Goal: Information Seeking & Learning: Learn about a topic

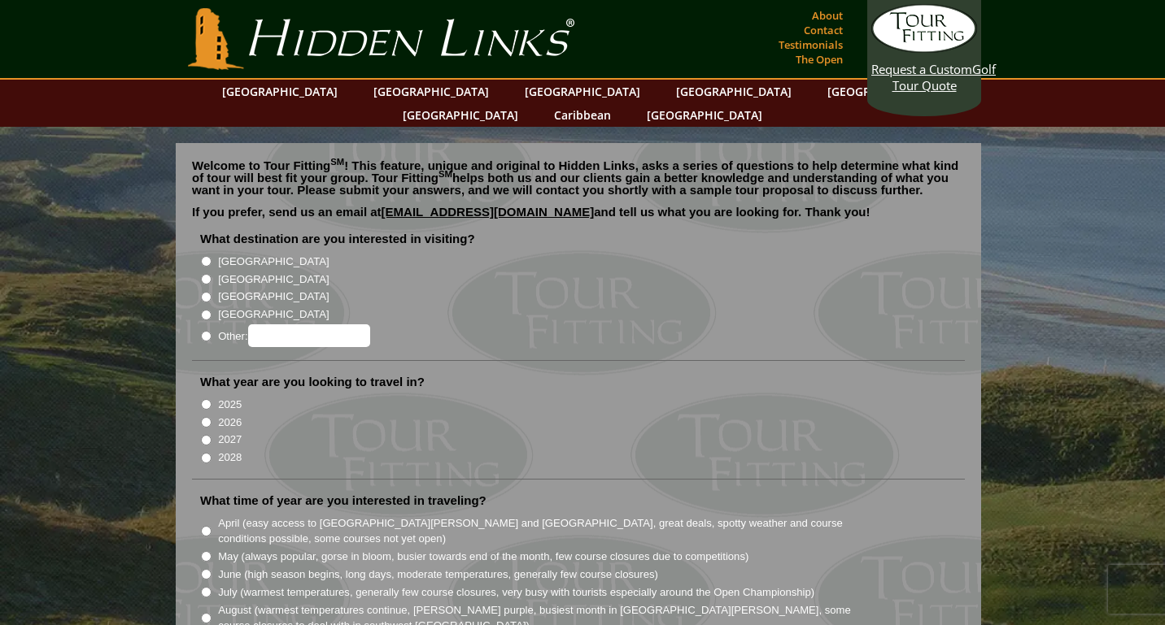
click at [474, 305] on li "[GEOGRAPHIC_DATA]" at bounding box center [584, 314] width 769 height 18
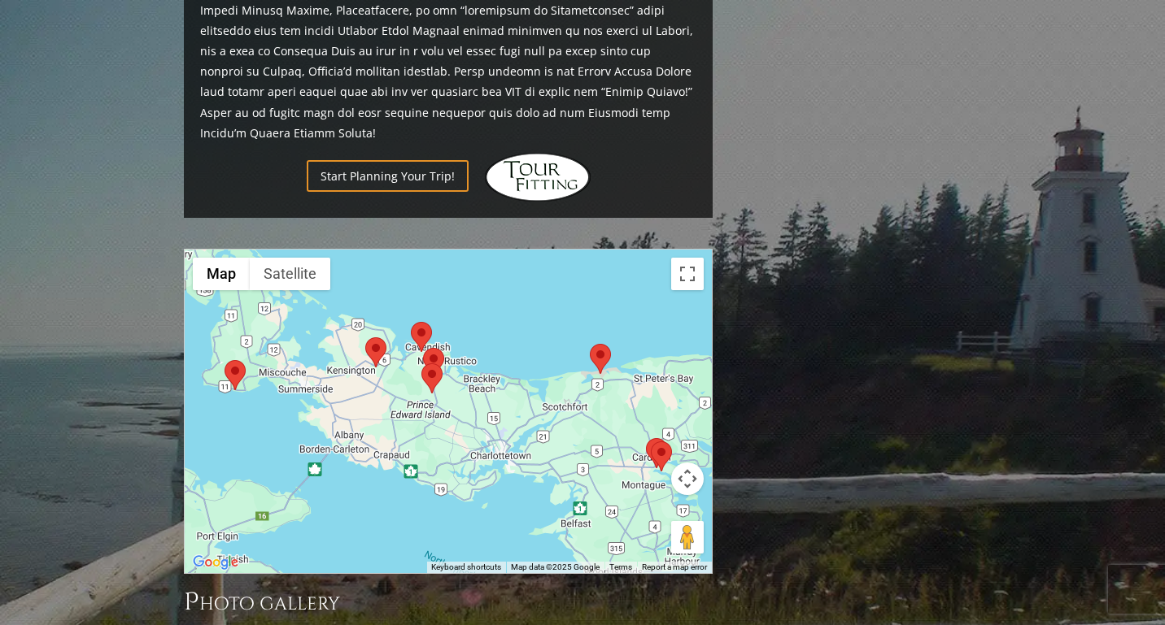
scroll to position [1185, 0]
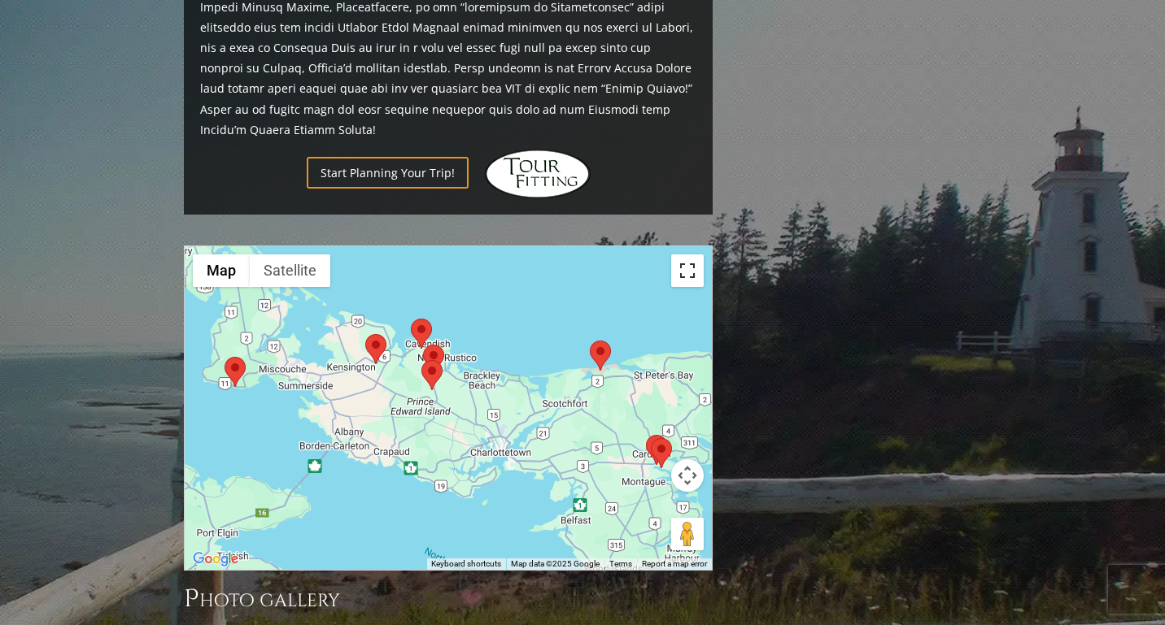
click at [688, 255] on button "Toggle fullscreen view" at bounding box center [687, 271] width 33 height 33
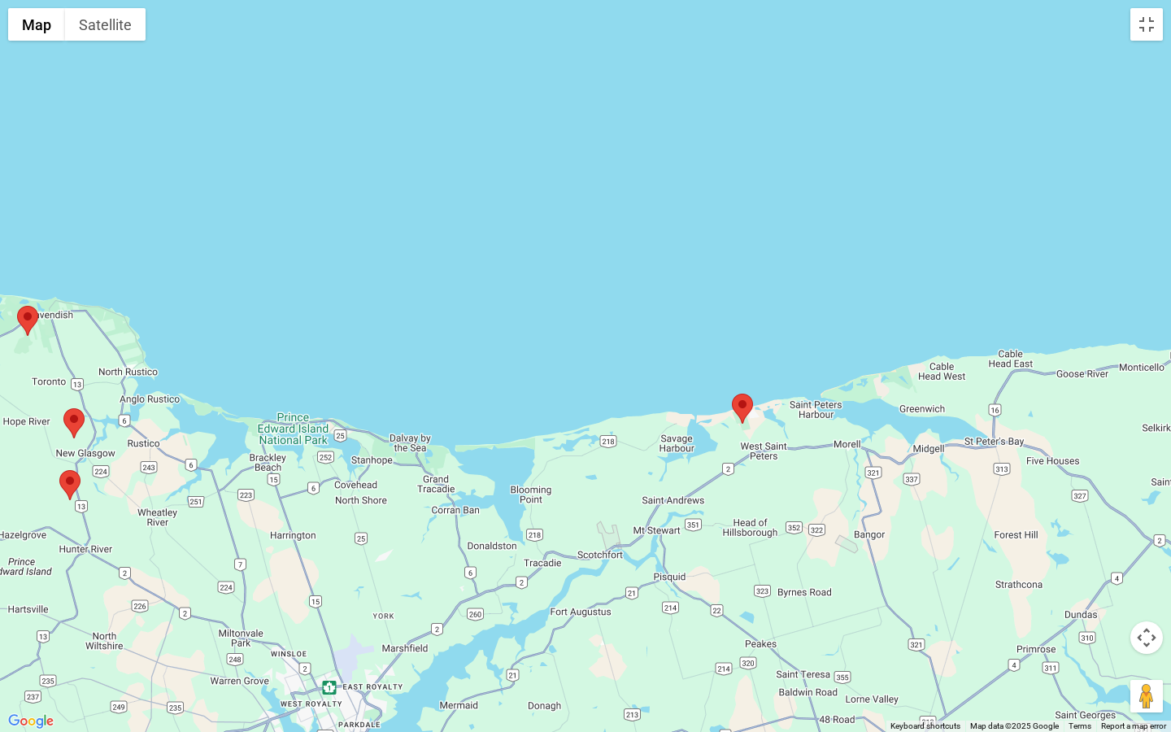
drag, startPoint x: 853, startPoint y: 482, endPoint x: 741, endPoint y: 648, distance: 200.3
click at [741, 625] on div at bounding box center [585, 366] width 1171 height 732
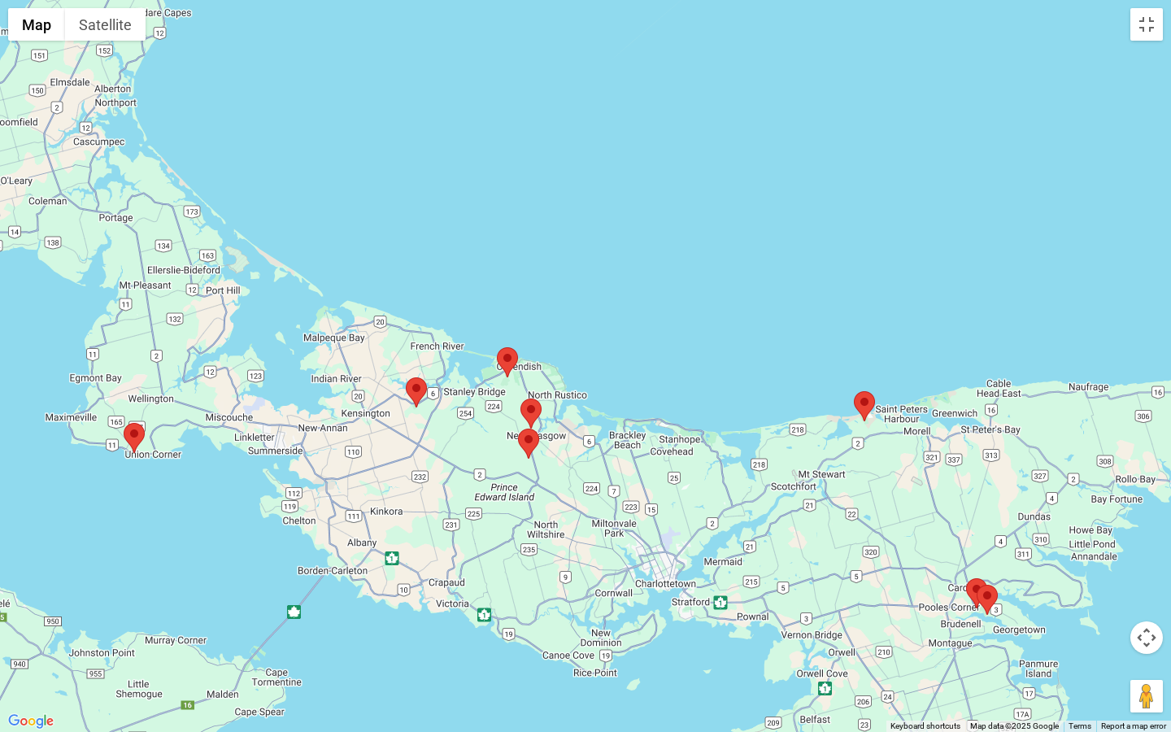
drag, startPoint x: 421, startPoint y: 467, endPoint x: 532, endPoint y: 476, distance: 111.8
click at [532, 476] on div at bounding box center [585, 366] width 1171 height 732
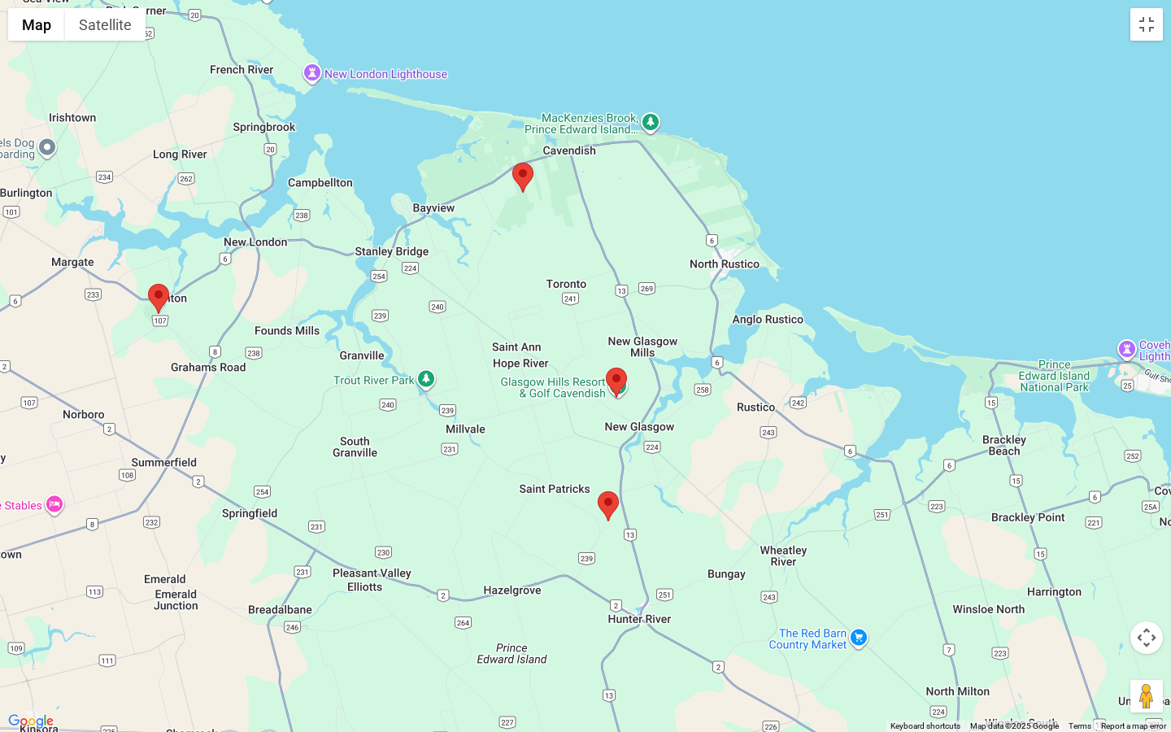
drag, startPoint x: 402, startPoint y: 338, endPoint x: 530, endPoint y: 464, distance: 180.0
click at [529, 464] on div at bounding box center [585, 366] width 1171 height 732
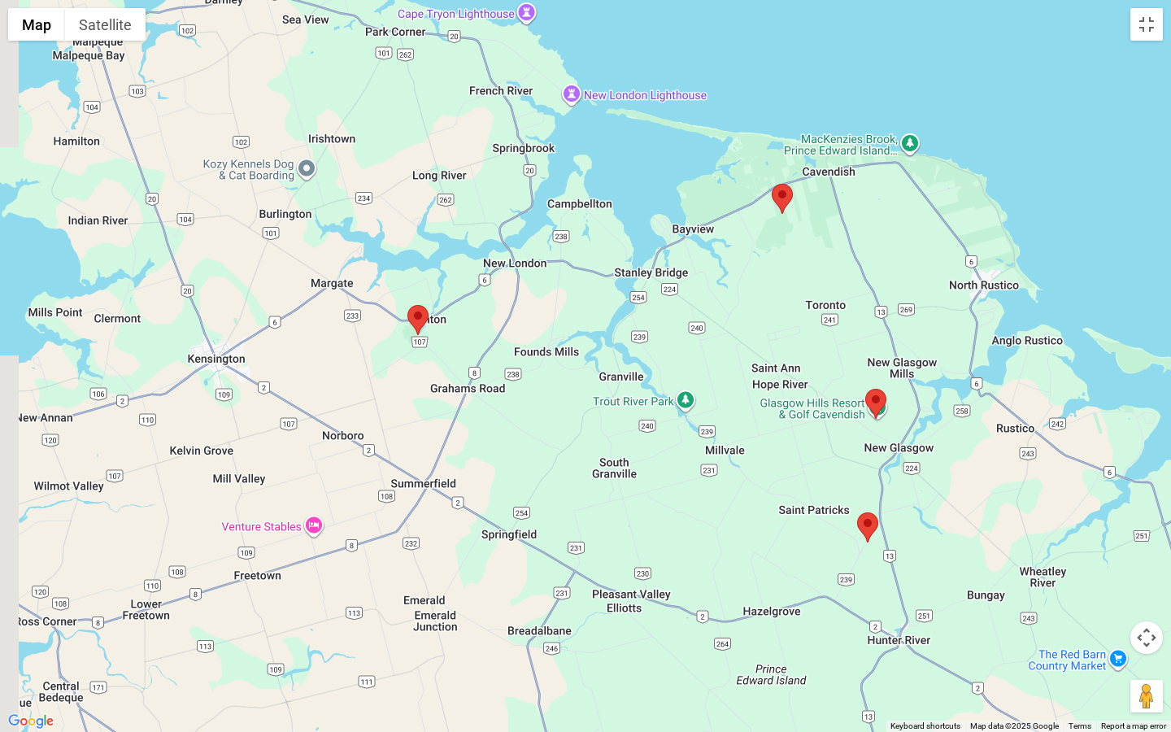
drag, startPoint x: 275, startPoint y: 375, endPoint x: 535, endPoint y: 389, distance: 260.6
click at [535, 389] on div at bounding box center [585, 366] width 1171 height 732
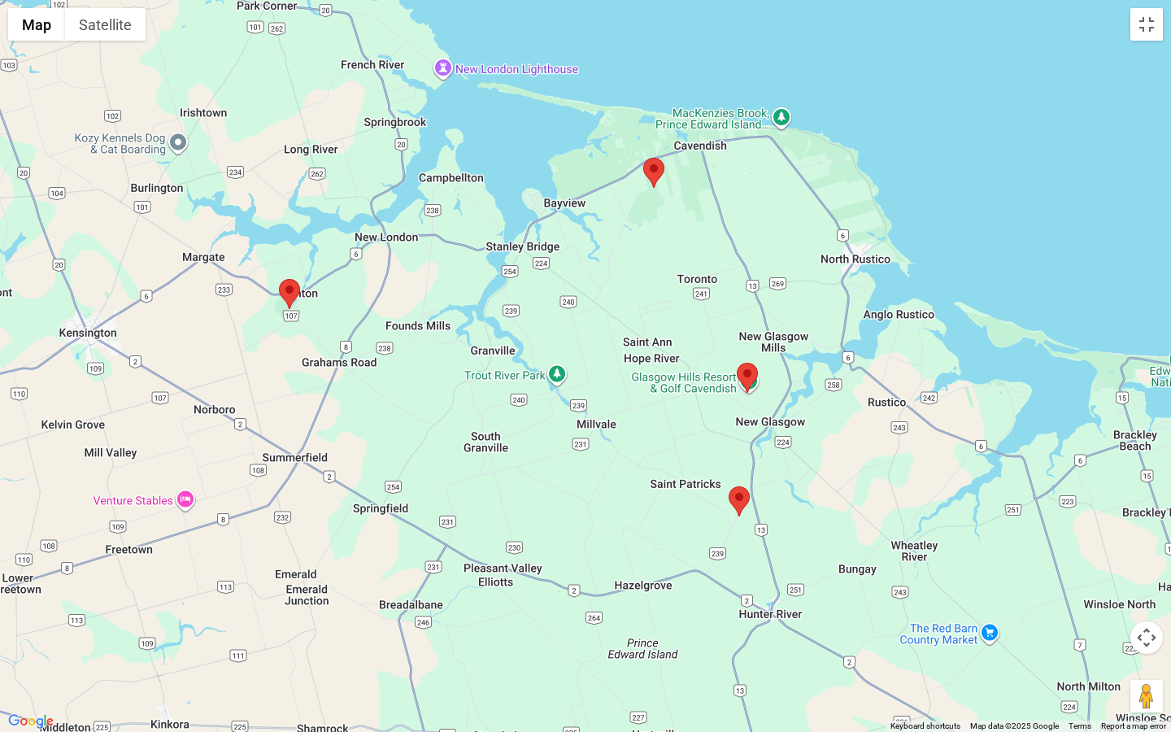
drag, startPoint x: 839, startPoint y: 320, endPoint x: 675, endPoint y: 287, distance: 167.6
click at [675, 287] on div at bounding box center [585, 366] width 1171 height 732
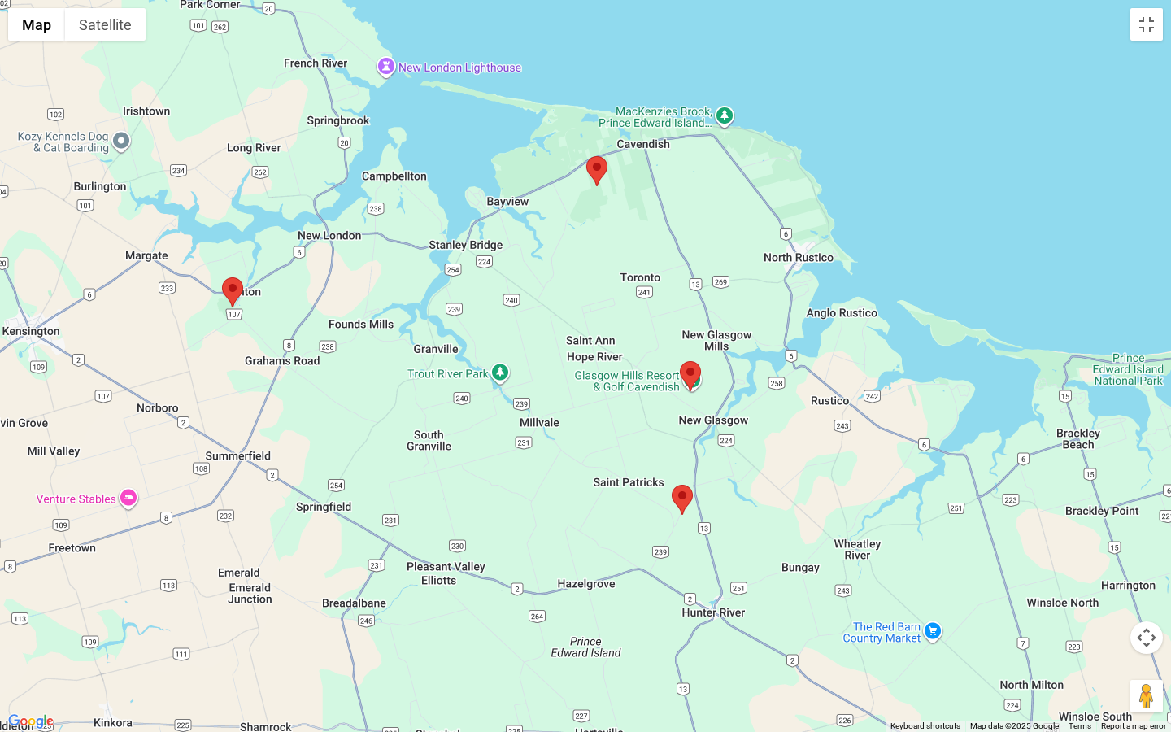
drag, startPoint x: 728, startPoint y: 424, endPoint x: 704, endPoint y: 424, distance: 24.4
click at [704, 424] on div at bounding box center [585, 366] width 1171 height 732
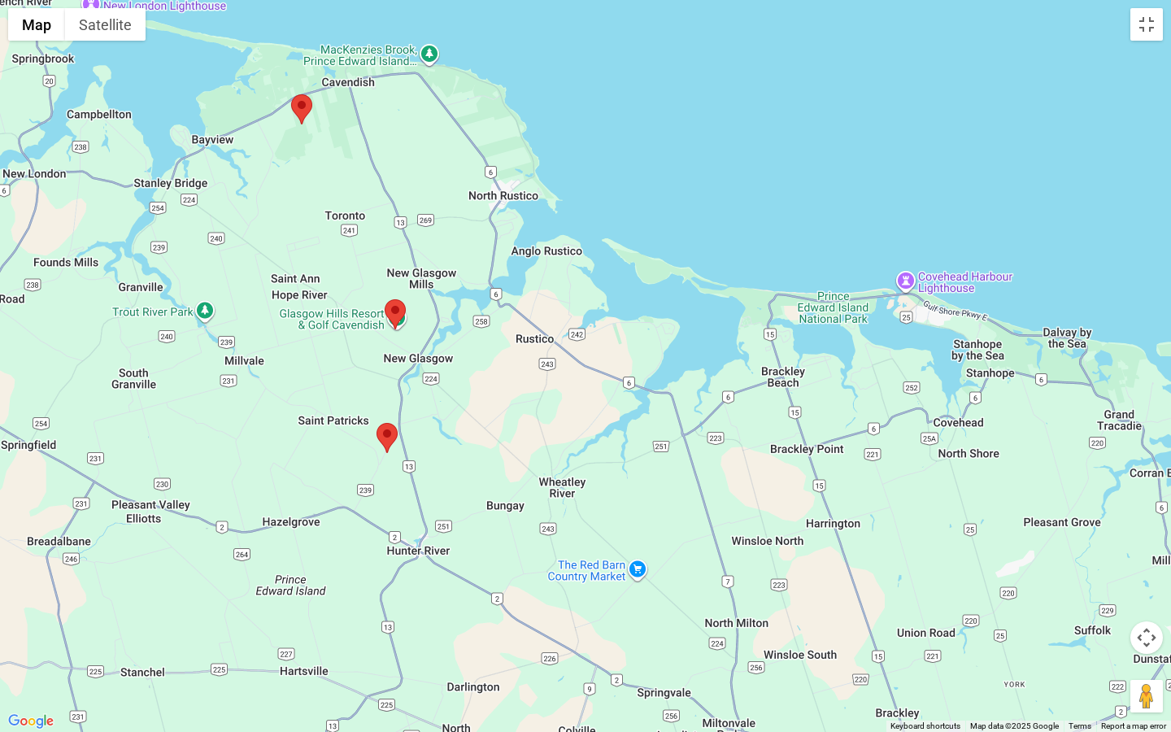
drag, startPoint x: 804, startPoint y: 457, endPoint x: 504, endPoint y: 395, distance: 305.6
click at [504, 395] on div at bounding box center [585, 366] width 1171 height 732
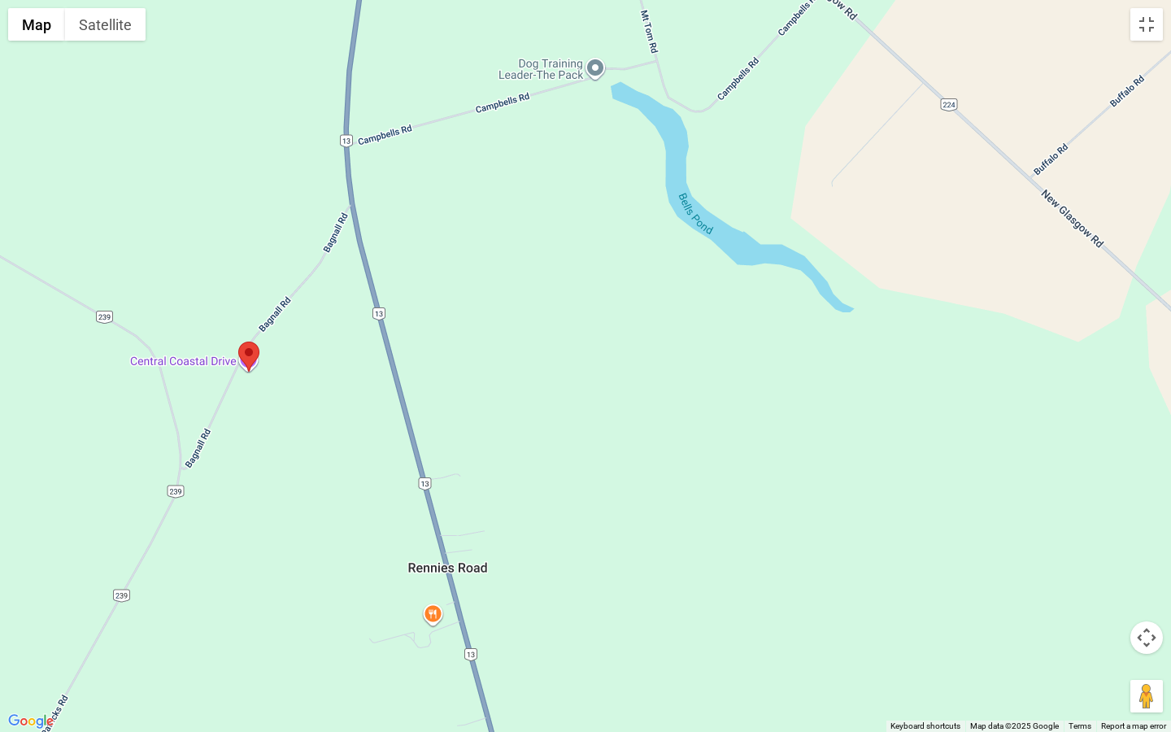
drag, startPoint x: 251, startPoint y: 568, endPoint x: 559, endPoint y: 340, distance: 382.6
click at [559, 340] on div at bounding box center [585, 366] width 1171 height 732
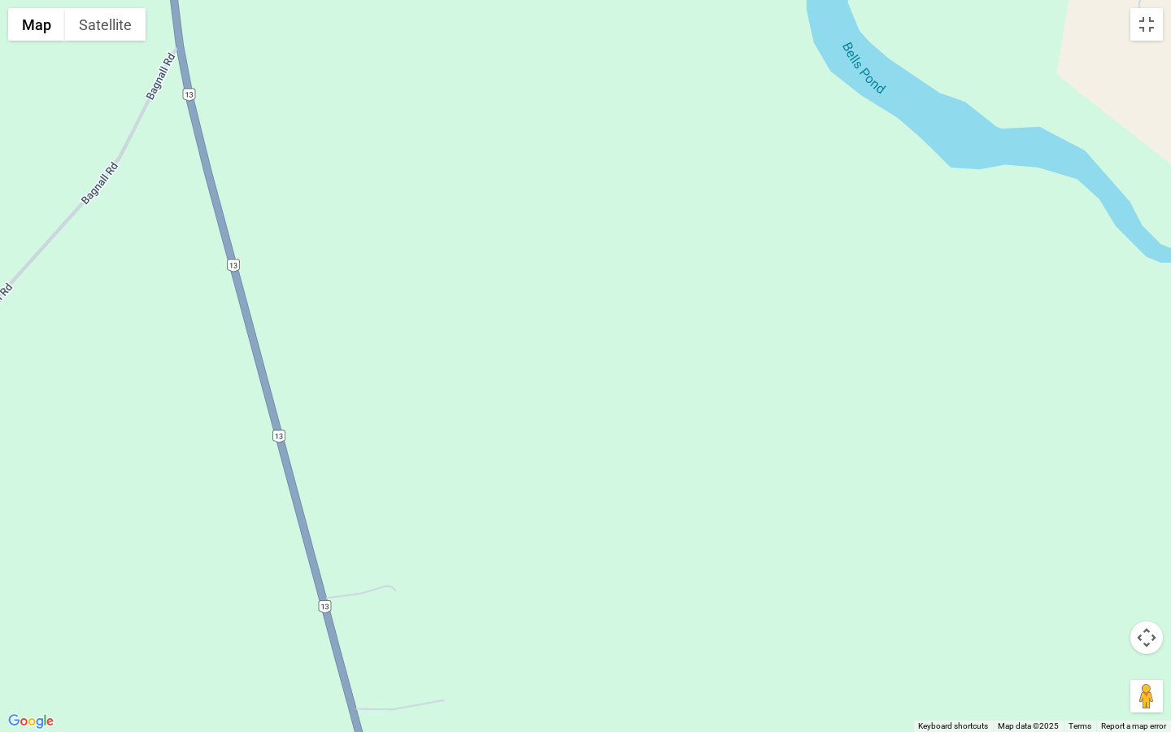
click at [539, 355] on div at bounding box center [585, 366] width 1171 height 732
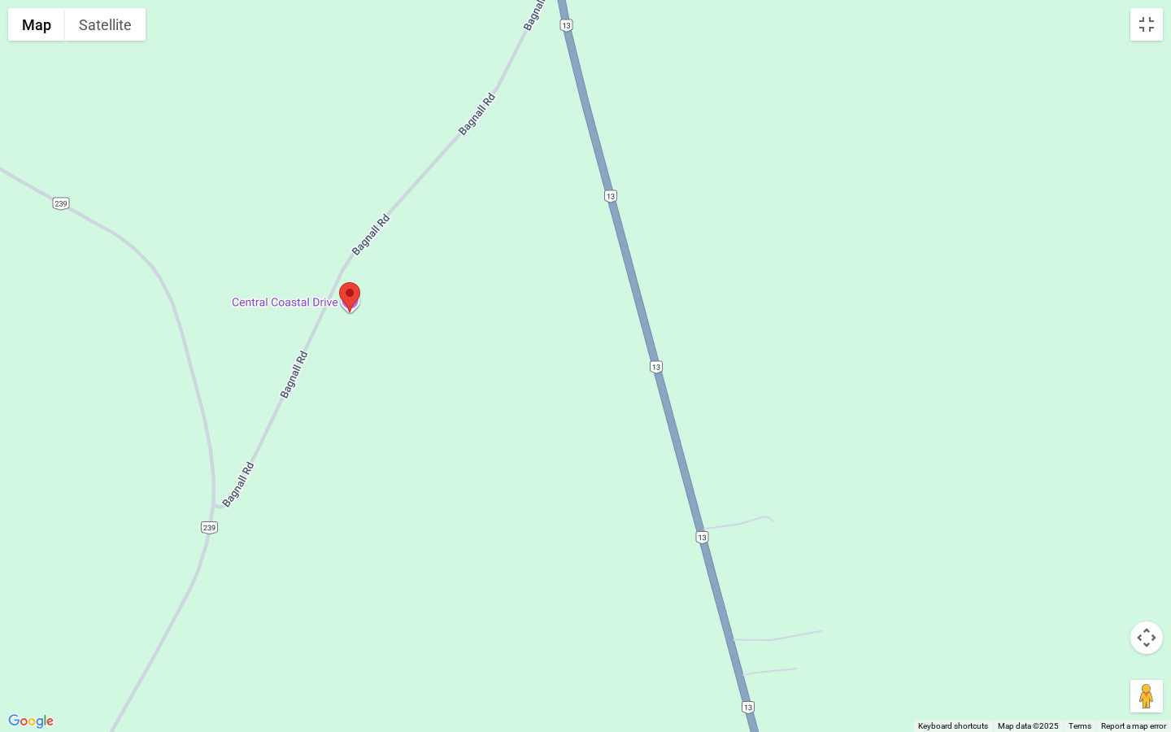
drag, startPoint x: 208, startPoint y: 599, endPoint x: 596, endPoint y: 529, distance: 394.2
click at [596, 534] on div at bounding box center [585, 366] width 1171 height 732
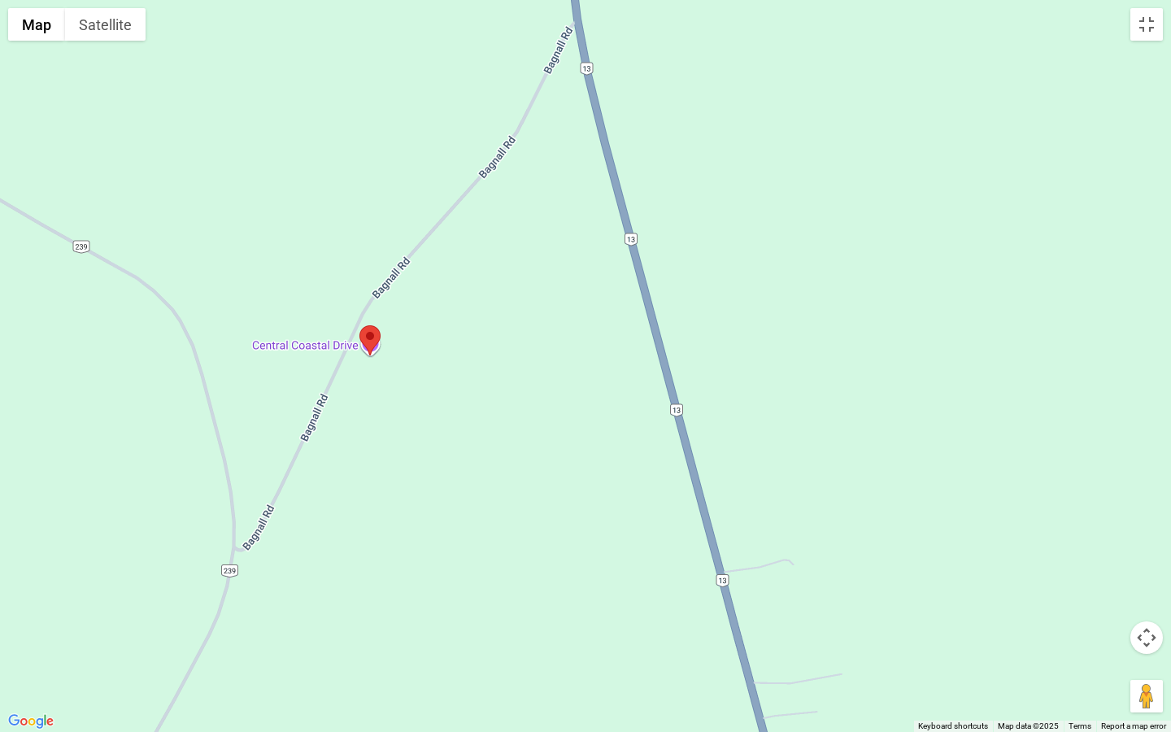
drag, startPoint x: 516, startPoint y: 370, endPoint x: 521, endPoint y: 403, distance: 33.0
click at [522, 403] on div at bounding box center [585, 366] width 1171 height 732
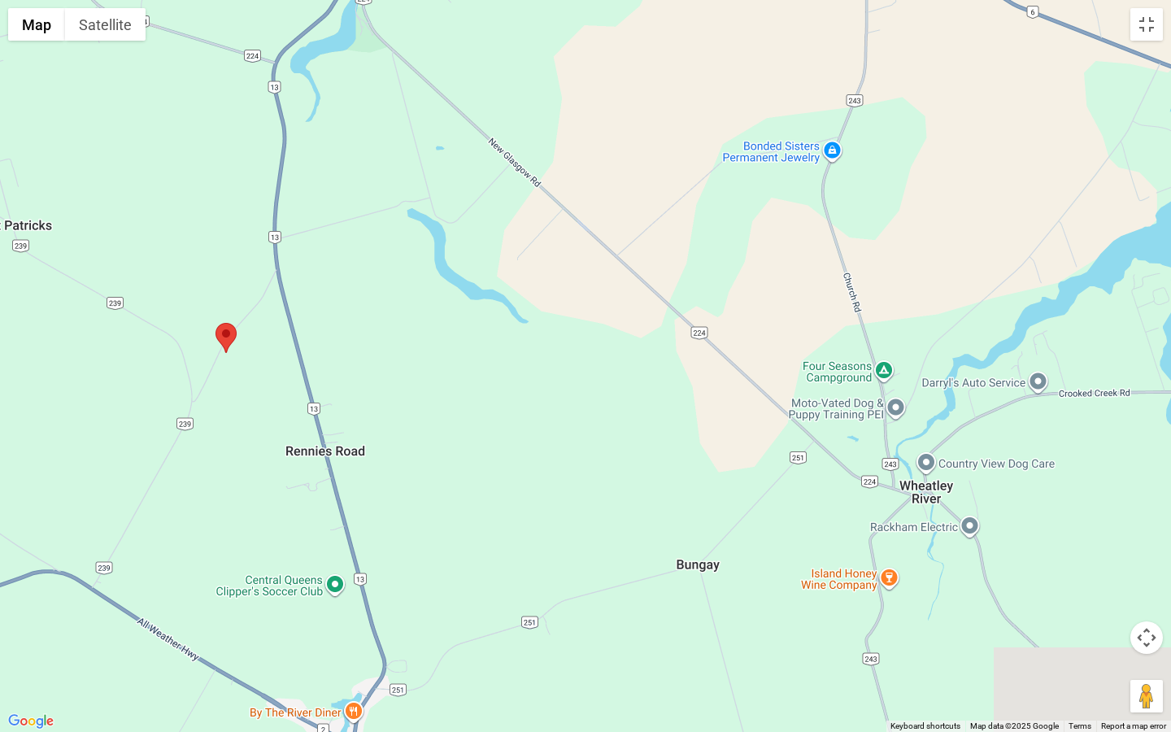
drag, startPoint x: 744, startPoint y: 391, endPoint x: 460, endPoint y: 351, distance: 287.6
click at [460, 351] on div at bounding box center [585, 366] width 1171 height 732
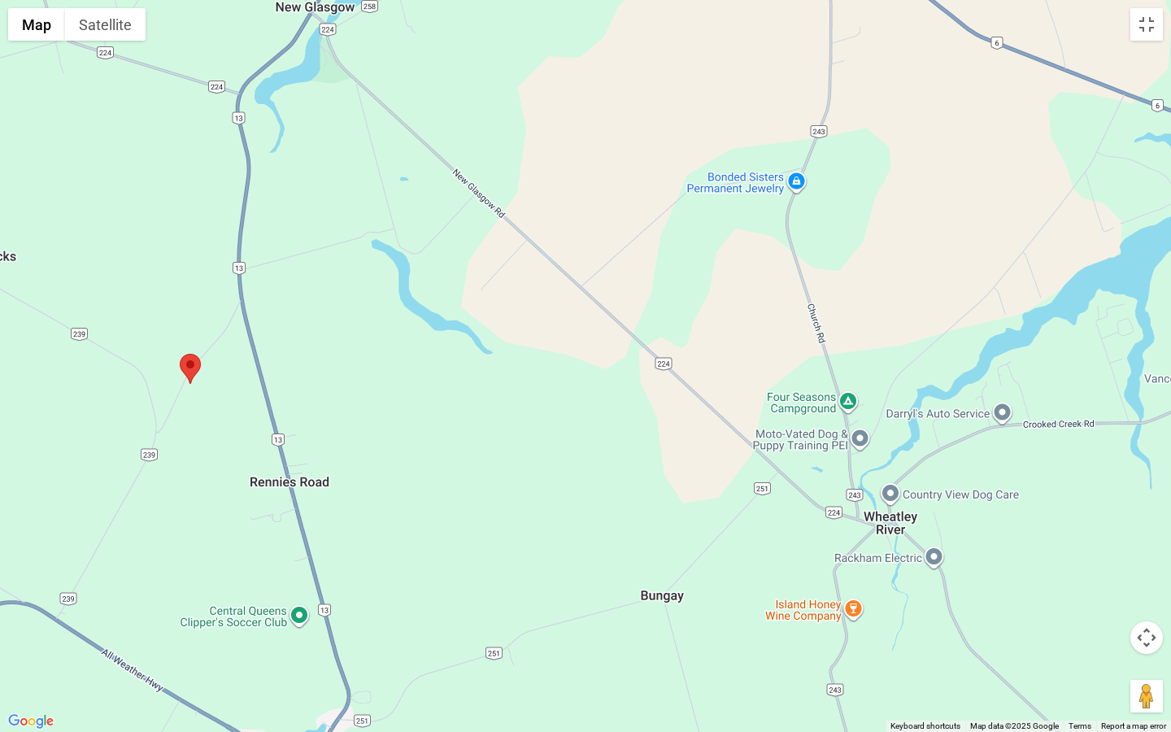
drag, startPoint x: 460, startPoint y: 351, endPoint x: 459, endPoint y: 396, distance: 44.7
click at [459, 396] on div at bounding box center [585, 366] width 1171 height 732
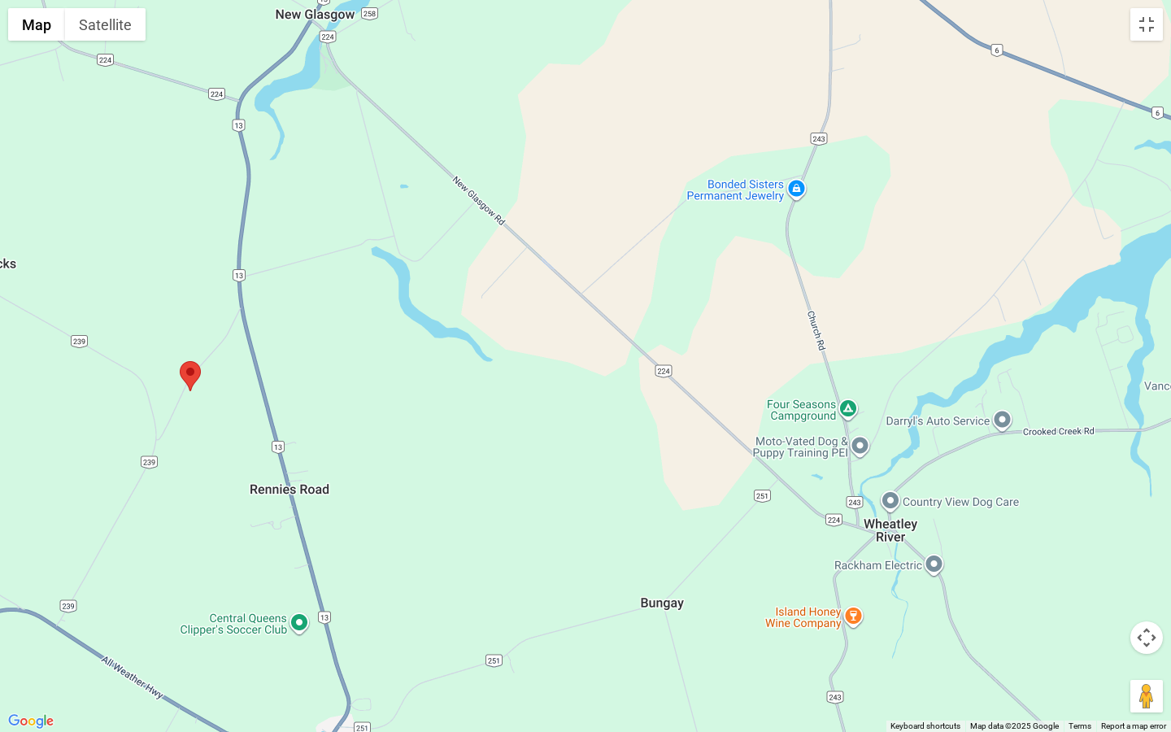
drag, startPoint x: 459, startPoint y: 396, endPoint x: 457, endPoint y: 464, distance: 68.3
click at [457, 464] on div at bounding box center [585, 366] width 1171 height 732
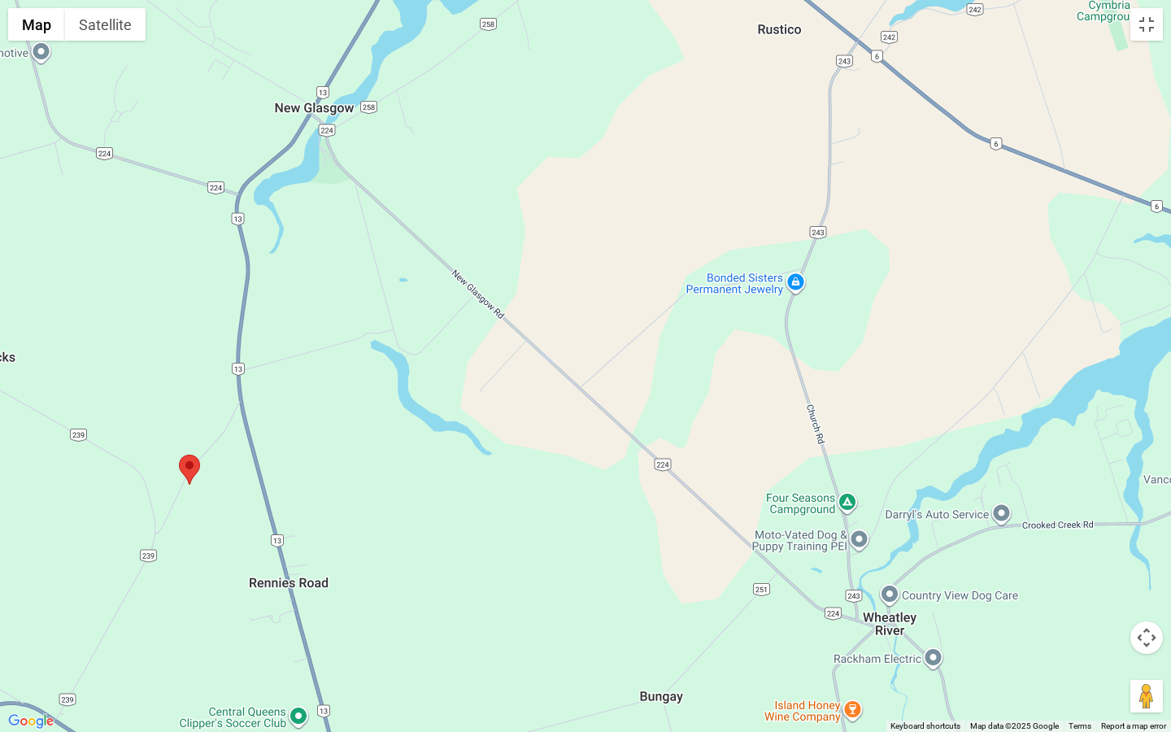
drag, startPoint x: 455, startPoint y: 450, endPoint x: 462, endPoint y: 510, distance: 60.5
click at [455, 473] on div at bounding box center [585, 366] width 1171 height 732
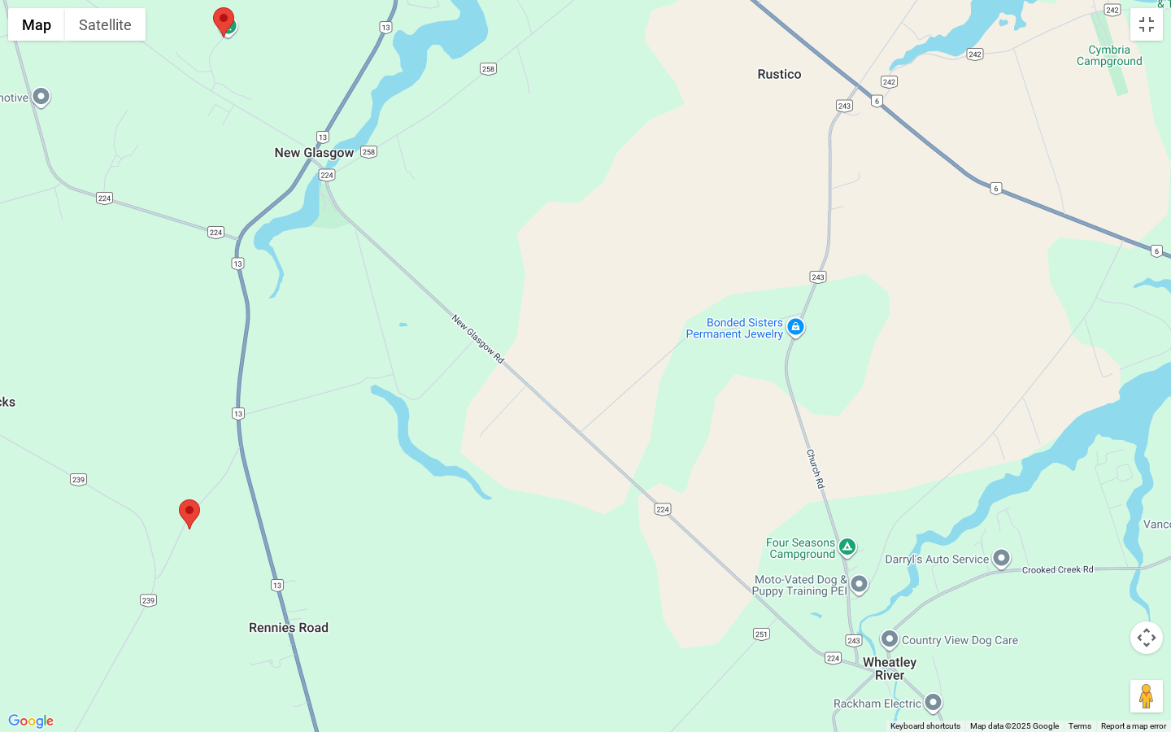
click at [472, 544] on div at bounding box center [585, 366] width 1171 height 732
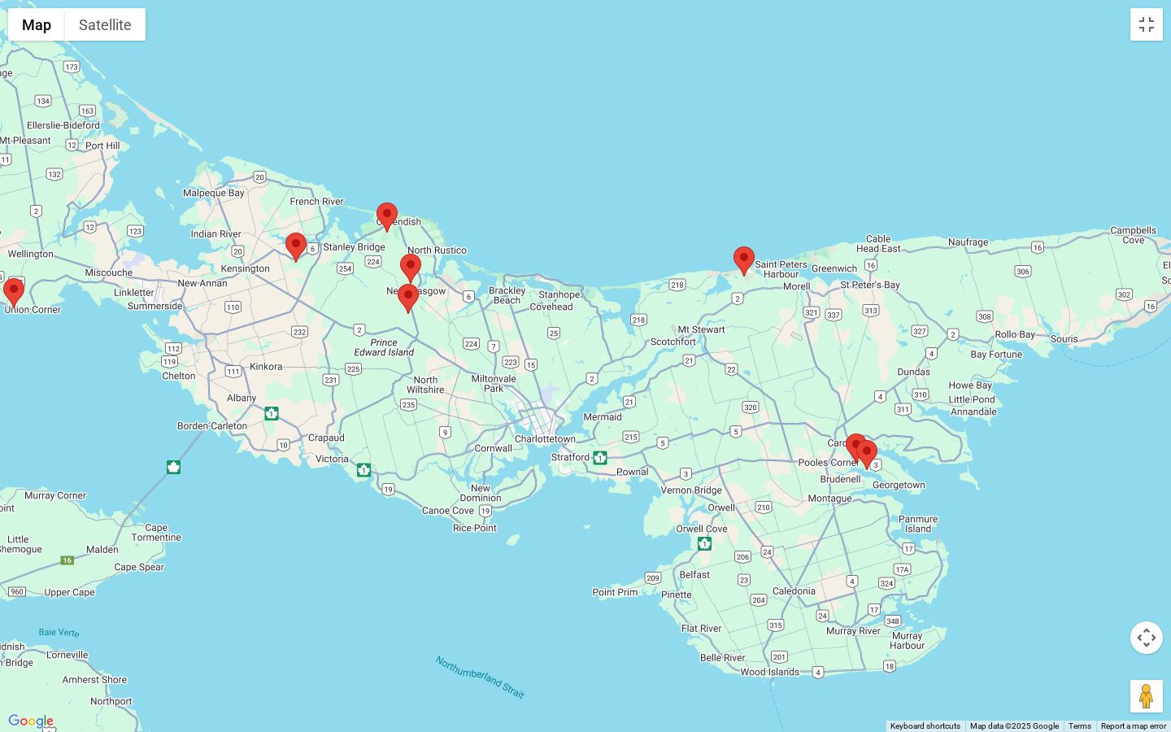
click at [842, 438] on div at bounding box center [585, 366] width 1171 height 732
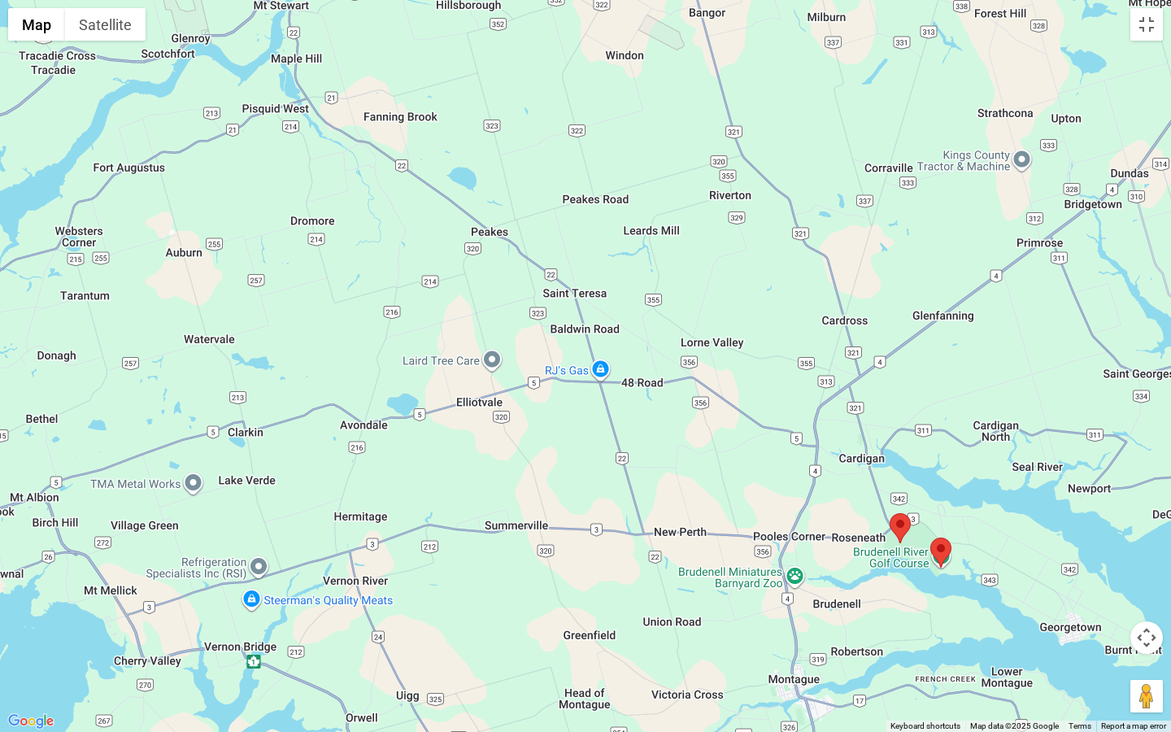
click at [842, 438] on div at bounding box center [585, 366] width 1171 height 732
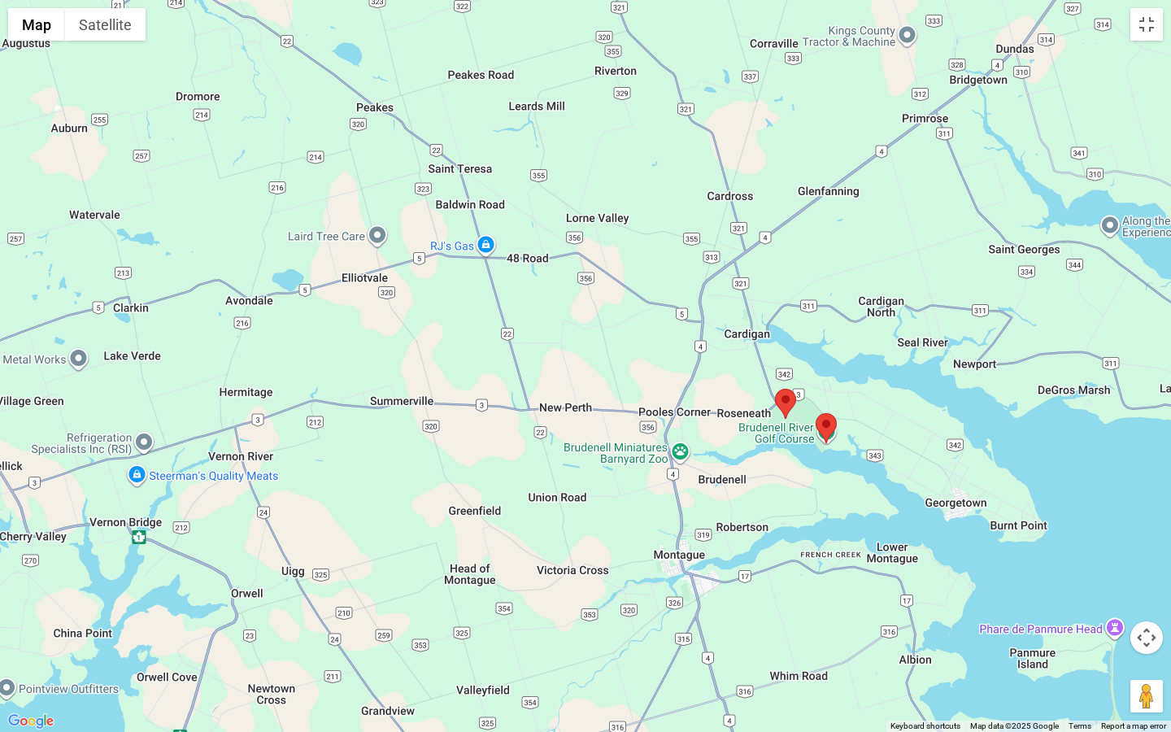
drag, startPoint x: 887, startPoint y: 495, endPoint x: 769, endPoint y: 371, distance: 171.4
click at [769, 371] on div at bounding box center [585, 366] width 1171 height 732
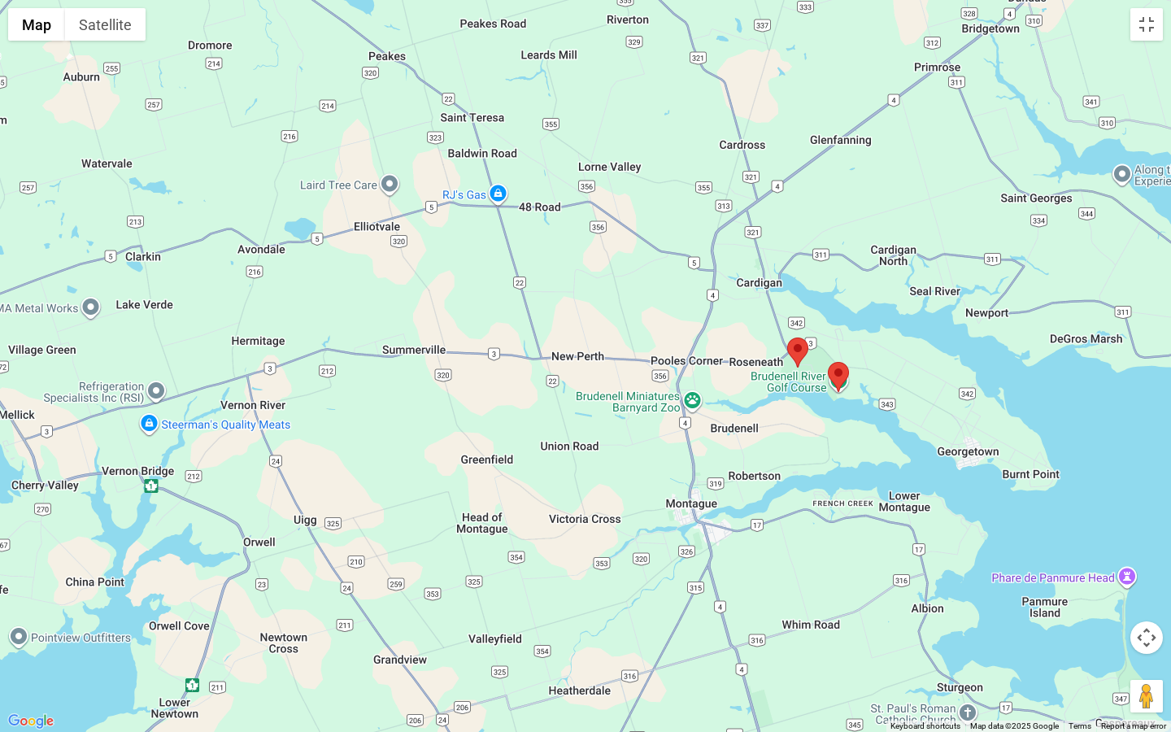
drag, startPoint x: 733, startPoint y: 398, endPoint x: 747, endPoint y: 342, distance: 57.8
click at [747, 342] on div at bounding box center [585, 366] width 1171 height 732
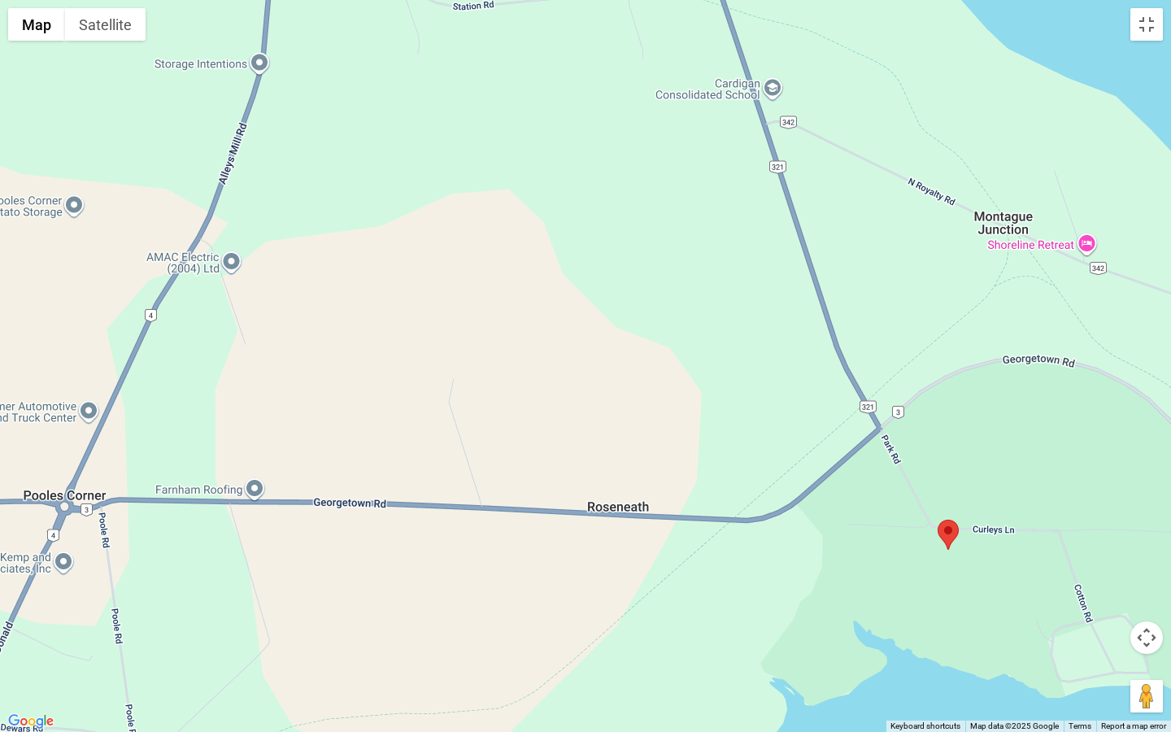
drag, startPoint x: 909, startPoint y: 381, endPoint x: 686, endPoint y: 404, distance: 224.1
click at [686, 404] on div at bounding box center [585, 366] width 1171 height 732
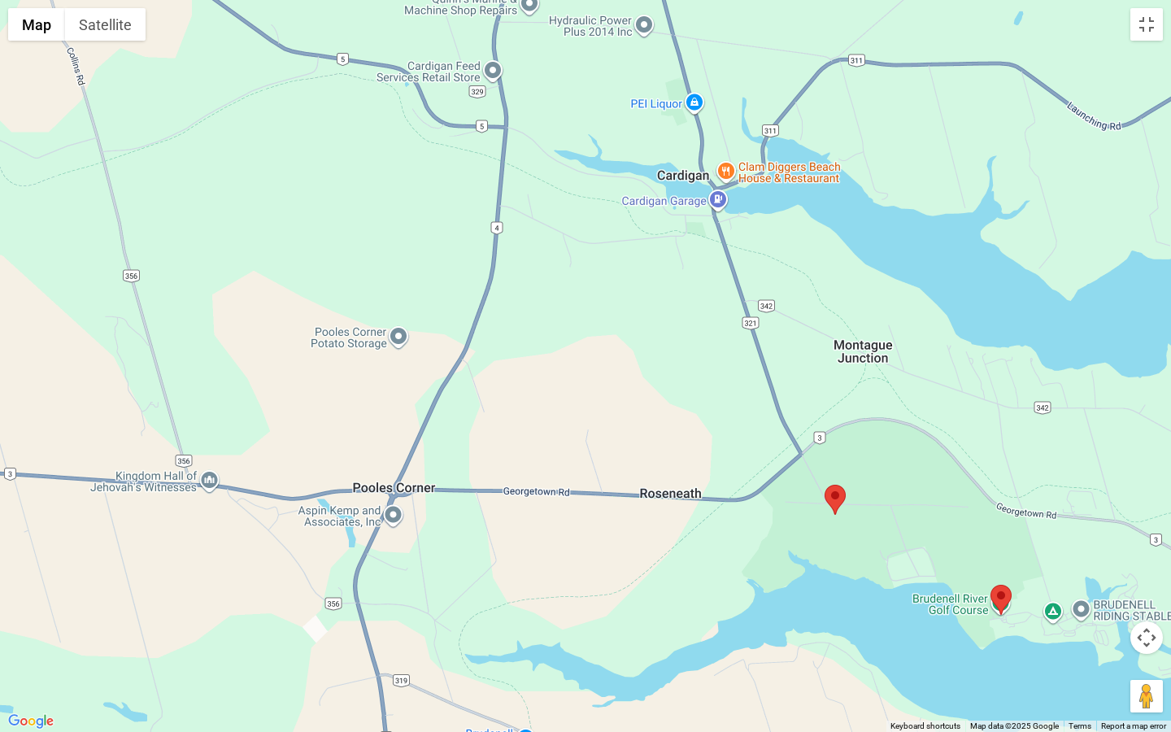
click at [716, 473] on div at bounding box center [585, 366] width 1171 height 732
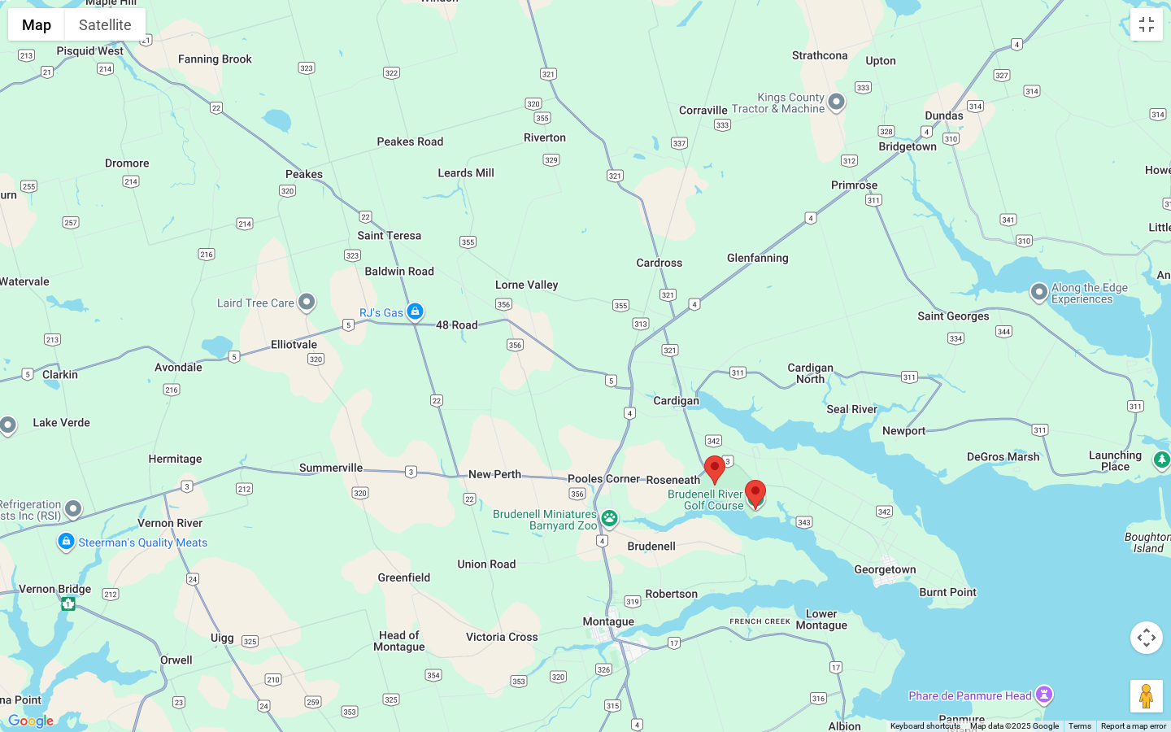
drag, startPoint x: 678, startPoint y: 457, endPoint x: 679, endPoint y: 584, distance: 126.9
click at [678, 577] on div at bounding box center [585, 366] width 1171 height 732
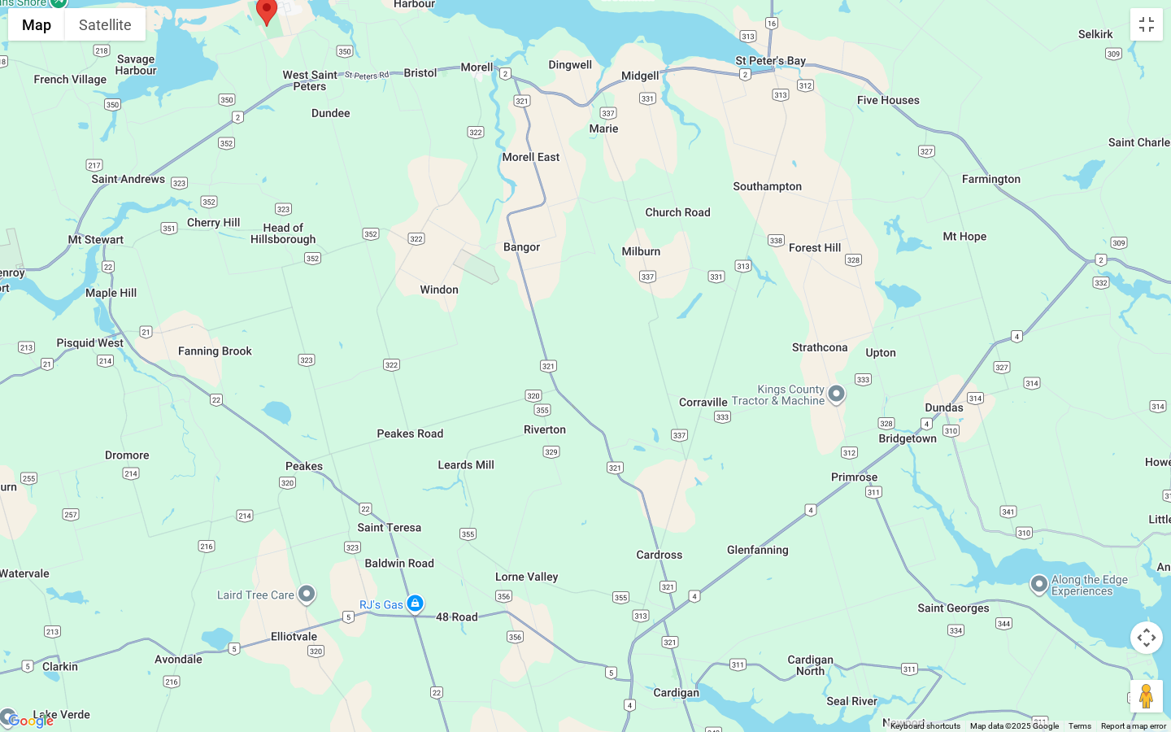
click at [679, 584] on div at bounding box center [585, 366] width 1171 height 732
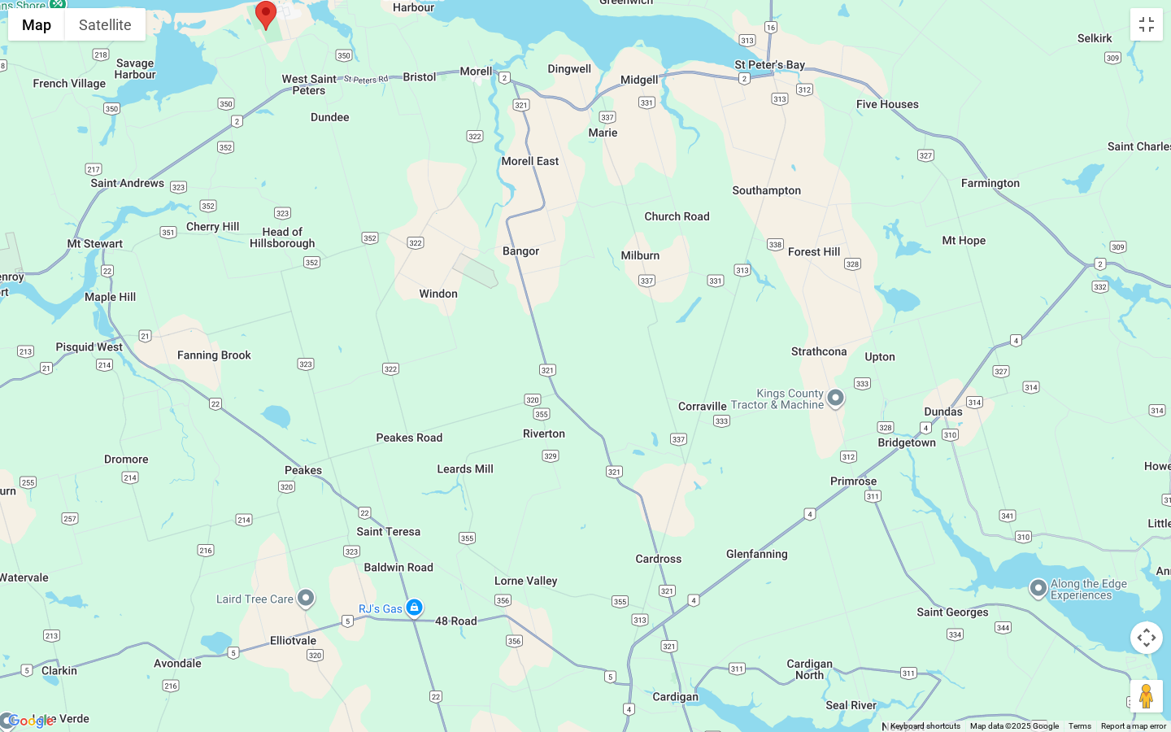
drag, startPoint x: 679, startPoint y: 584, endPoint x: 702, endPoint y: 708, distance: 125.7
click at [702, 625] on div at bounding box center [585, 366] width 1171 height 732
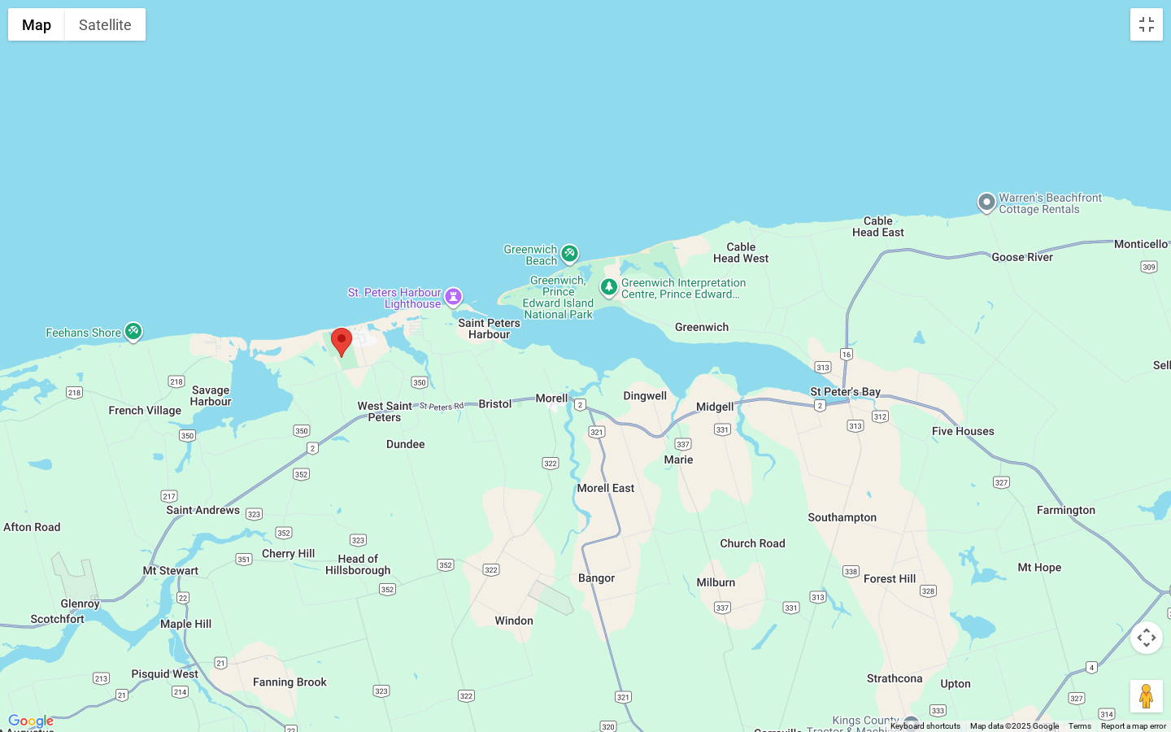
drag, startPoint x: 702, startPoint y: 708, endPoint x: 708, endPoint y: 731, distance: 24.5
click at [708, 625] on div at bounding box center [585, 366] width 1171 height 732
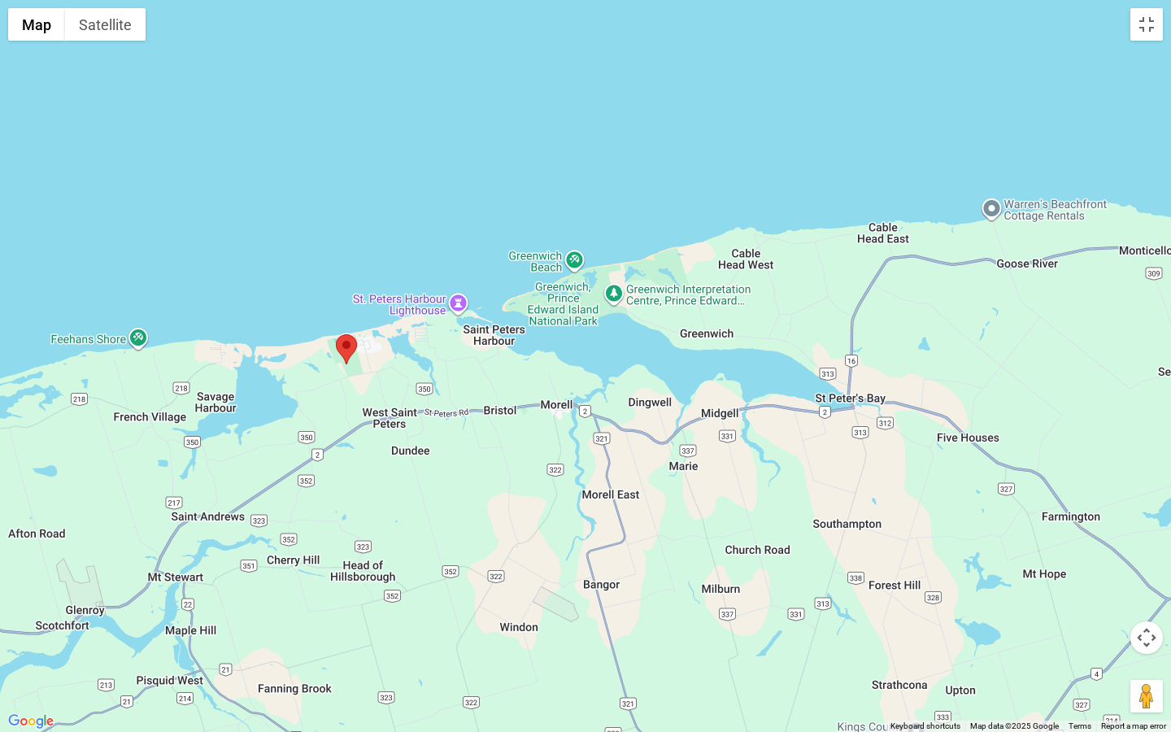
drag, startPoint x: 708, startPoint y: 731, endPoint x: 730, endPoint y: 731, distance: 21.1
click at [730, 625] on div at bounding box center [585, 366] width 1171 height 732
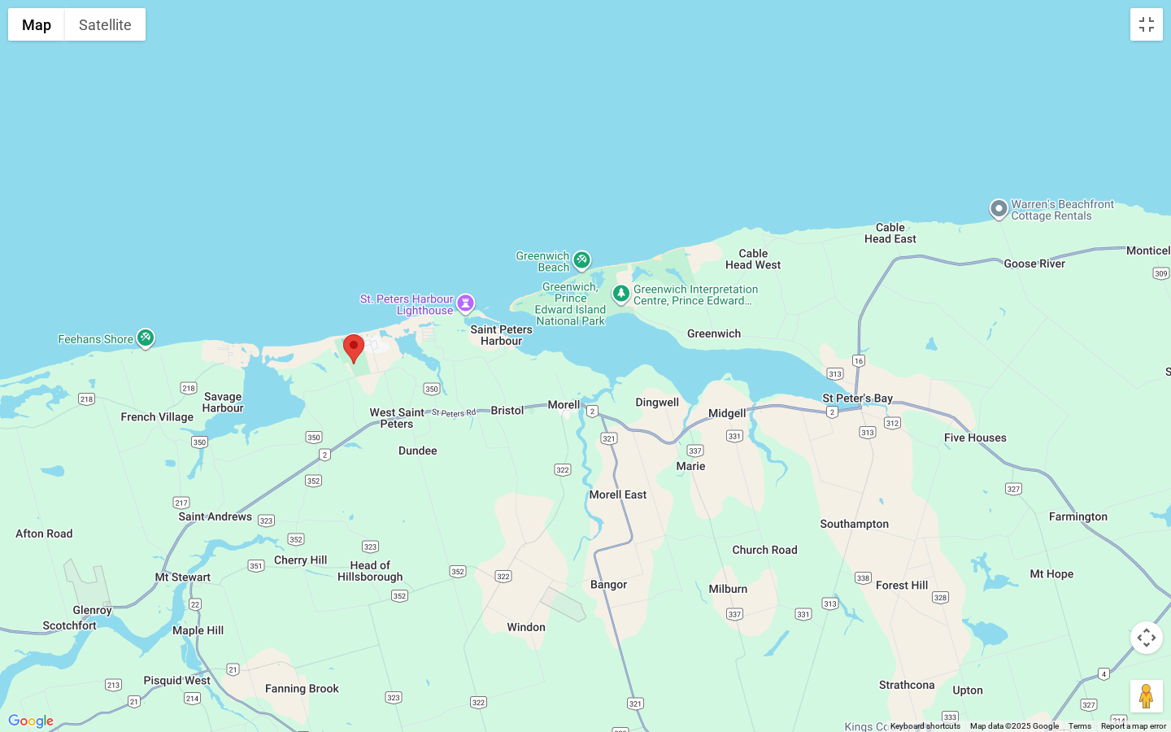
click at [730, 625] on div at bounding box center [585, 366] width 1171 height 732
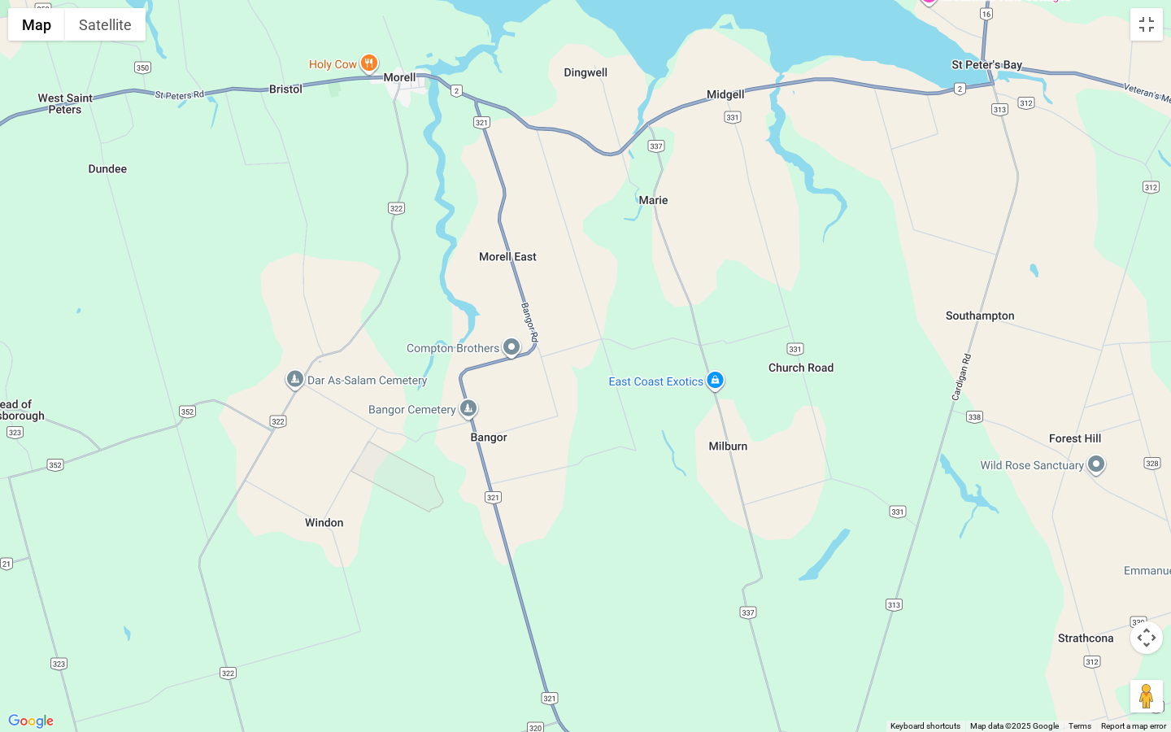
click at [752, 625] on div at bounding box center [585, 366] width 1171 height 732
drag, startPoint x: 691, startPoint y: 602, endPoint x: 681, endPoint y: 689, distance: 87.7
click at [681, 625] on div at bounding box center [585, 366] width 1171 height 732
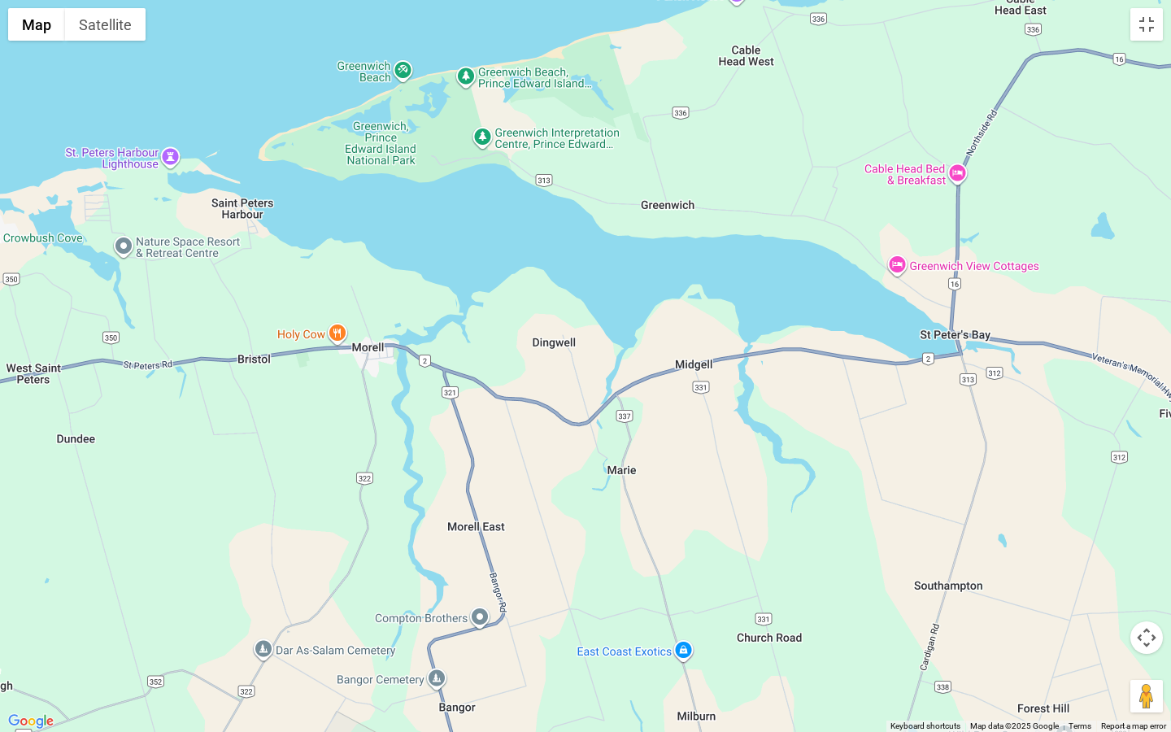
drag, startPoint x: 681, startPoint y: 689, endPoint x: 675, endPoint y: 731, distance: 42.7
click at [675, 625] on div at bounding box center [585, 366] width 1171 height 732
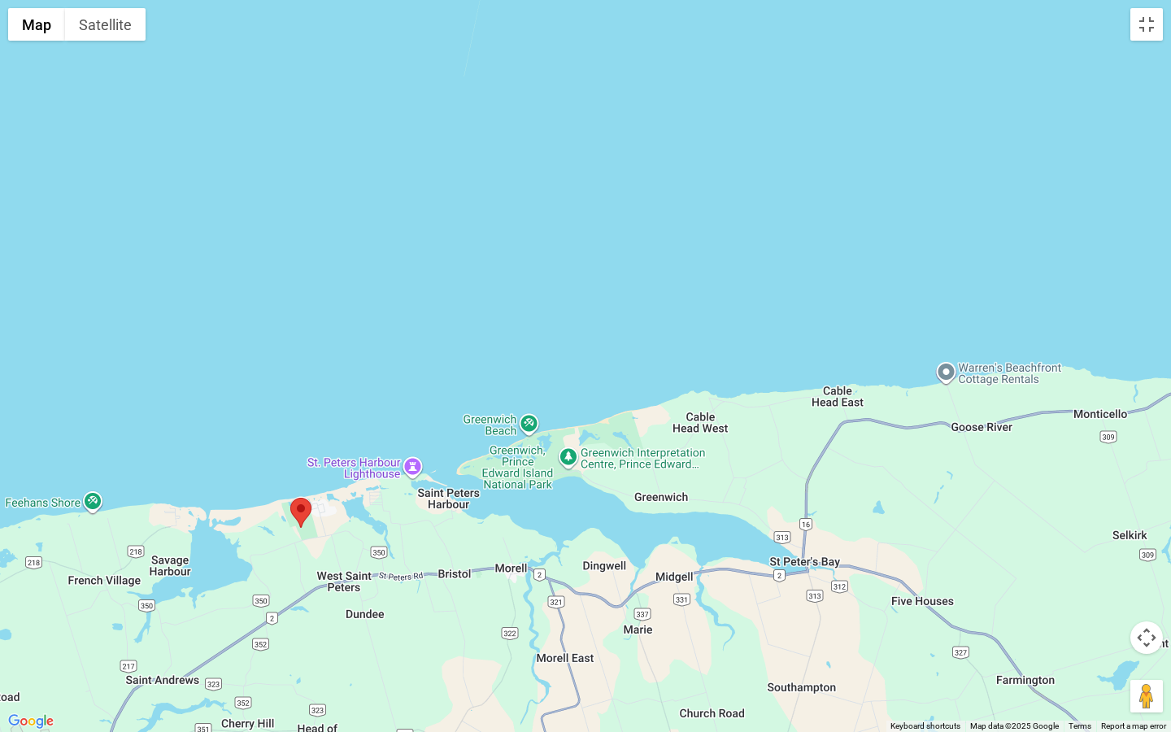
drag, startPoint x: 674, startPoint y: 731, endPoint x: 658, endPoint y: 731, distance: 16.3
click at [658, 625] on div at bounding box center [585, 366] width 1171 height 732
drag, startPoint x: 658, startPoint y: 731, endPoint x: 636, endPoint y: 731, distance: 22.0
click at [636, 625] on div at bounding box center [585, 366] width 1171 height 732
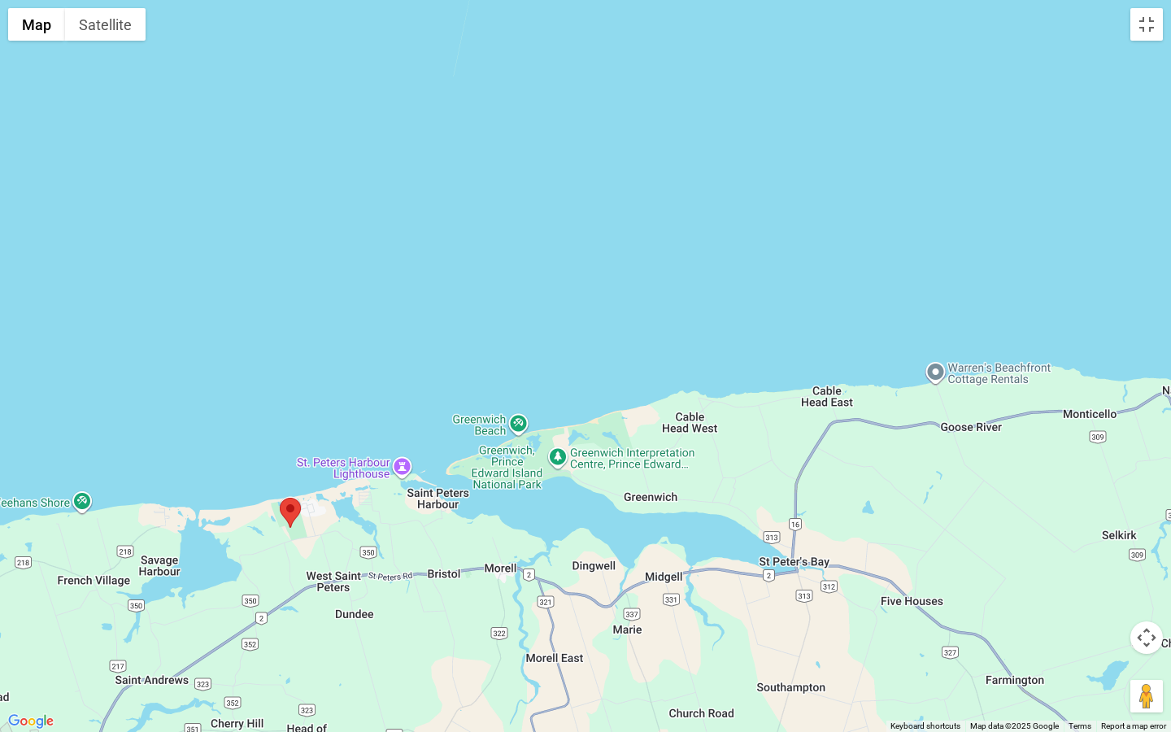
drag, startPoint x: 636, startPoint y: 731, endPoint x: 586, endPoint y: 731, distance: 50.4
click at [586, 625] on div at bounding box center [585, 366] width 1171 height 732
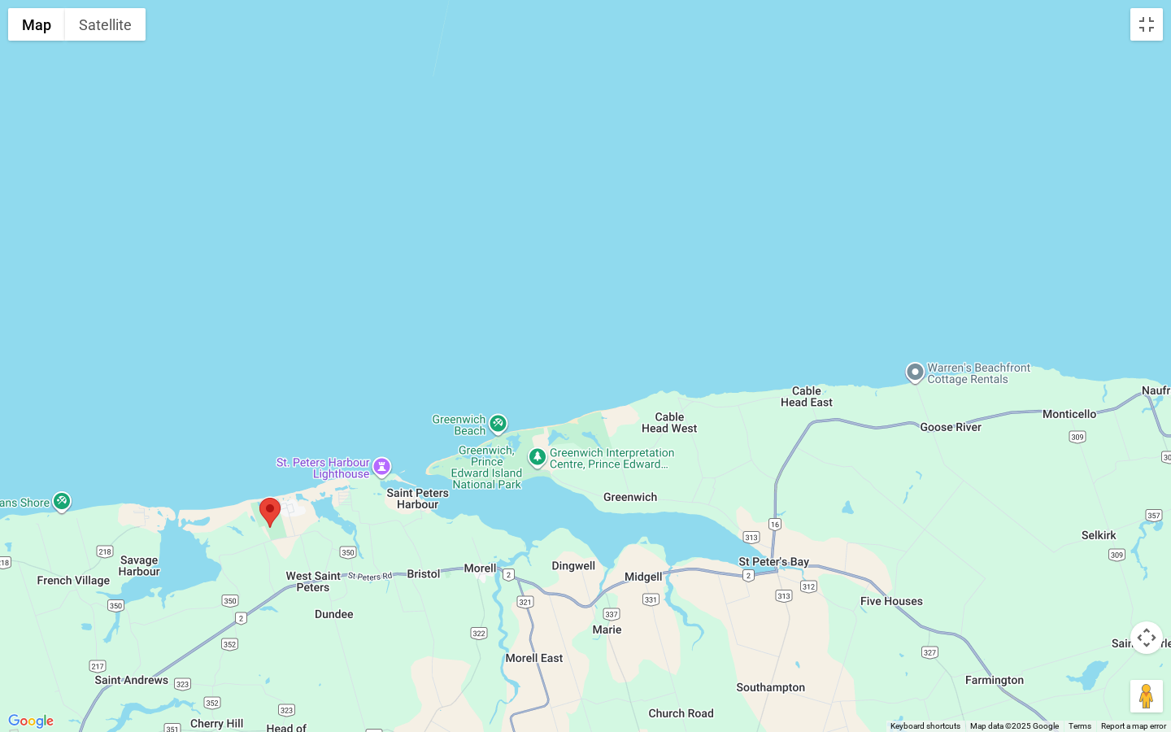
drag, startPoint x: 570, startPoint y: 538, endPoint x: 535, endPoint y: 731, distance: 196.7
click at [535, 625] on div at bounding box center [585, 366] width 1171 height 732
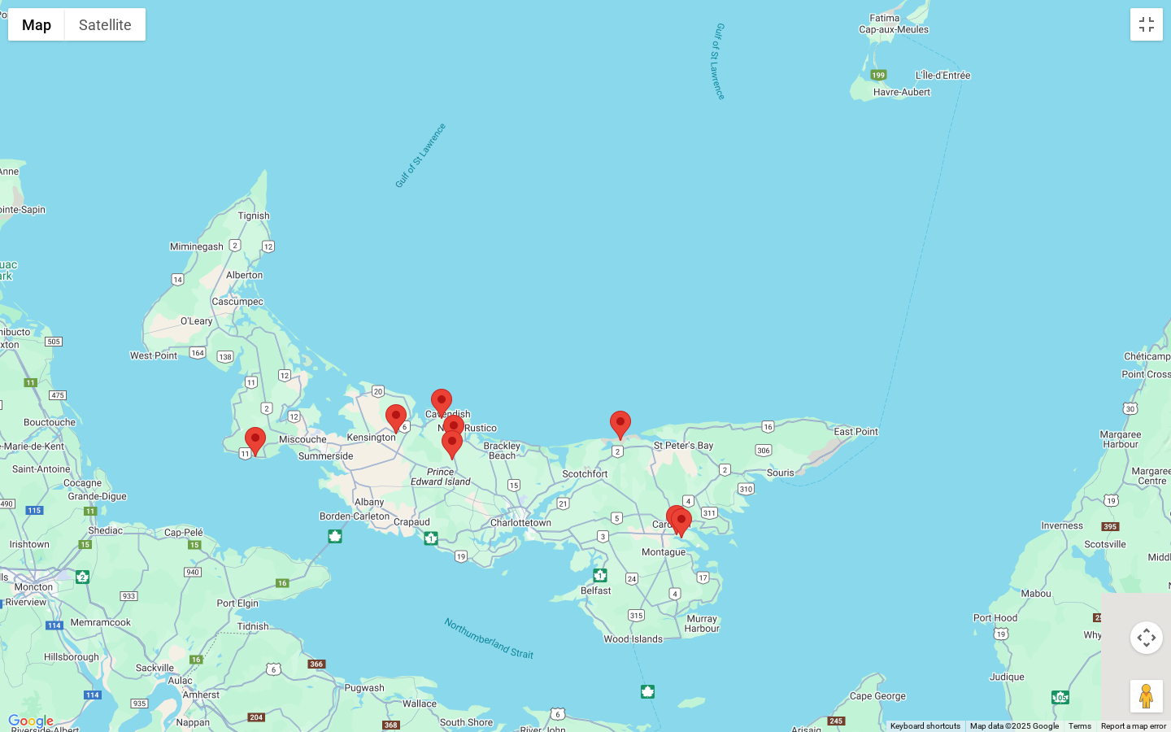
drag, startPoint x: 551, startPoint y: 622, endPoint x: 673, endPoint y: 351, distance: 297.1
click at [673, 352] on div at bounding box center [585, 366] width 1171 height 732
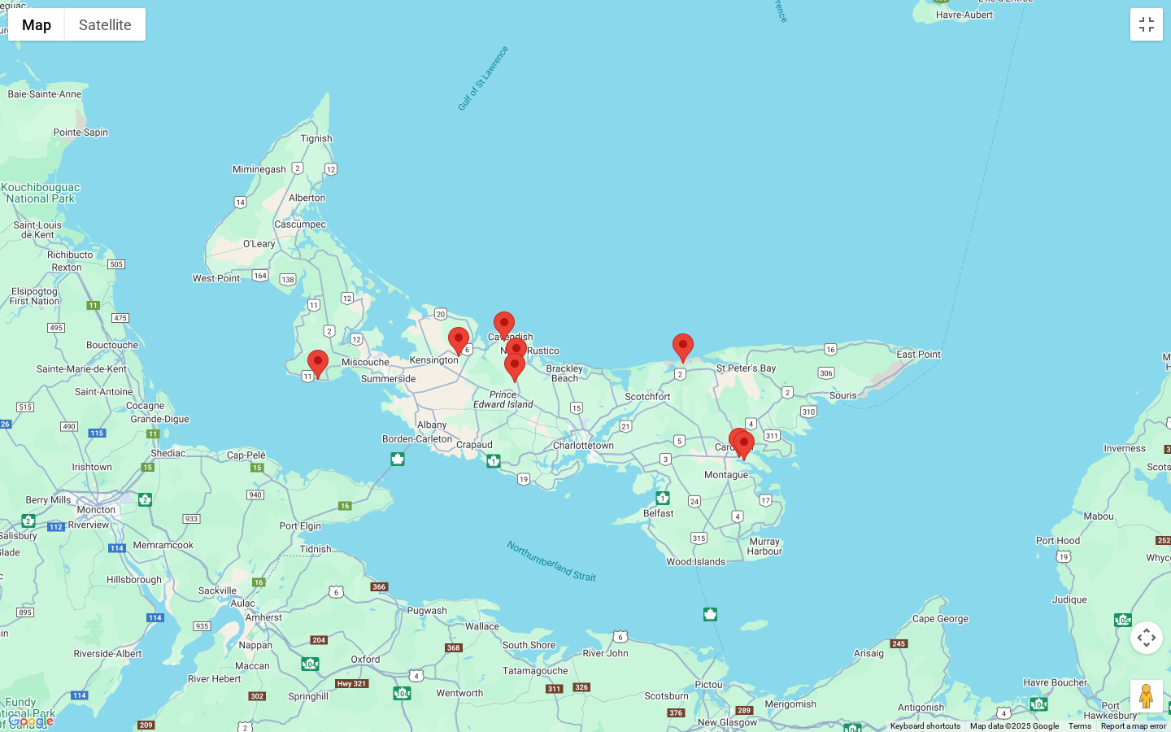
drag, startPoint x: 678, startPoint y: 490, endPoint x: 743, endPoint y: 429, distance: 88.6
click at [743, 429] on div "To navigate, press the arrow keys." at bounding box center [585, 366] width 1171 height 732
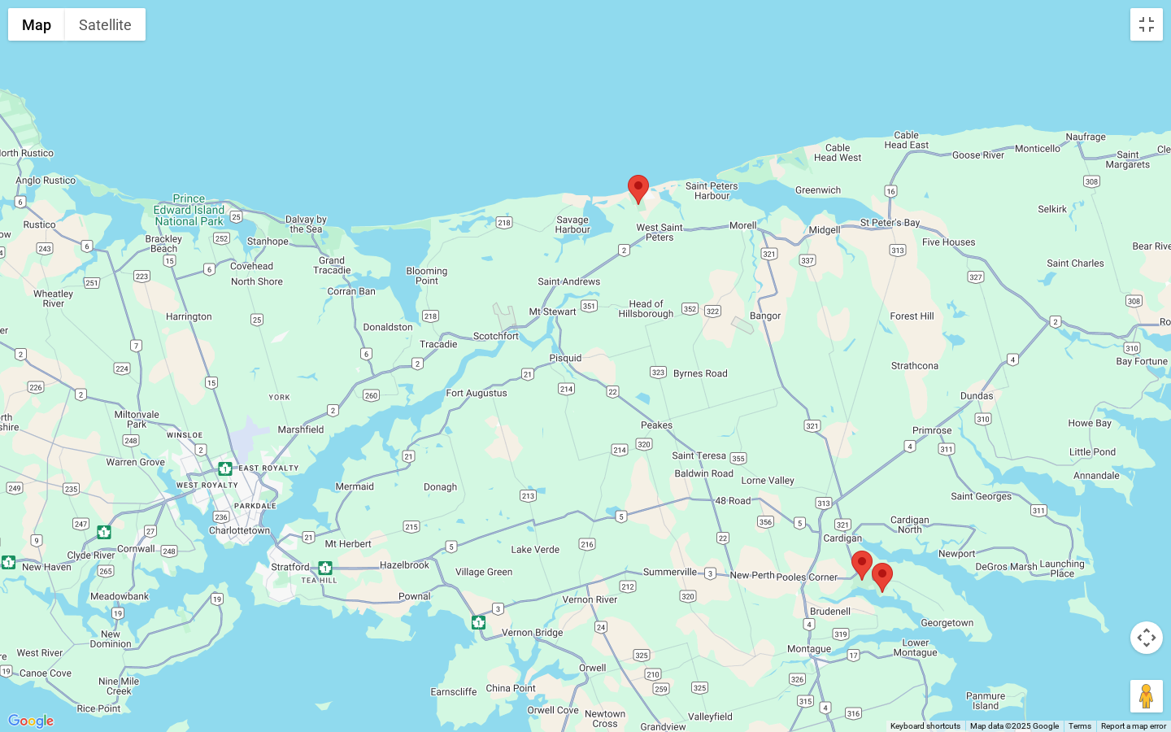
drag, startPoint x: 567, startPoint y: 368, endPoint x: 797, endPoint y: 620, distance: 341.4
click at [797, 620] on div at bounding box center [585, 366] width 1171 height 732
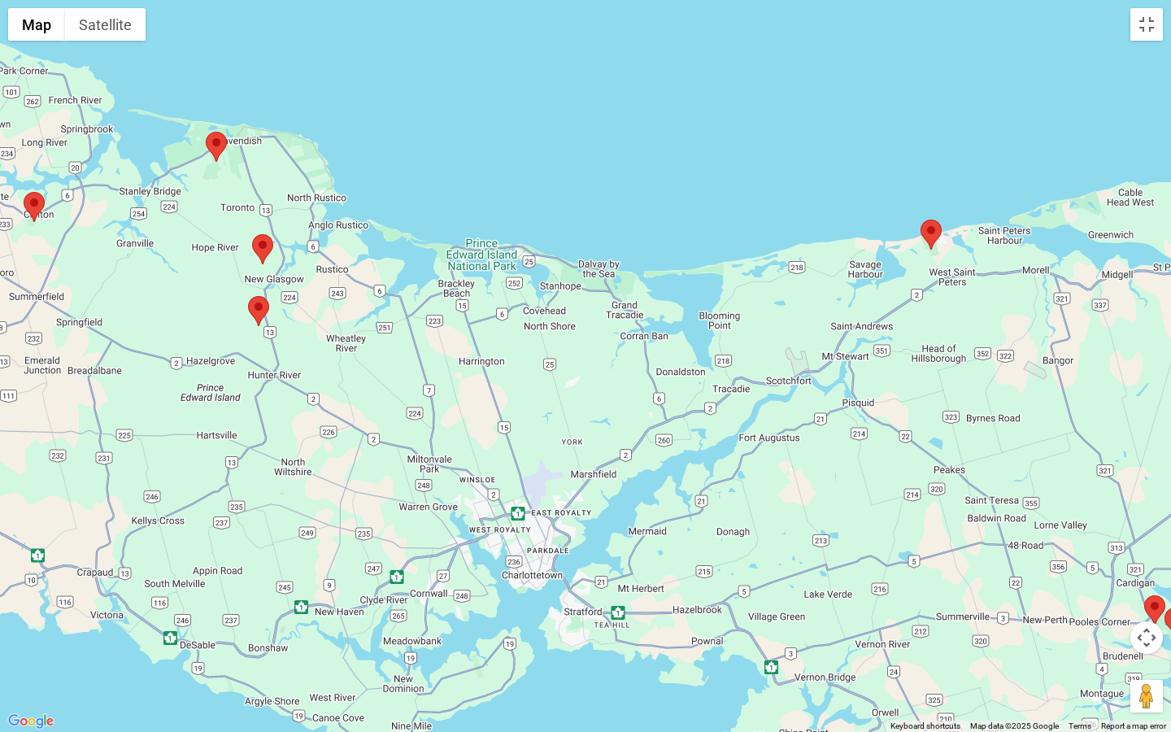
drag, startPoint x: 525, startPoint y: 317, endPoint x: 826, endPoint y: 362, distance: 305.1
click at [829, 362] on div at bounding box center [585, 366] width 1171 height 732
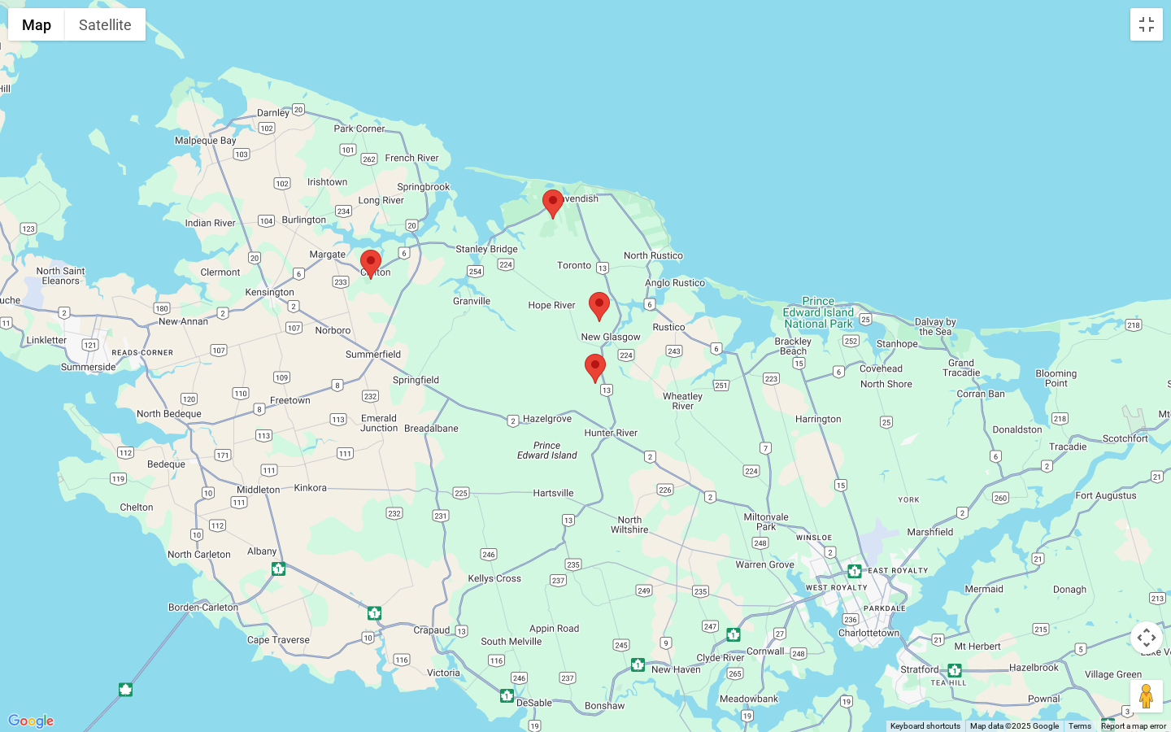
drag, startPoint x: 399, startPoint y: 327, endPoint x: 734, endPoint y: 385, distance: 340.0
click at [734, 385] on div at bounding box center [585, 366] width 1171 height 732
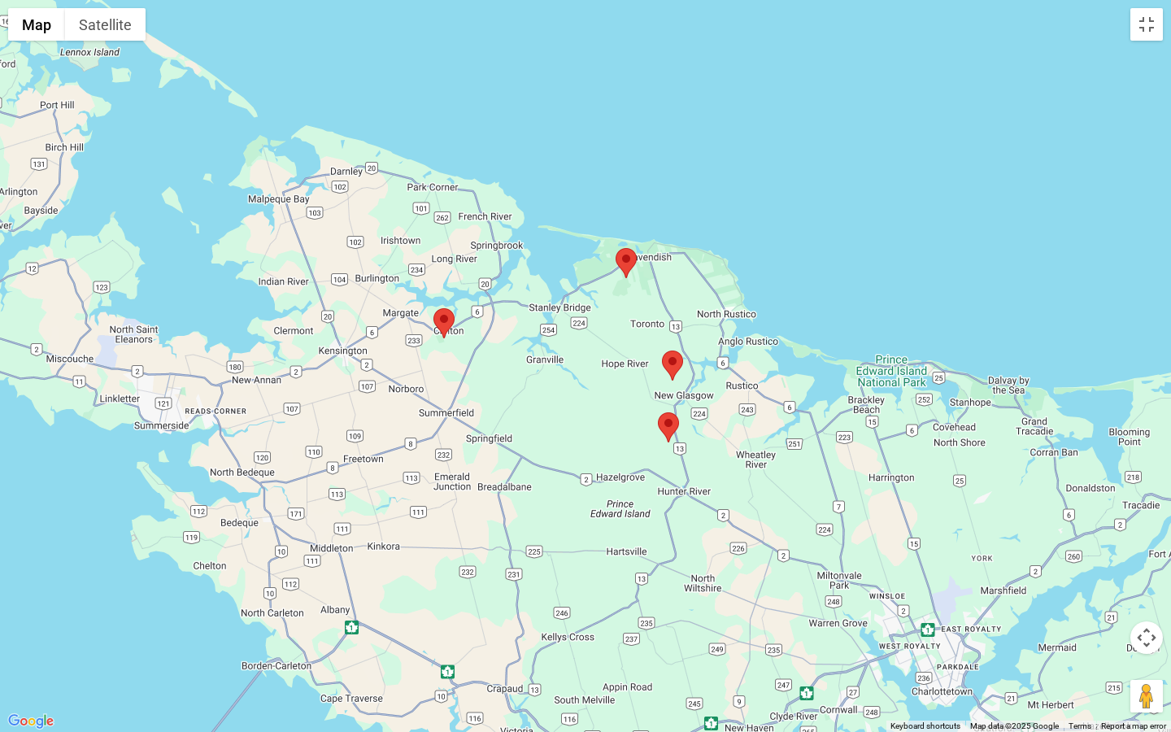
drag, startPoint x: 733, startPoint y: 383, endPoint x: 816, endPoint y: 448, distance: 105.4
click at [816, 448] on div at bounding box center [585, 366] width 1171 height 732
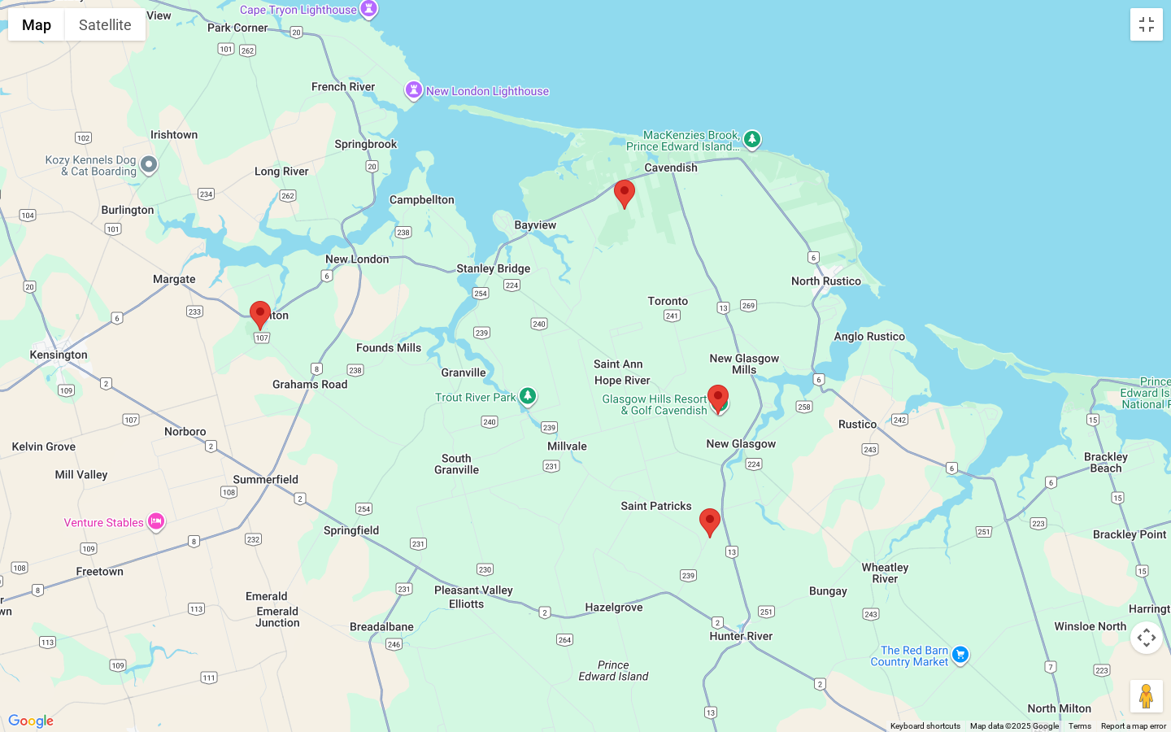
drag, startPoint x: 701, startPoint y: 472, endPoint x: 873, endPoint y: 560, distance: 192.8
click at [873, 560] on div at bounding box center [585, 366] width 1171 height 732
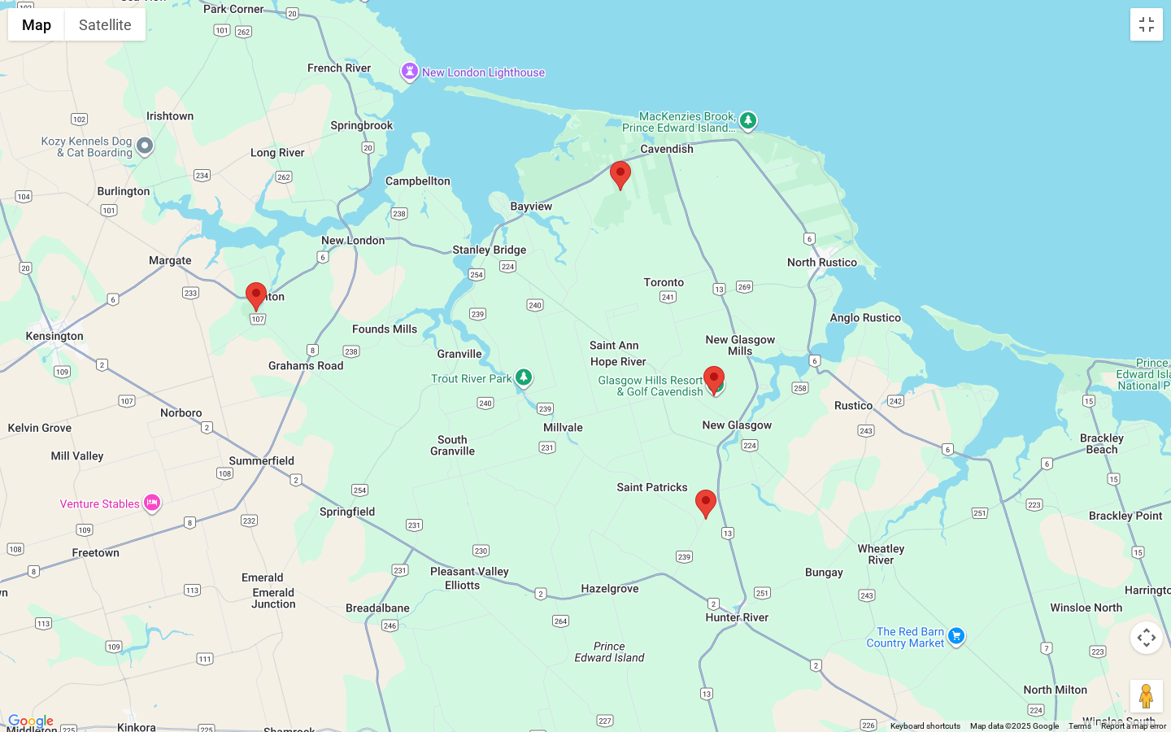
drag, startPoint x: 667, startPoint y: 229, endPoint x: 663, endPoint y: 212, distance: 17.6
click at [663, 212] on div at bounding box center [585, 366] width 1171 height 732
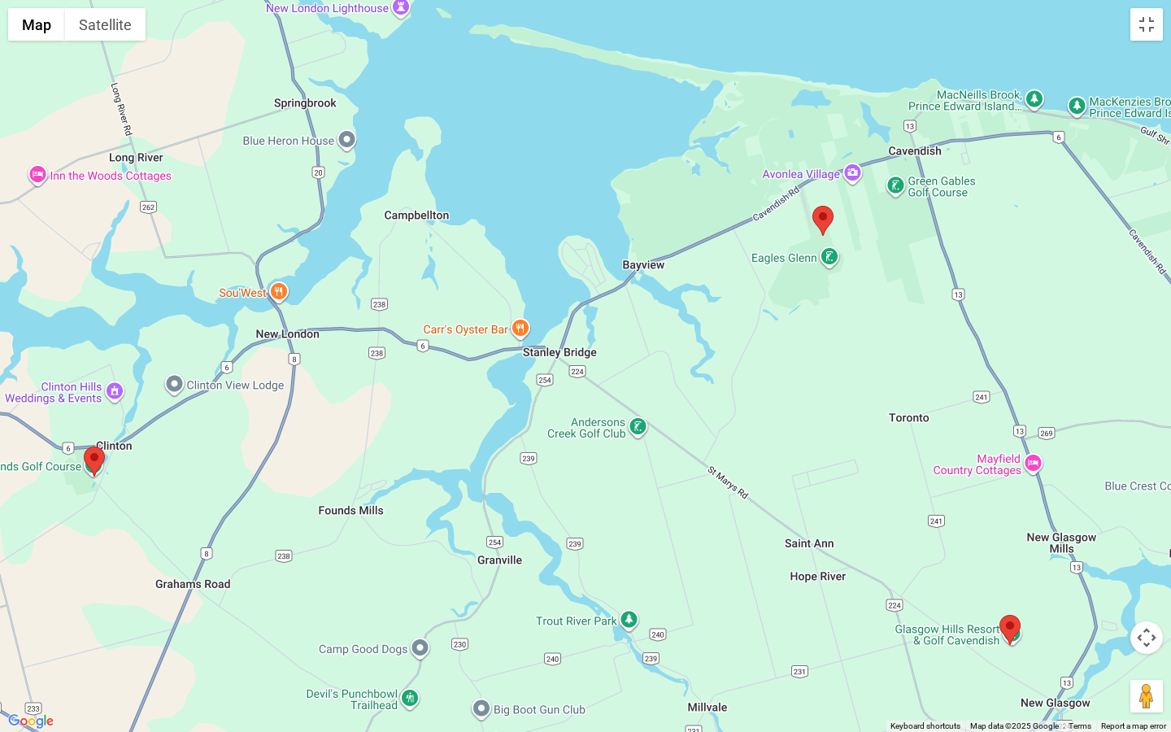
drag, startPoint x: 477, startPoint y: 301, endPoint x: 731, endPoint y: 368, distance: 262.4
click at [731, 368] on div at bounding box center [585, 366] width 1171 height 732
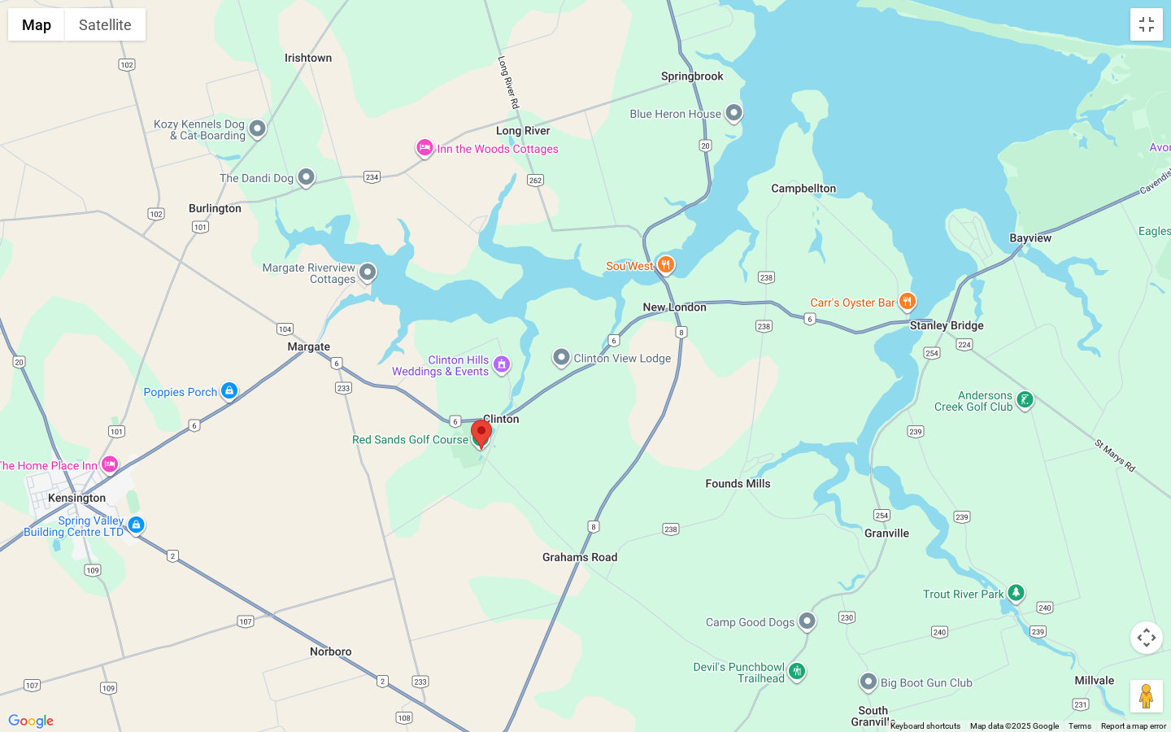
drag, startPoint x: 340, startPoint y: 452, endPoint x: 306, endPoint y: 360, distance: 98.8
click at [338, 360] on div at bounding box center [585, 366] width 1171 height 732
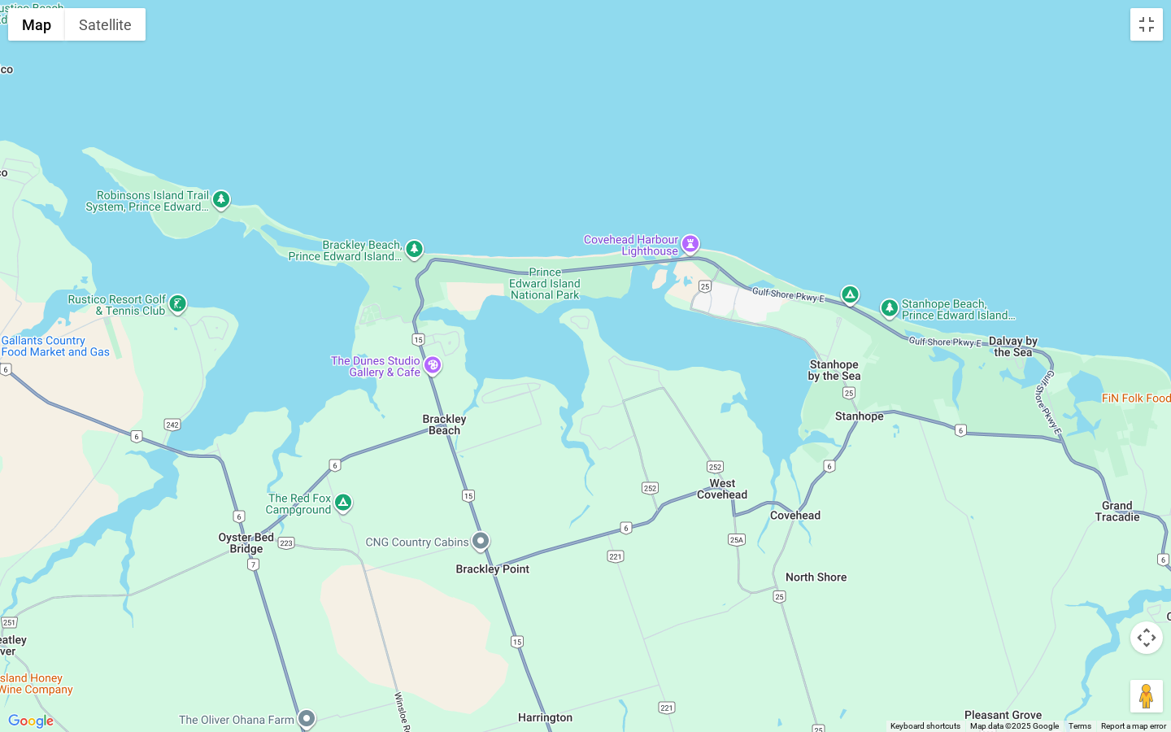
click at [337, 409] on div at bounding box center [585, 366] width 1171 height 732
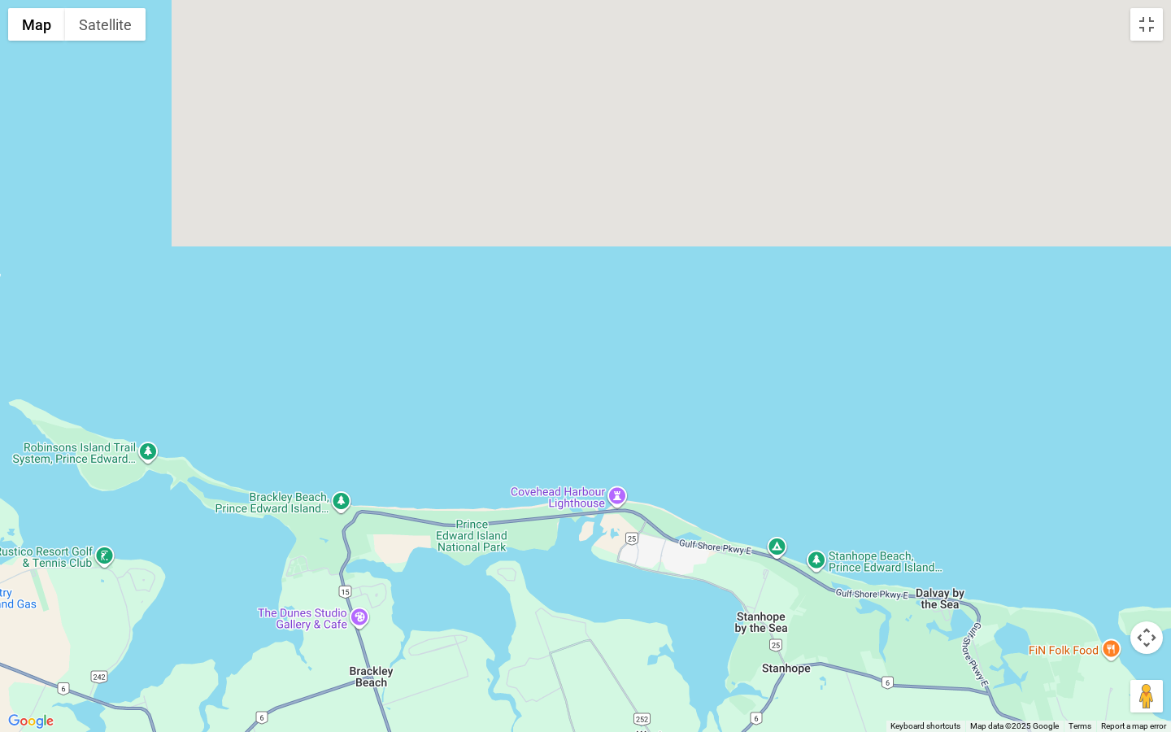
drag, startPoint x: 337, startPoint y: 409, endPoint x: 261, endPoint y: 671, distance: 272.6
click at [261, 625] on div at bounding box center [585, 366] width 1171 height 732
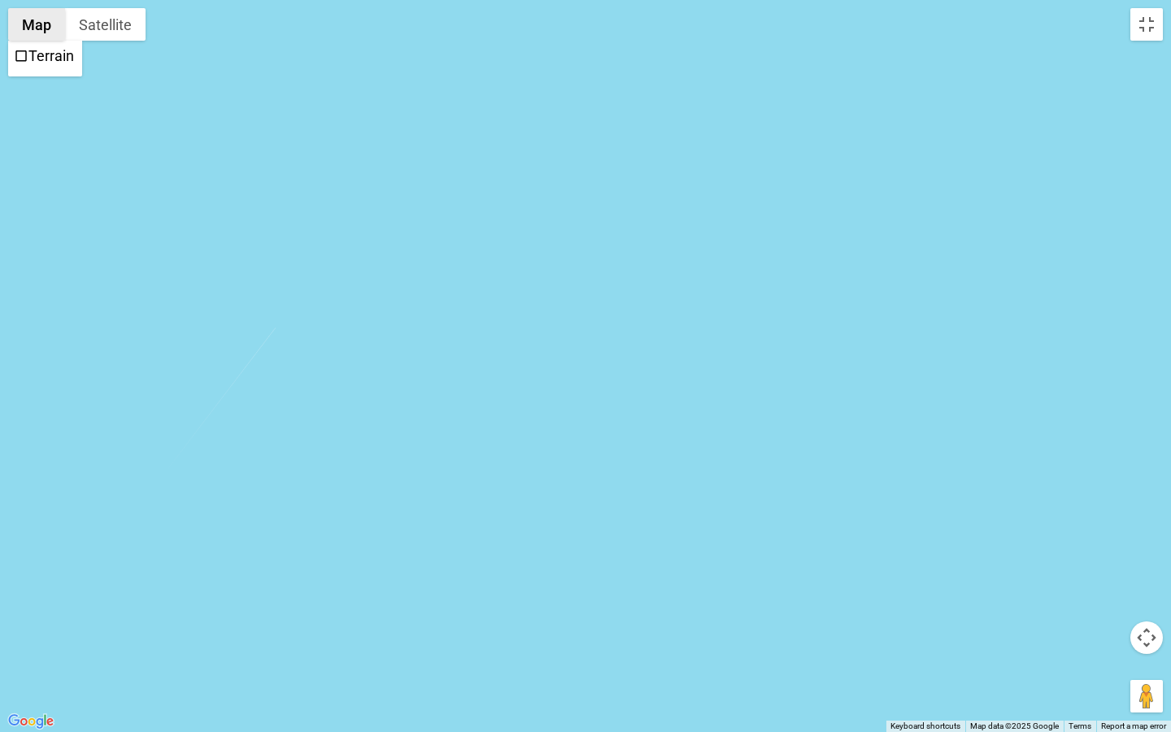
click at [40, 25] on button "Map" at bounding box center [36, 24] width 57 height 33
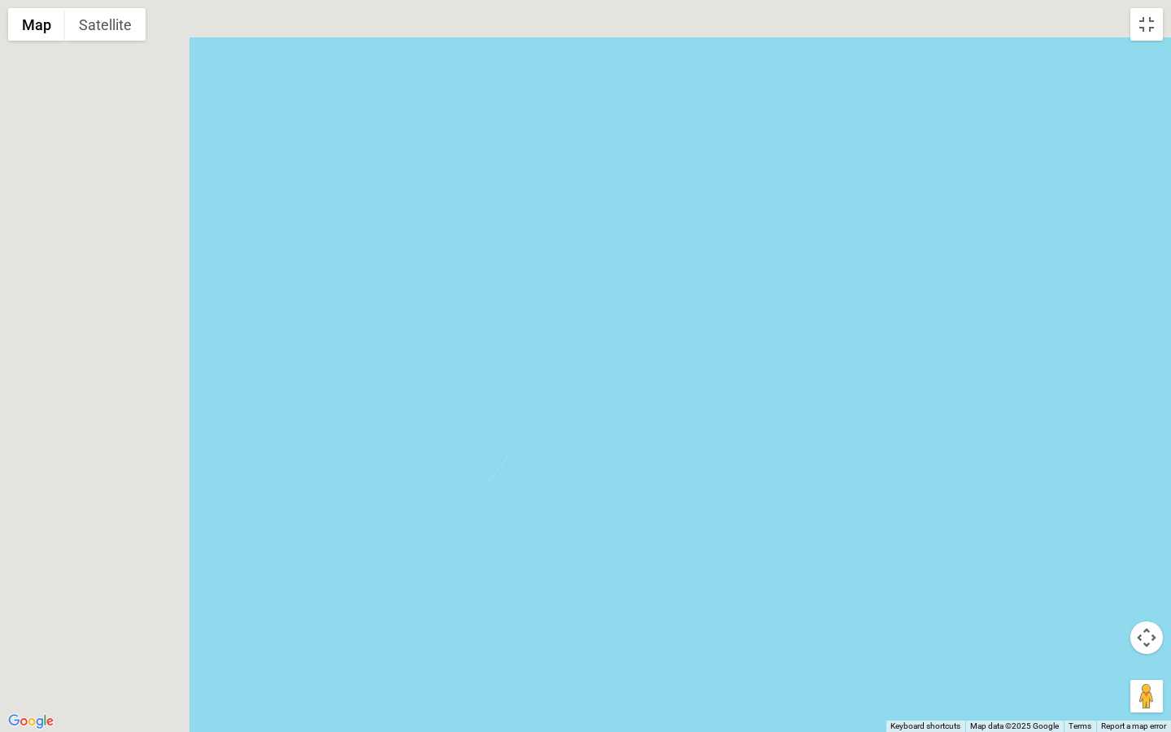
drag, startPoint x: 209, startPoint y: 251, endPoint x: 522, endPoint y: 402, distance: 347.8
click at [522, 402] on div at bounding box center [585, 366] width 1171 height 732
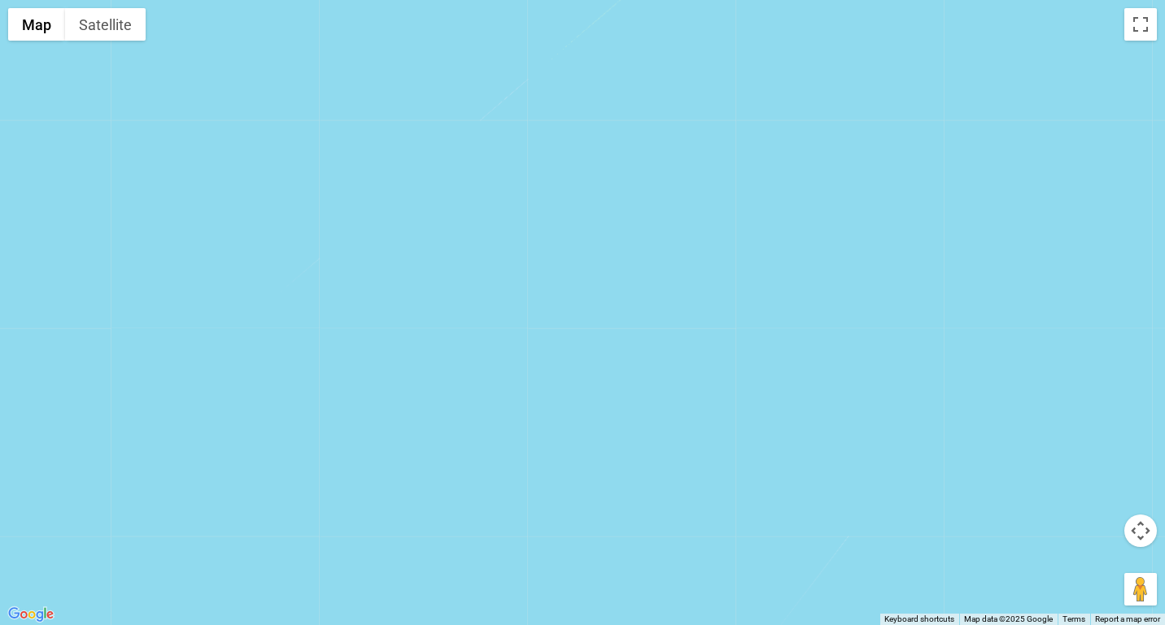
scroll to position [0, 0]
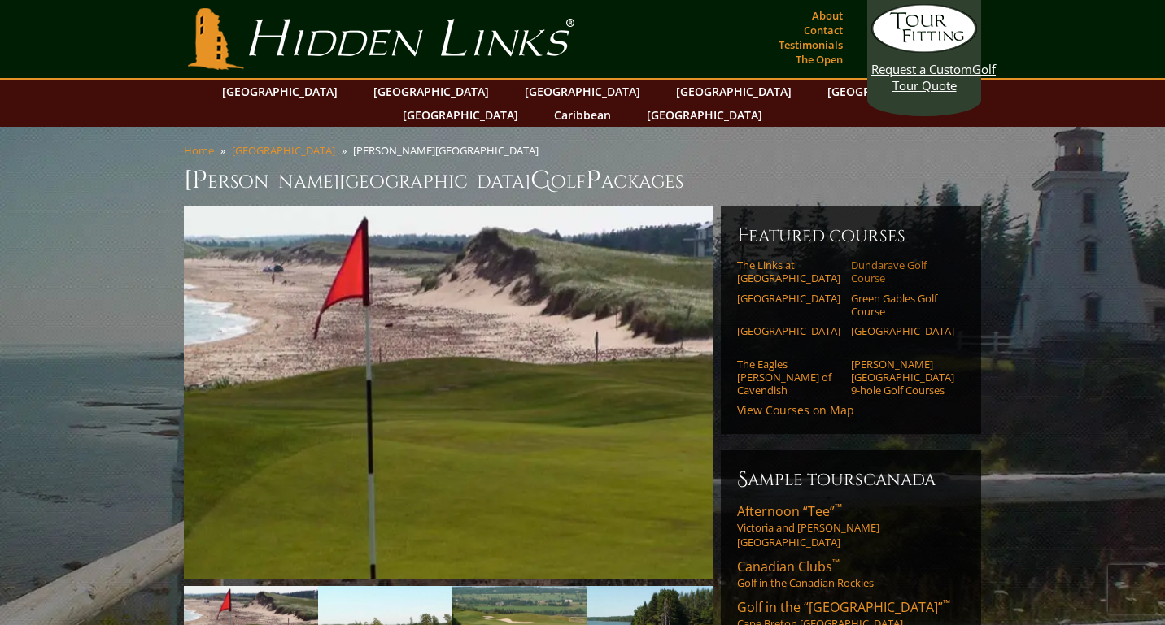
click at [876, 259] on link "Dundarave Golf Course" at bounding box center [902, 272] width 103 height 27
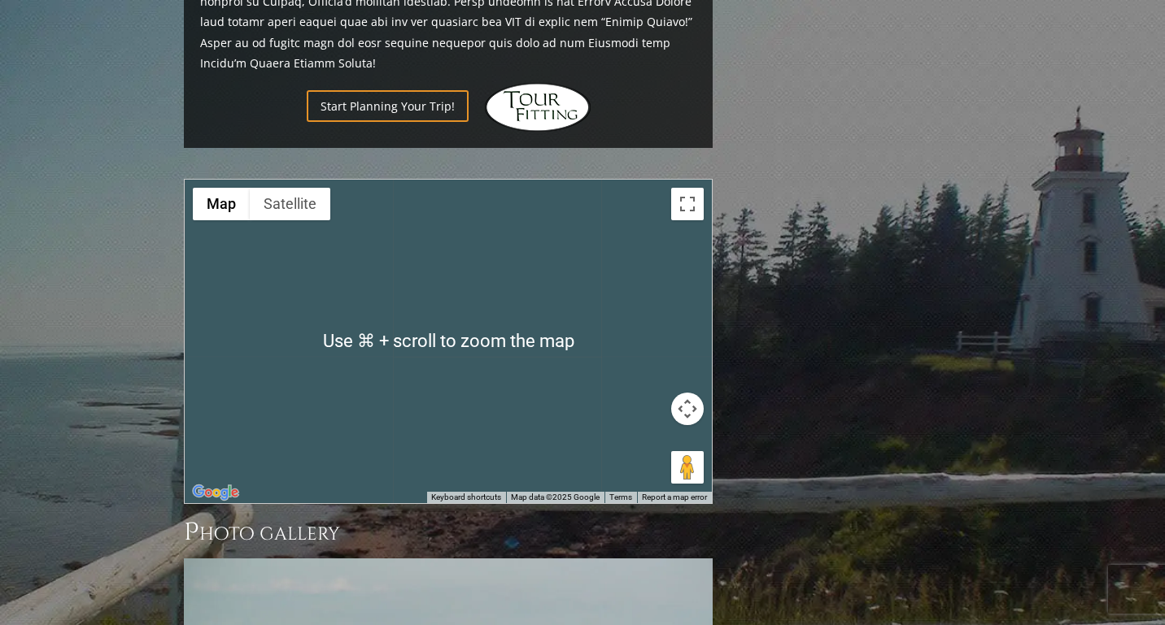
scroll to position [1258, 0]
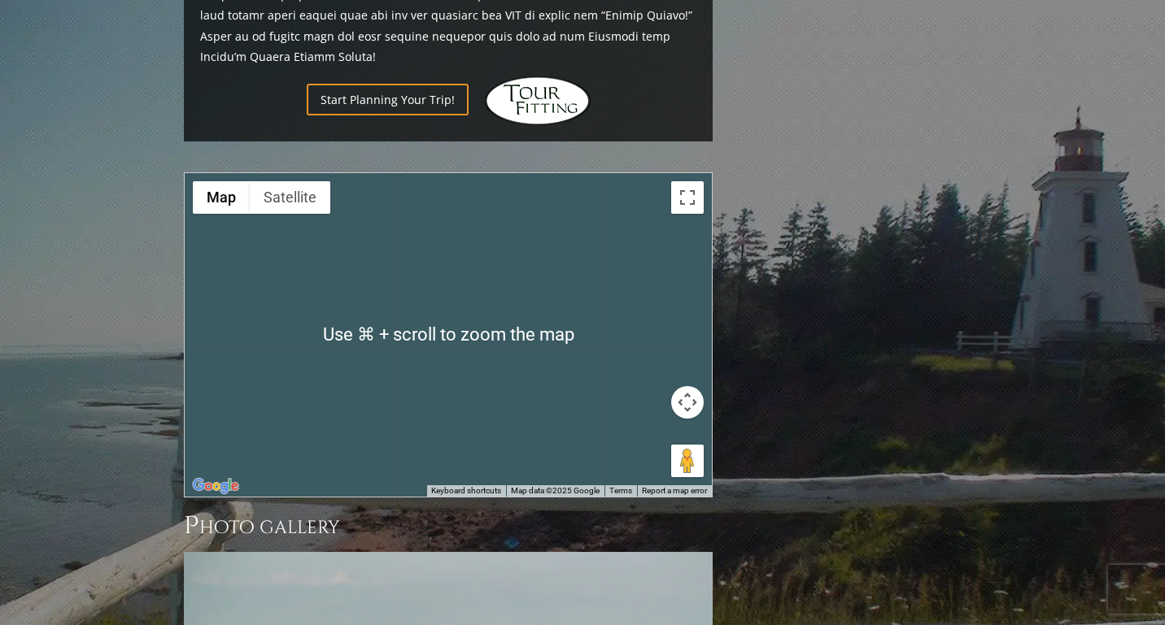
click at [404, 294] on div at bounding box center [448, 335] width 527 height 324
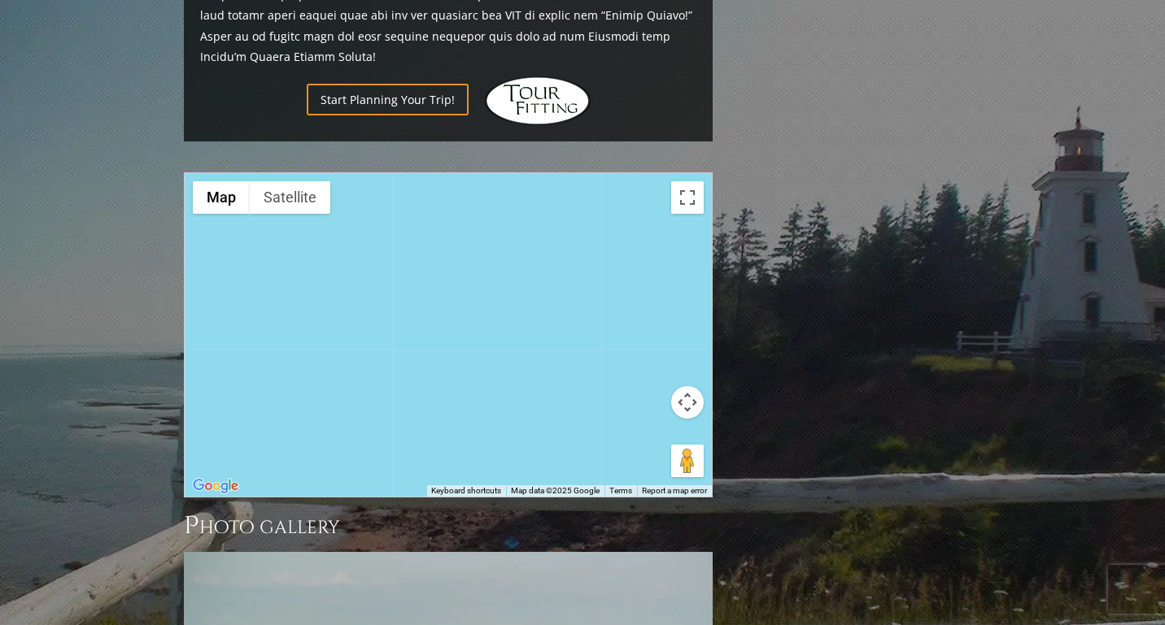
click at [690, 386] on button "Map camera controls" at bounding box center [687, 402] width 33 height 33
click at [566, 386] on button "Move left" at bounding box center [565, 402] width 33 height 33
click at [604, 427] on button "Move down" at bounding box center [606, 443] width 33 height 33
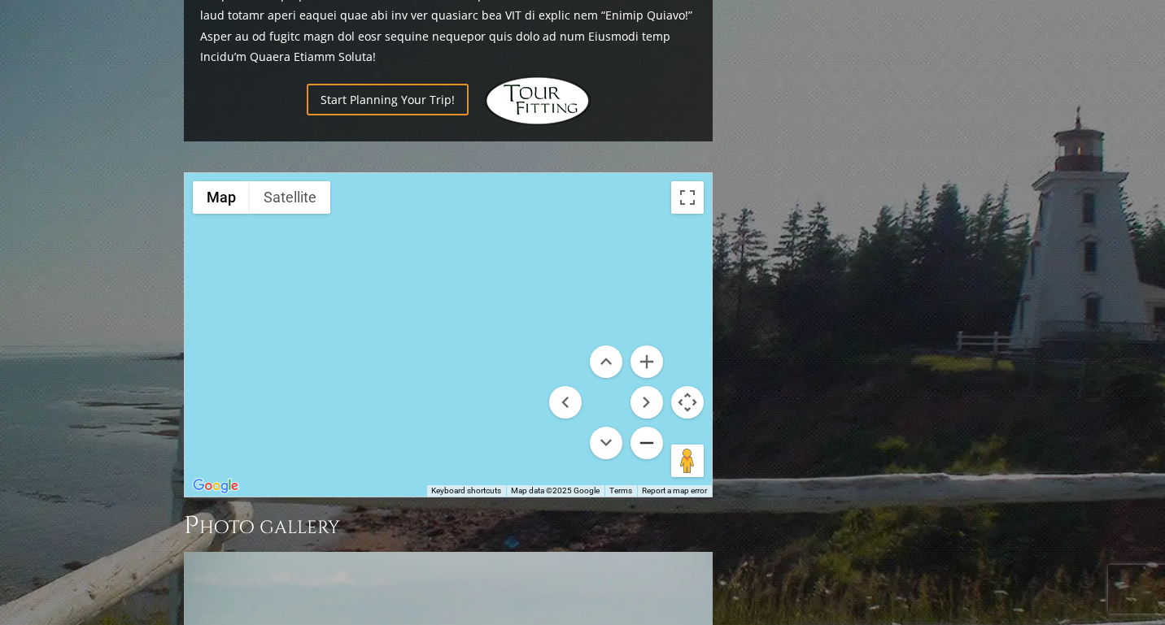
click at [650, 427] on button "Zoom out" at bounding box center [646, 443] width 33 height 33
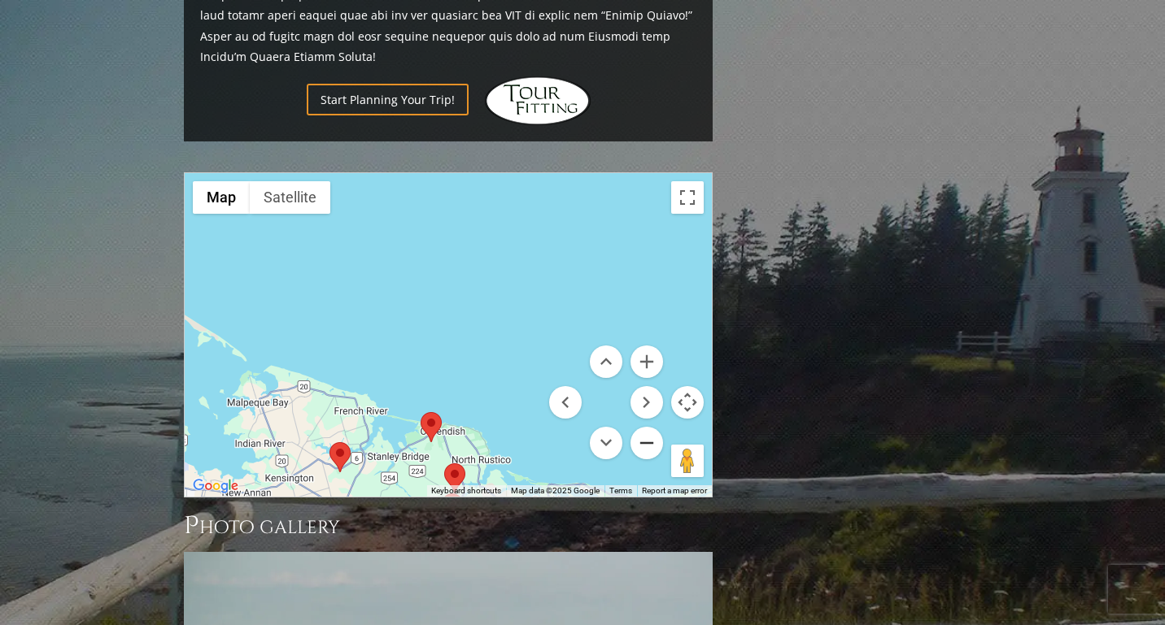
click at [649, 427] on button "Zoom out" at bounding box center [646, 443] width 33 height 33
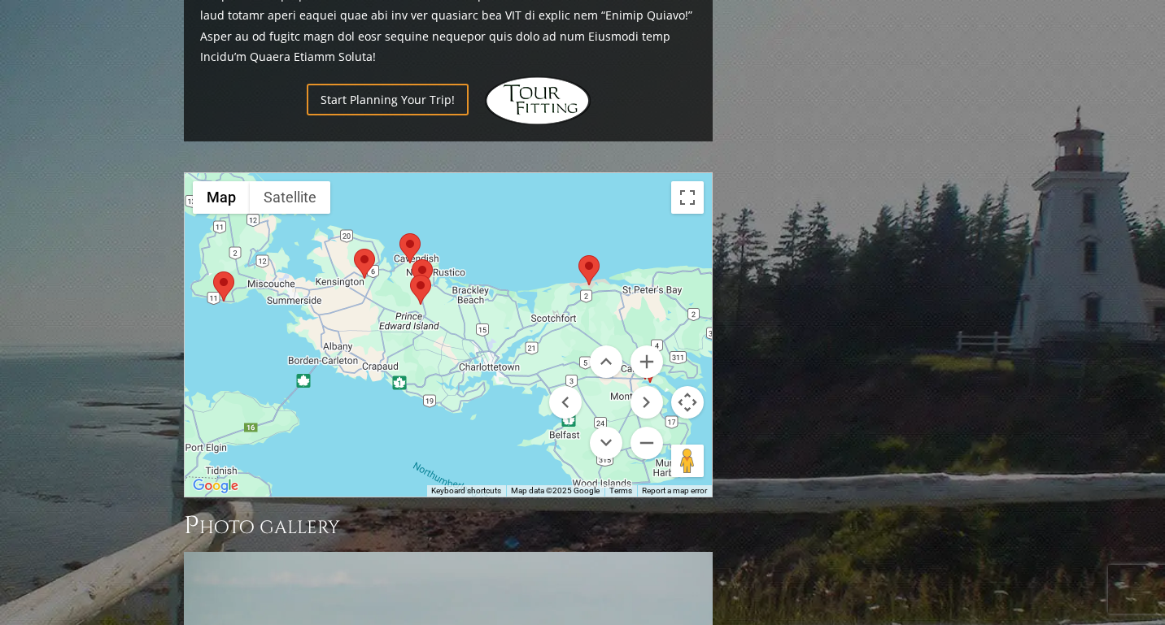
drag, startPoint x: 486, startPoint y: 358, endPoint x: 456, endPoint y: 229, distance: 132.6
click at [456, 229] on div at bounding box center [448, 335] width 527 height 324
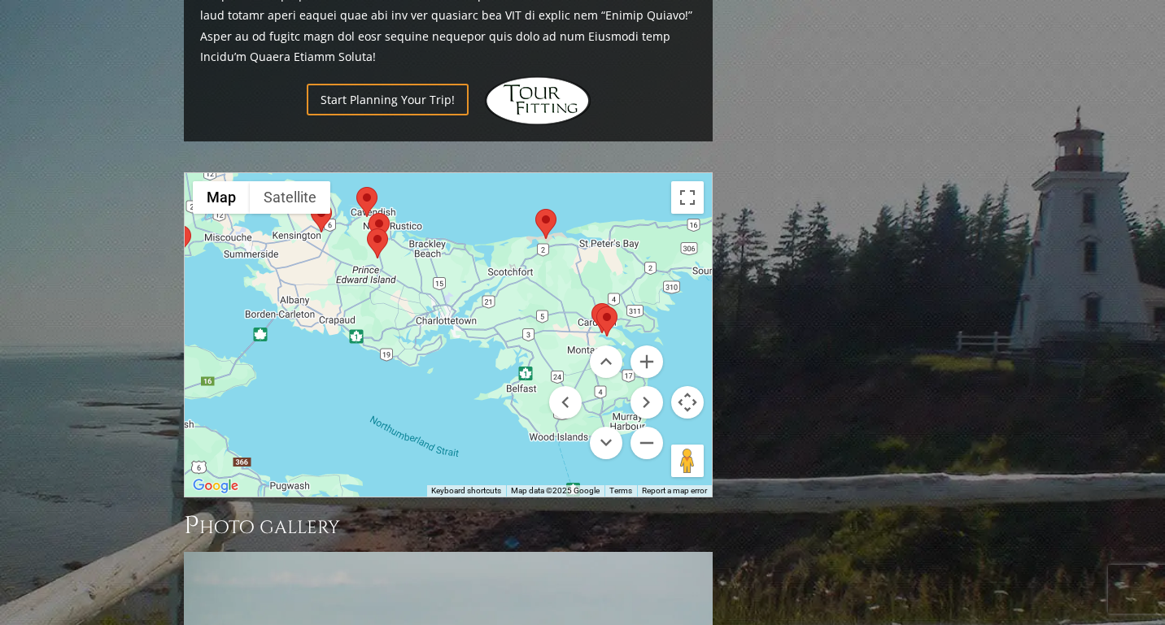
drag, startPoint x: 549, startPoint y: 270, endPoint x: 503, endPoint y: 221, distance: 67.3
click at [503, 221] on div at bounding box center [448, 335] width 527 height 324
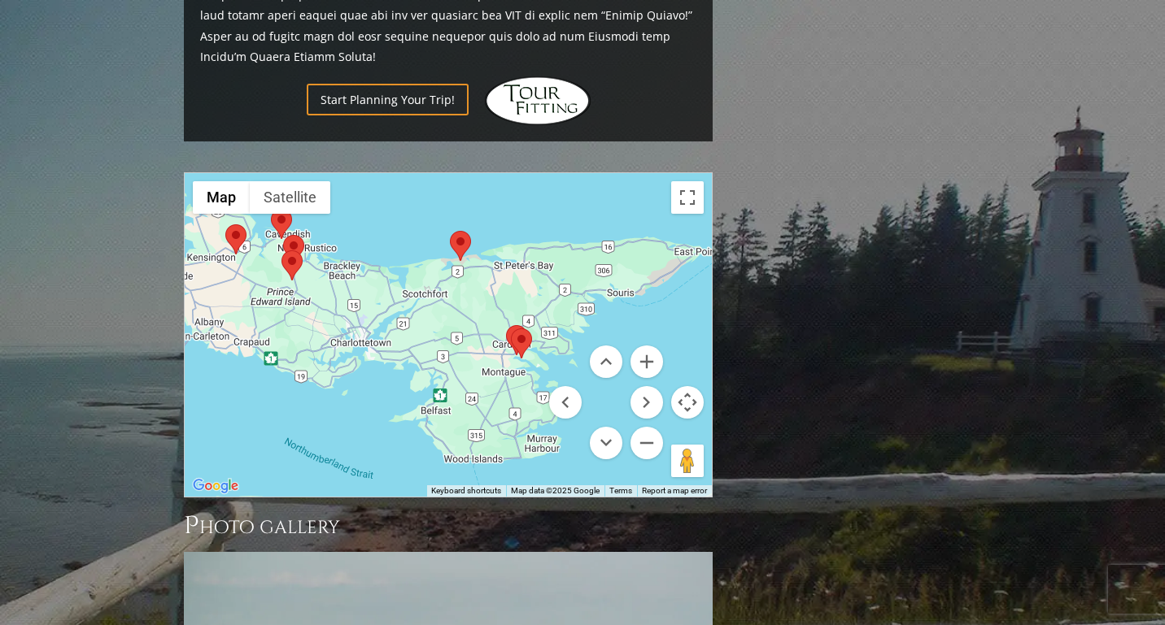
drag, startPoint x: 574, startPoint y: 275, endPoint x: 490, endPoint y: 298, distance: 86.8
click at [490, 298] on div at bounding box center [448, 335] width 527 height 324
click at [688, 181] on button "Toggle fullscreen view" at bounding box center [687, 197] width 33 height 33
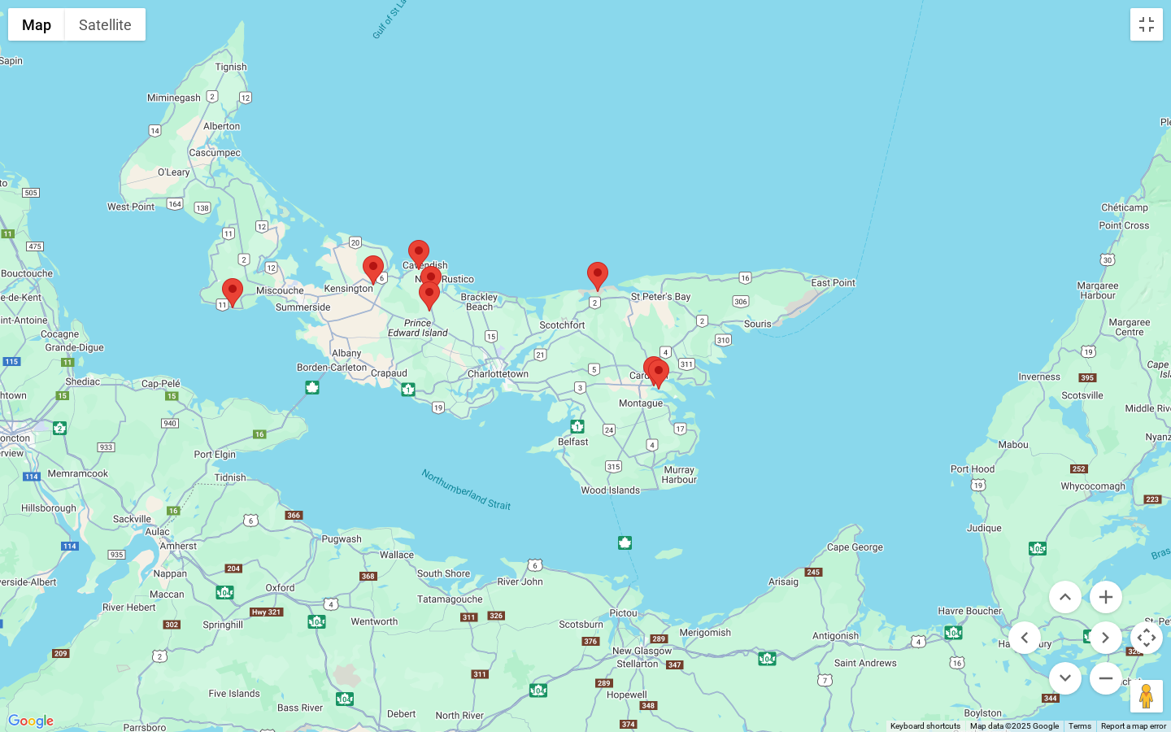
click at [687, 385] on div at bounding box center [585, 366] width 1171 height 732
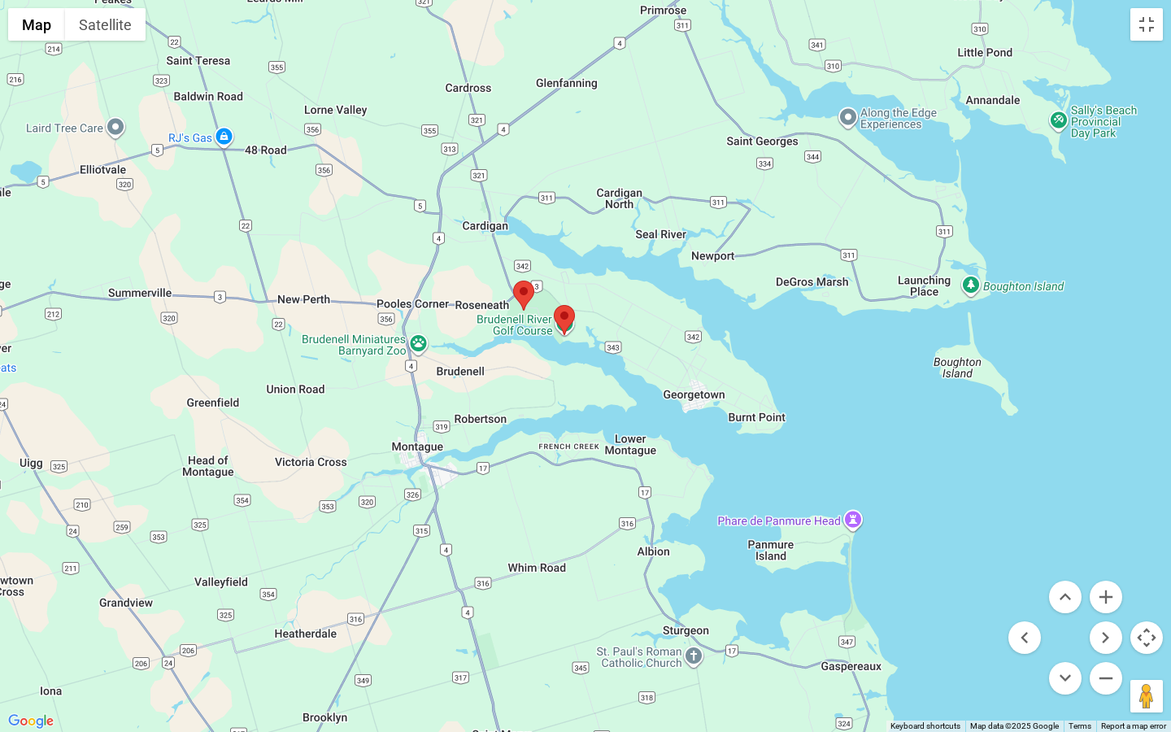
drag, startPoint x: 500, startPoint y: 589, endPoint x: 604, endPoint y: 504, distance: 134.1
click at [605, 503] on div at bounding box center [585, 366] width 1171 height 732
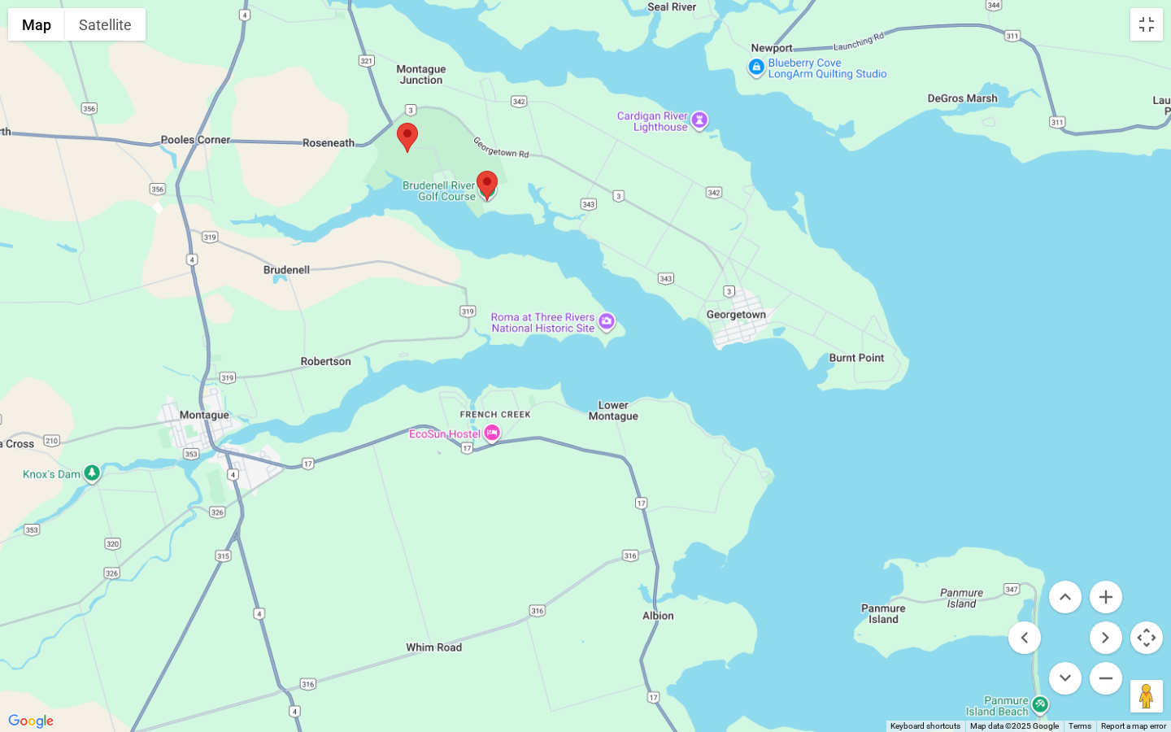
click at [626, 512] on div at bounding box center [585, 366] width 1171 height 732
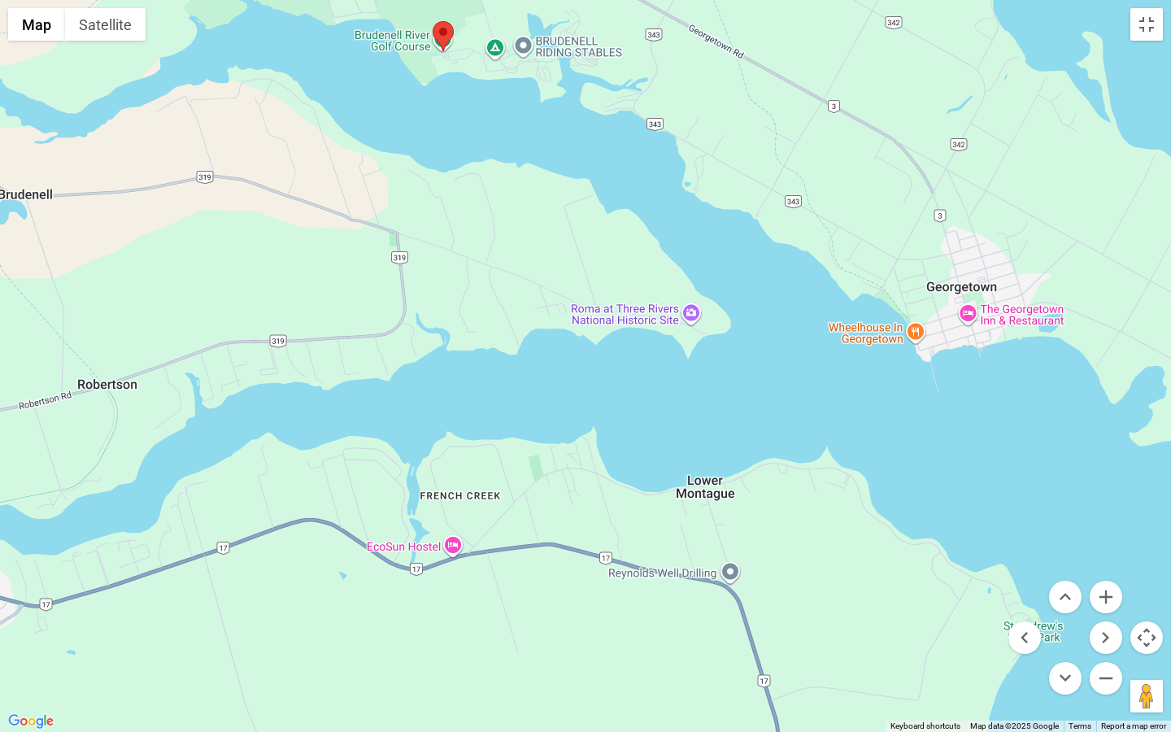
drag, startPoint x: 697, startPoint y: 477, endPoint x: 802, endPoint y: 658, distance: 208.8
click at [804, 625] on div at bounding box center [585, 366] width 1171 height 732
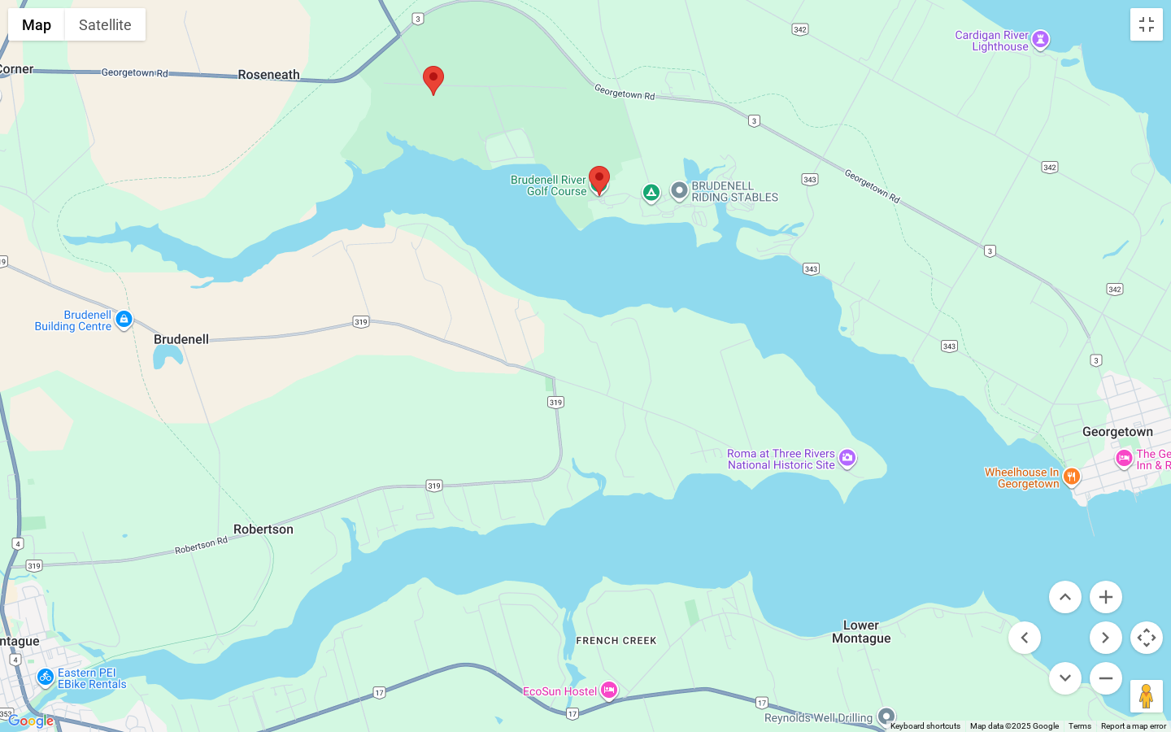
drag, startPoint x: 757, startPoint y: 417, endPoint x: 909, endPoint y: 562, distance: 209.4
click at [909, 562] on div at bounding box center [585, 366] width 1171 height 732
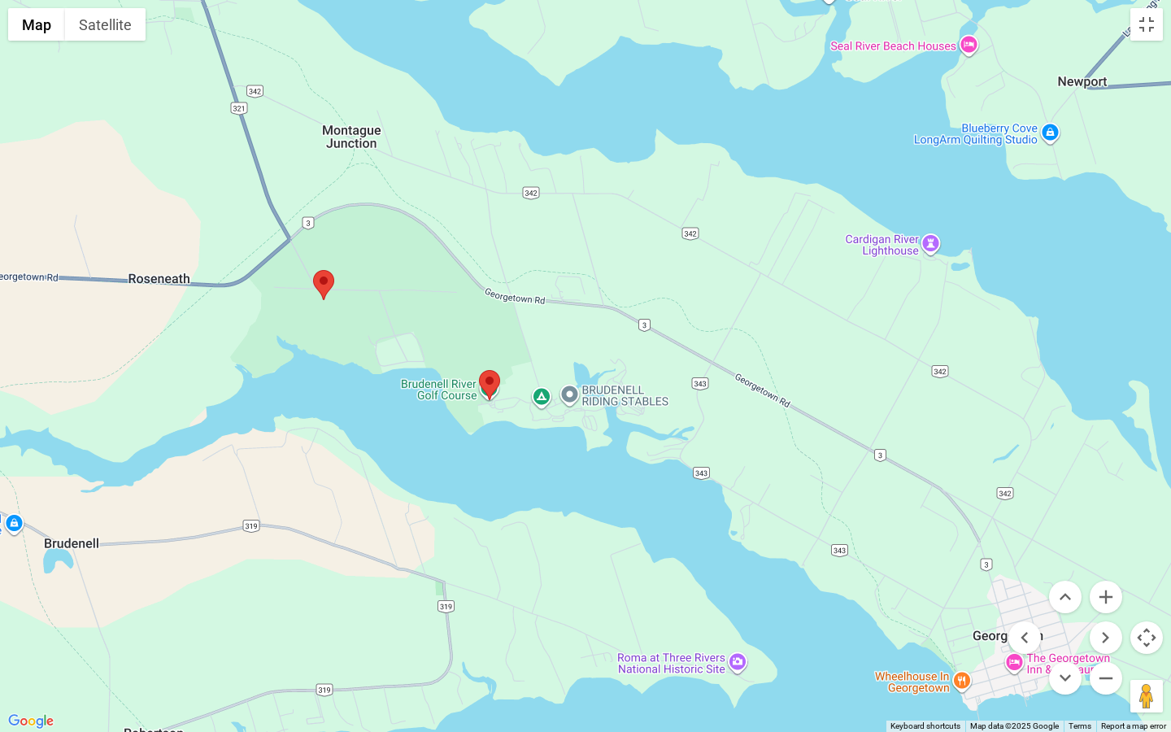
drag, startPoint x: 894, startPoint y: 421, endPoint x: 791, endPoint y: 626, distance: 229.5
click at [791, 625] on div at bounding box center [585, 366] width 1171 height 732
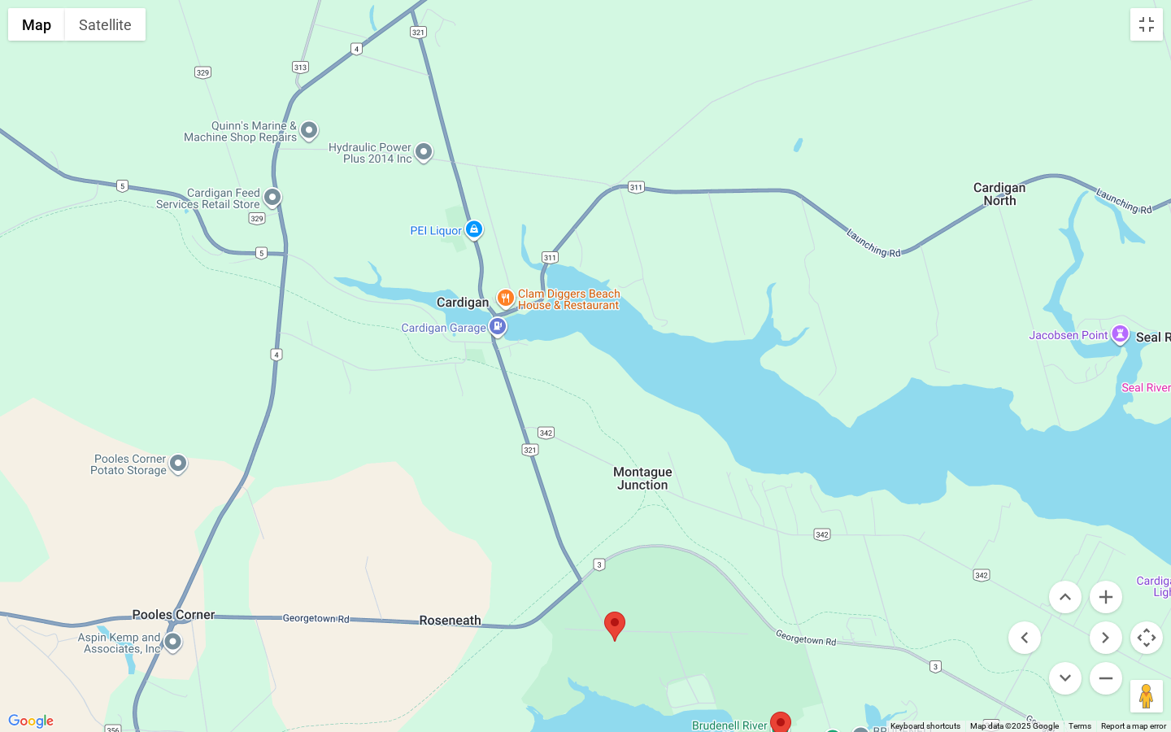
drag, startPoint x: 663, startPoint y: 377, endPoint x: 957, endPoint y: 717, distance: 449.1
click at [957, 625] on div at bounding box center [585, 366] width 1171 height 732
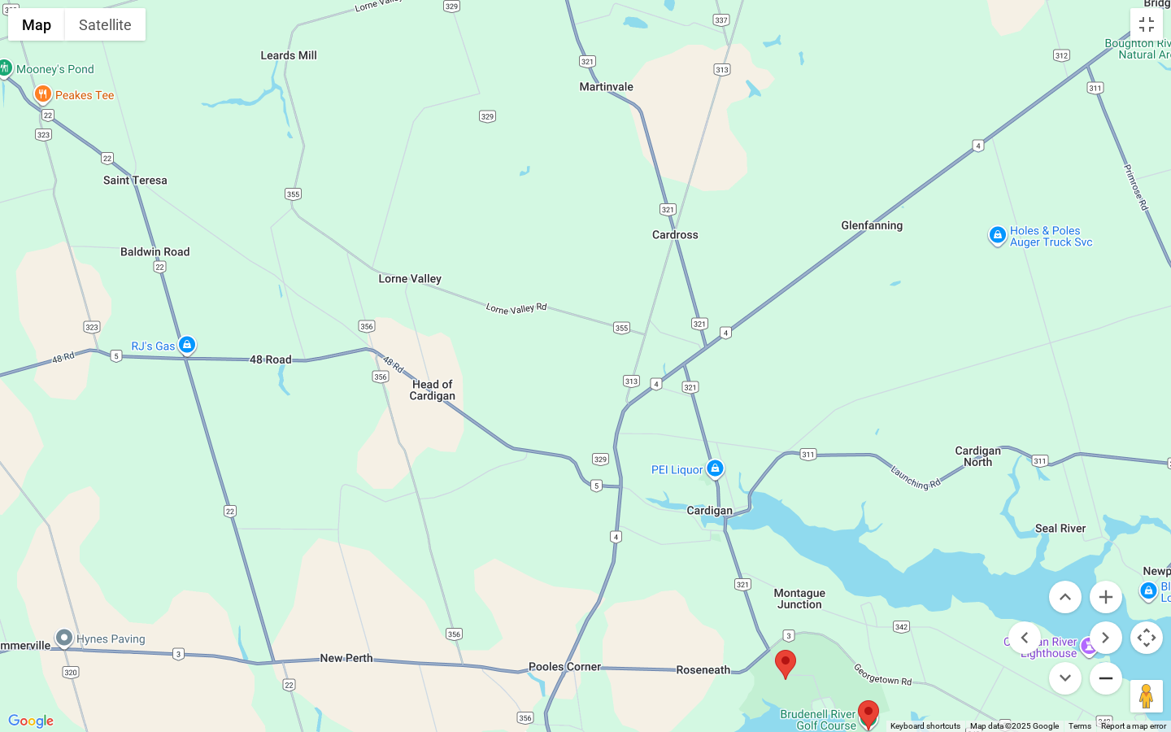
click at [1104, 625] on button "Zoom out" at bounding box center [1106, 678] width 33 height 33
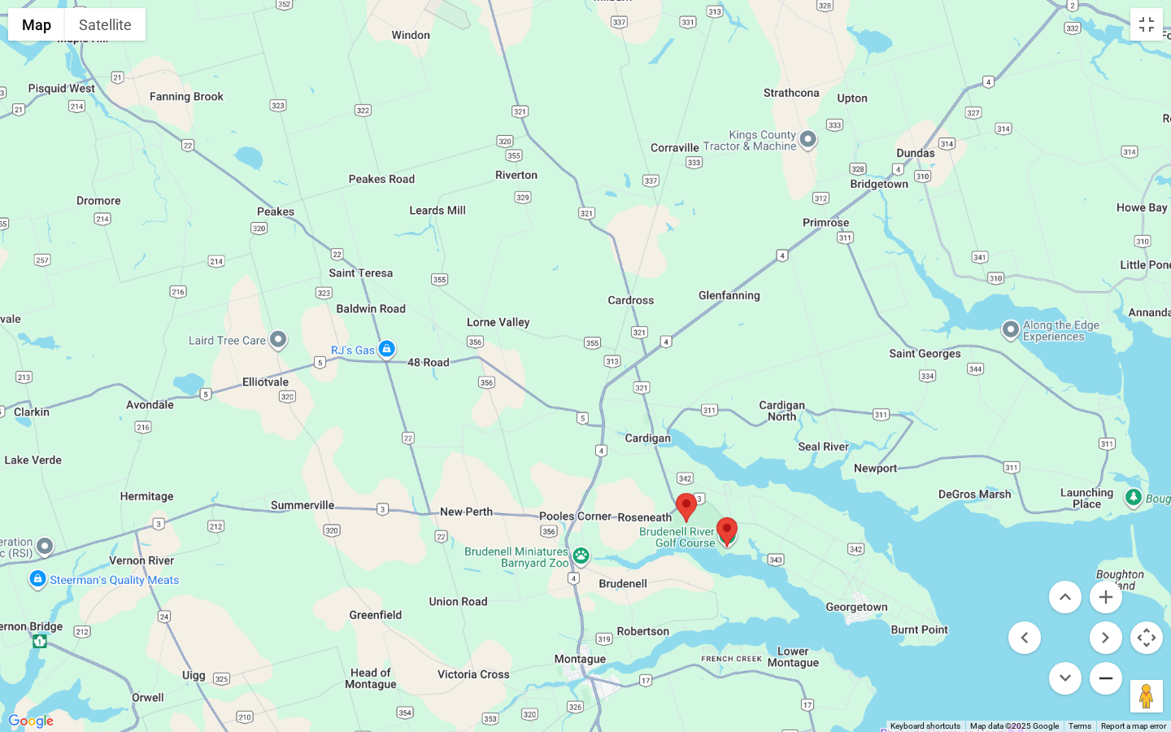
click at [1104, 625] on button "Zoom out" at bounding box center [1106, 678] width 33 height 33
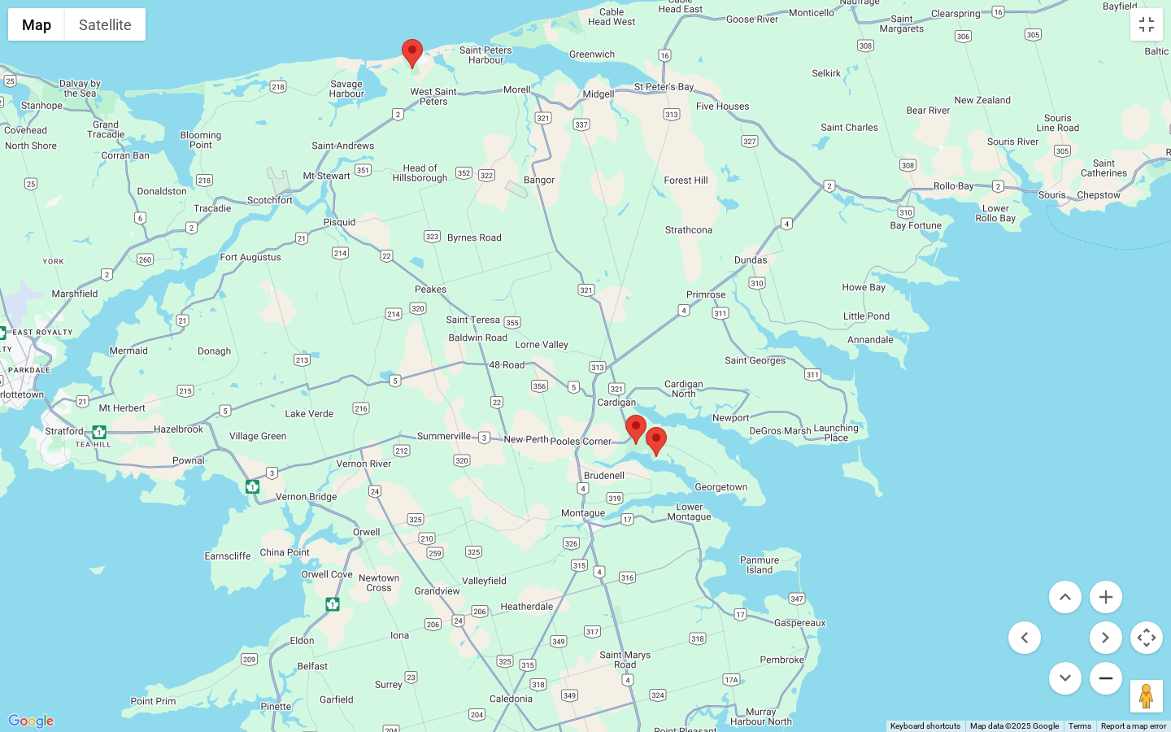
click at [1104, 625] on button "Zoom out" at bounding box center [1106, 678] width 33 height 33
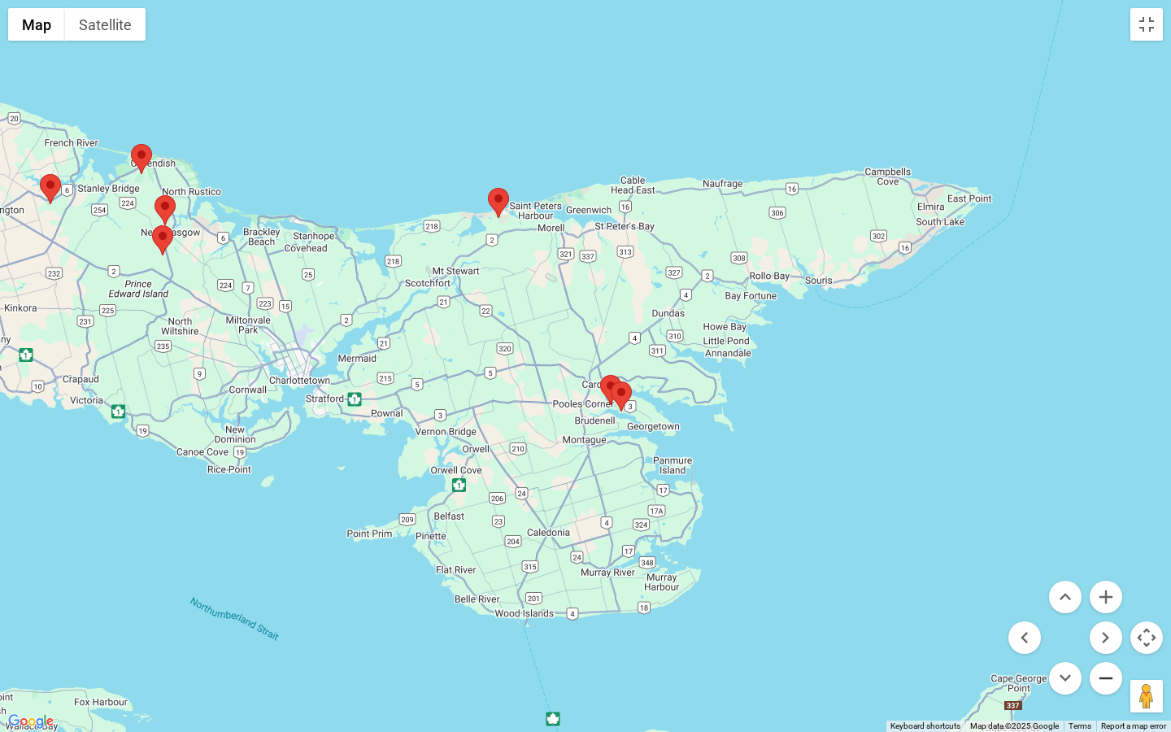
click at [1104, 625] on button "Zoom out" at bounding box center [1106, 678] width 33 height 33
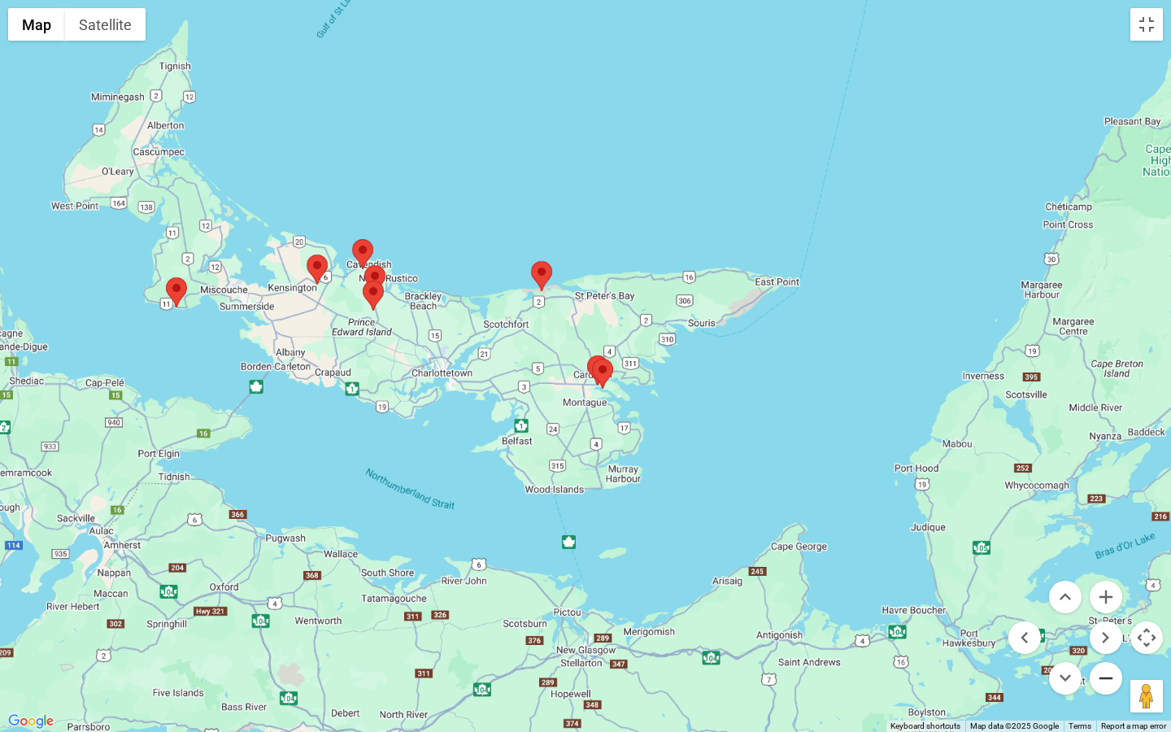
click at [1104, 625] on button "Zoom out" at bounding box center [1106, 678] width 33 height 33
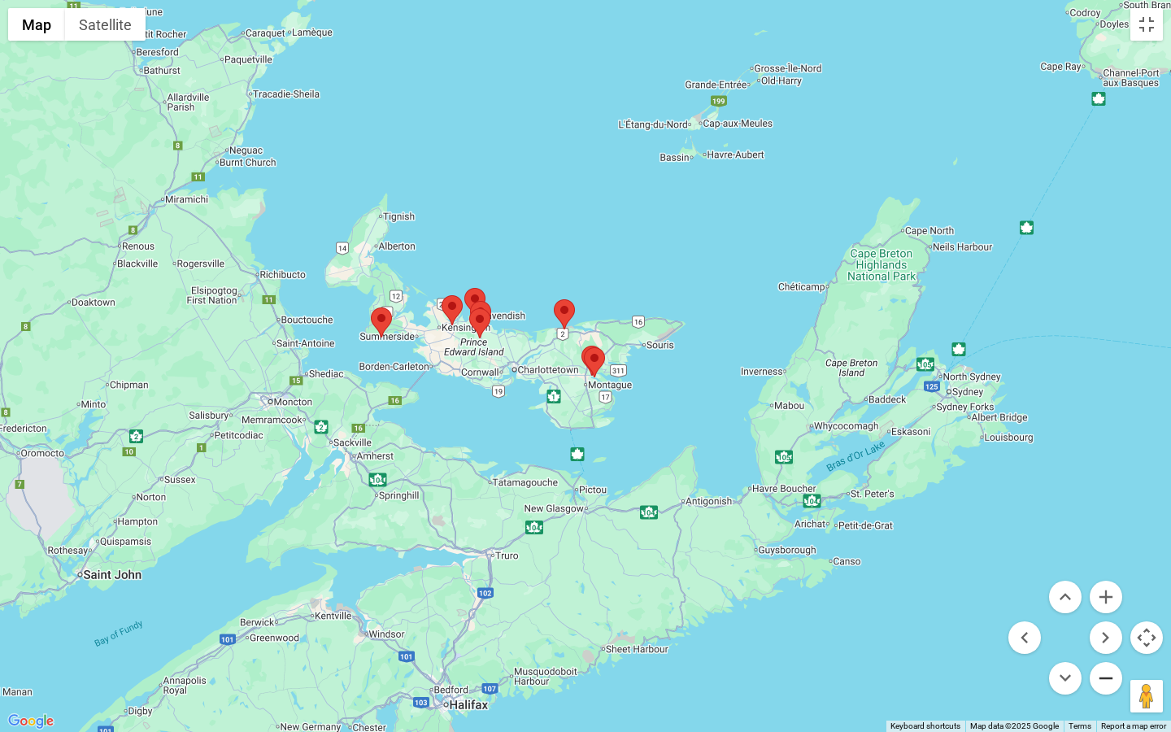
click at [1104, 625] on button "Zoom out" at bounding box center [1106, 678] width 33 height 33
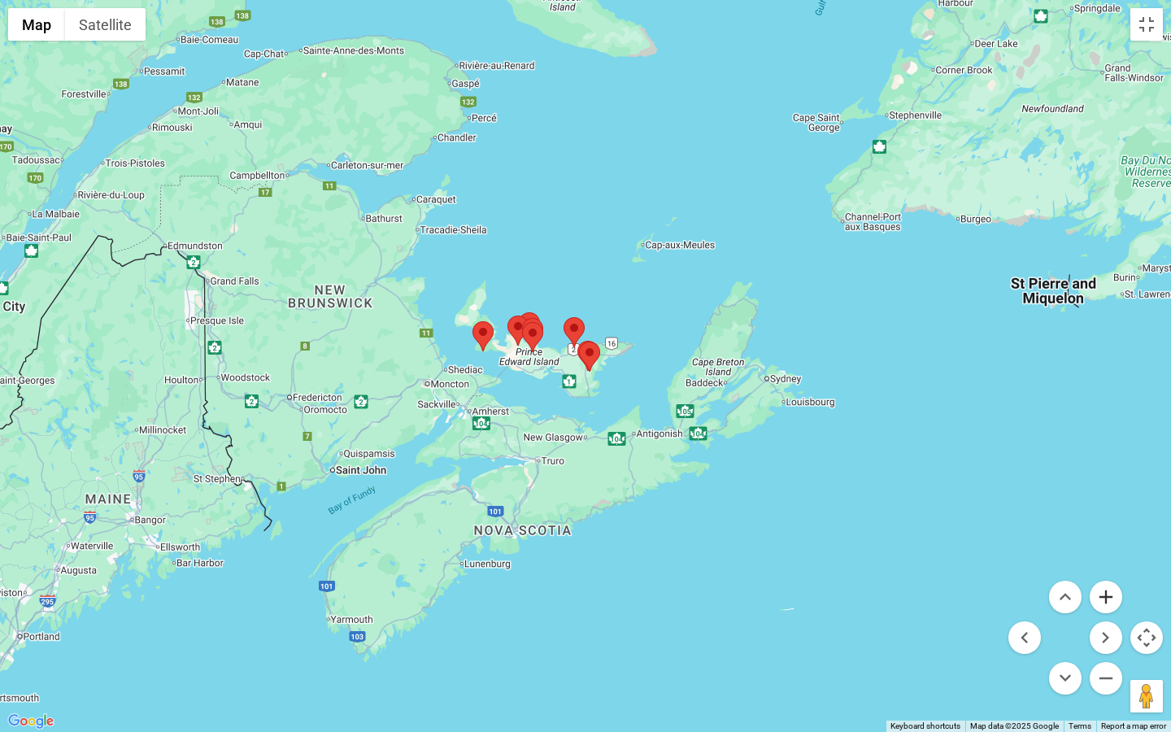
click at [1107, 599] on button "Zoom in" at bounding box center [1106, 597] width 33 height 33
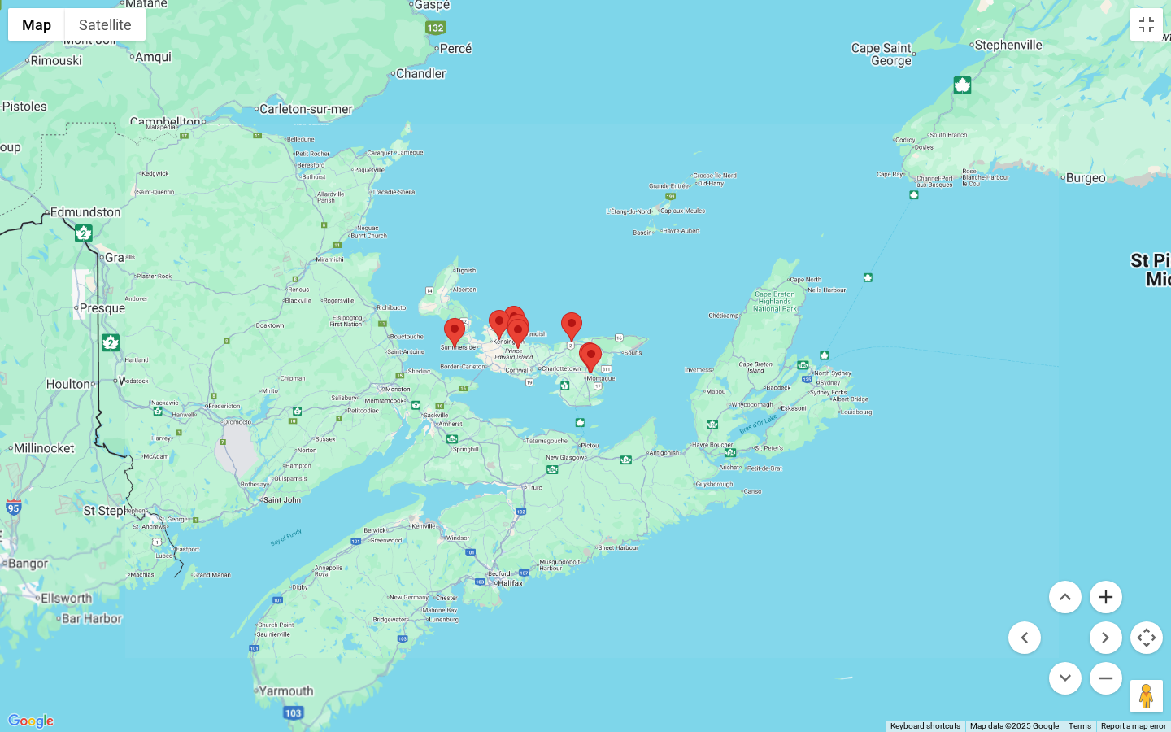
click at [1107, 599] on button "Zoom in" at bounding box center [1106, 597] width 33 height 33
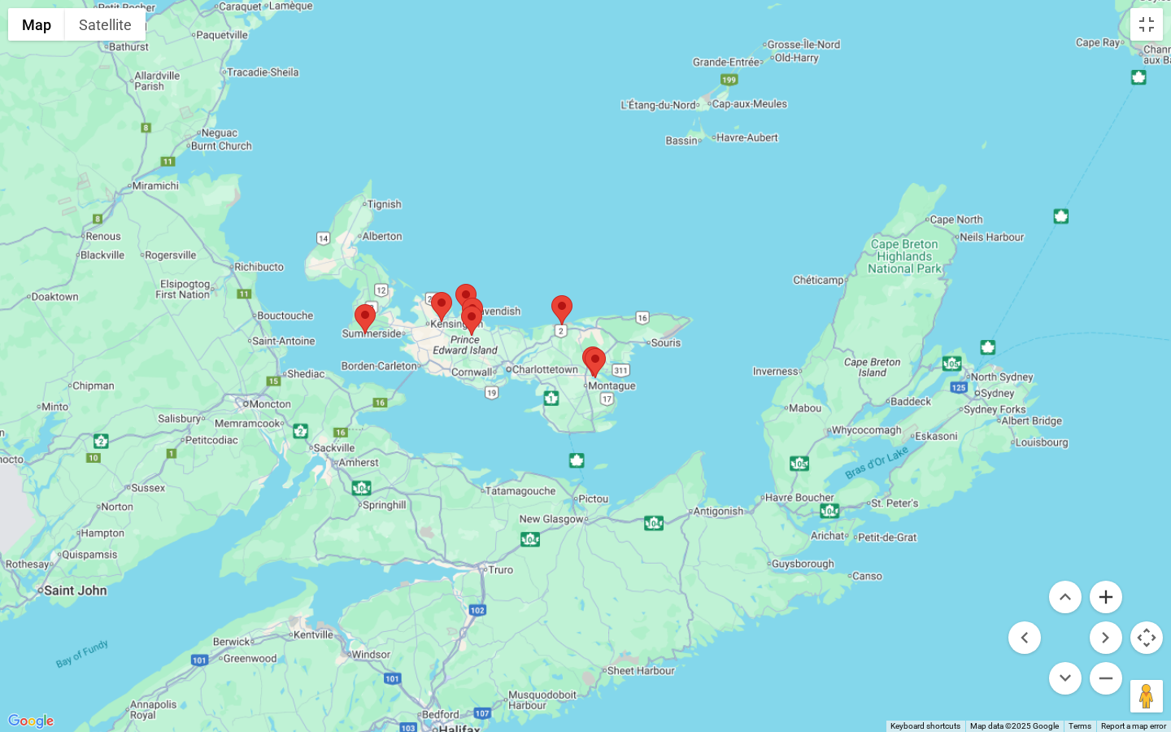
click at [1107, 599] on button "Zoom in" at bounding box center [1106, 597] width 33 height 33
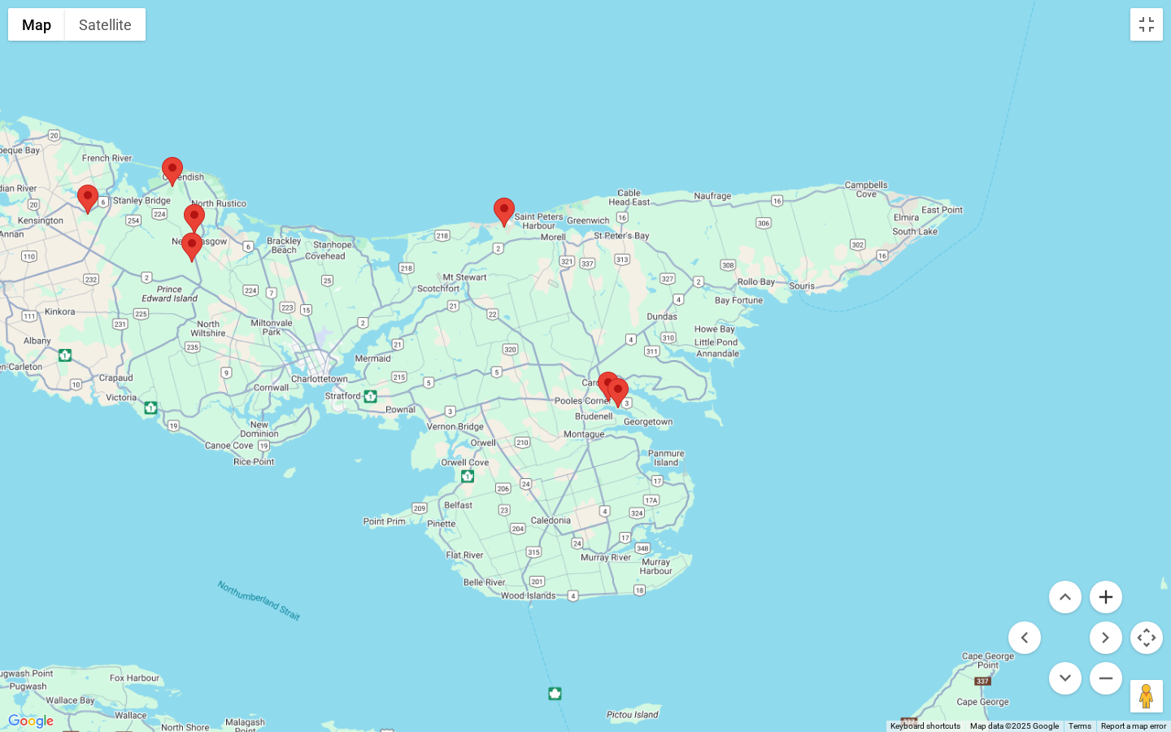
click at [1107, 599] on button "Zoom in" at bounding box center [1106, 597] width 33 height 33
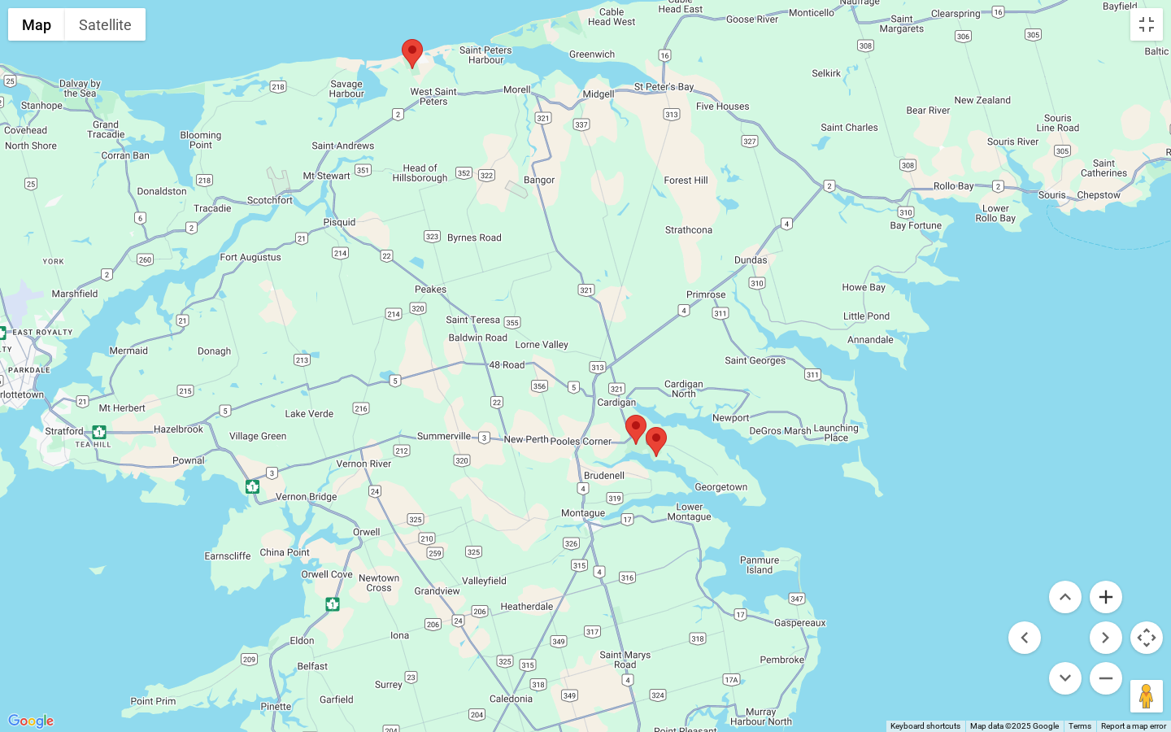
click at [1107, 599] on button "Zoom in" at bounding box center [1106, 597] width 33 height 33
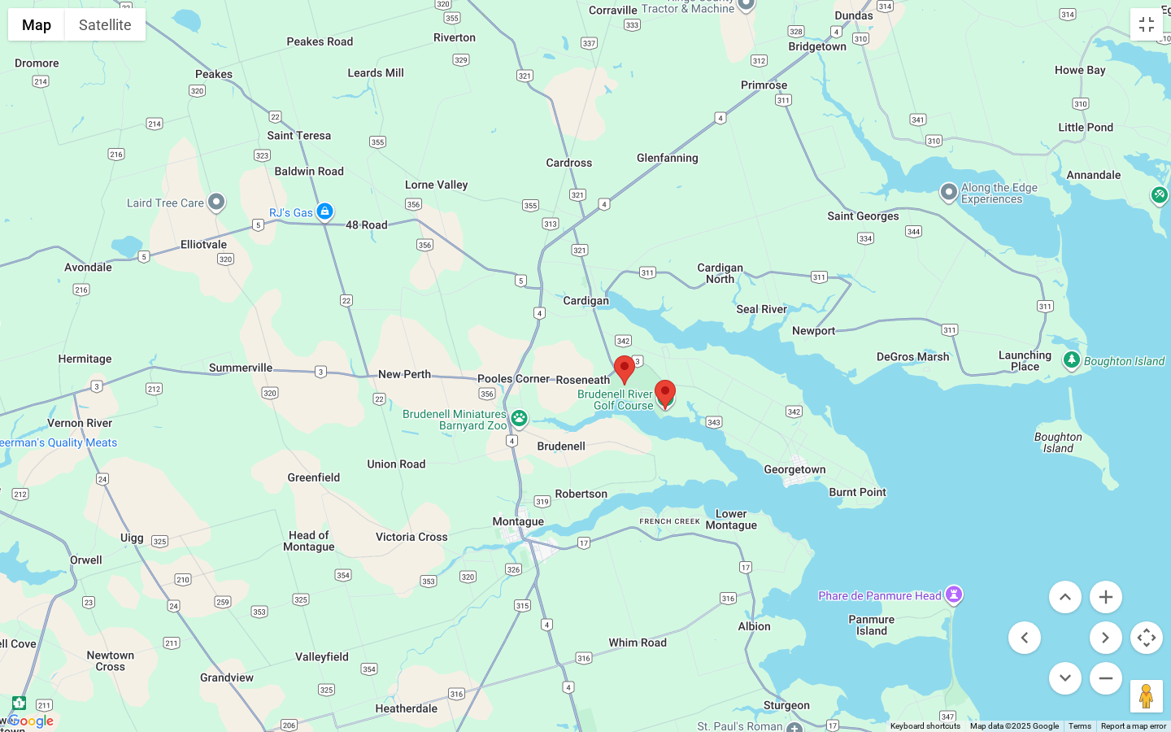
drag, startPoint x: 891, startPoint y: 549, endPoint x: 826, endPoint y: 407, distance: 155.8
click at [826, 407] on div at bounding box center [585, 366] width 1171 height 732
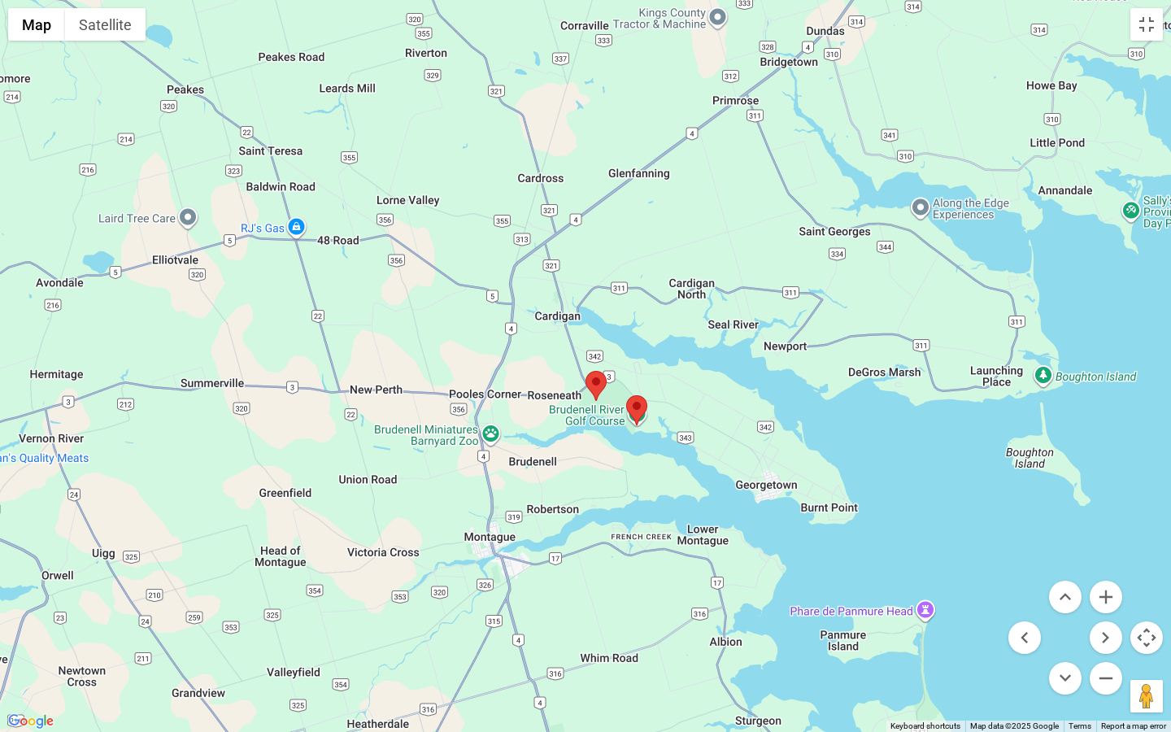
drag, startPoint x: 851, startPoint y: 455, endPoint x: 817, endPoint y: 471, distance: 37.1
click at [817, 471] on div at bounding box center [585, 366] width 1171 height 732
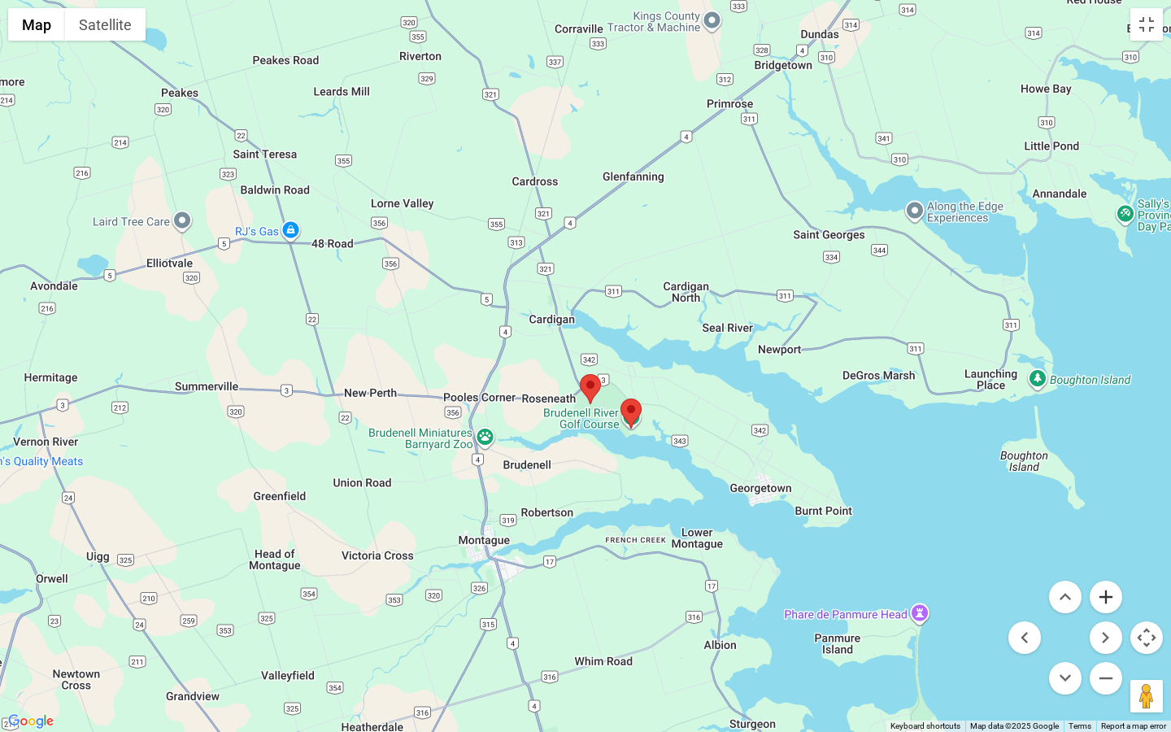
click at [1105, 590] on button "Zoom in" at bounding box center [1106, 597] width 33 height 33
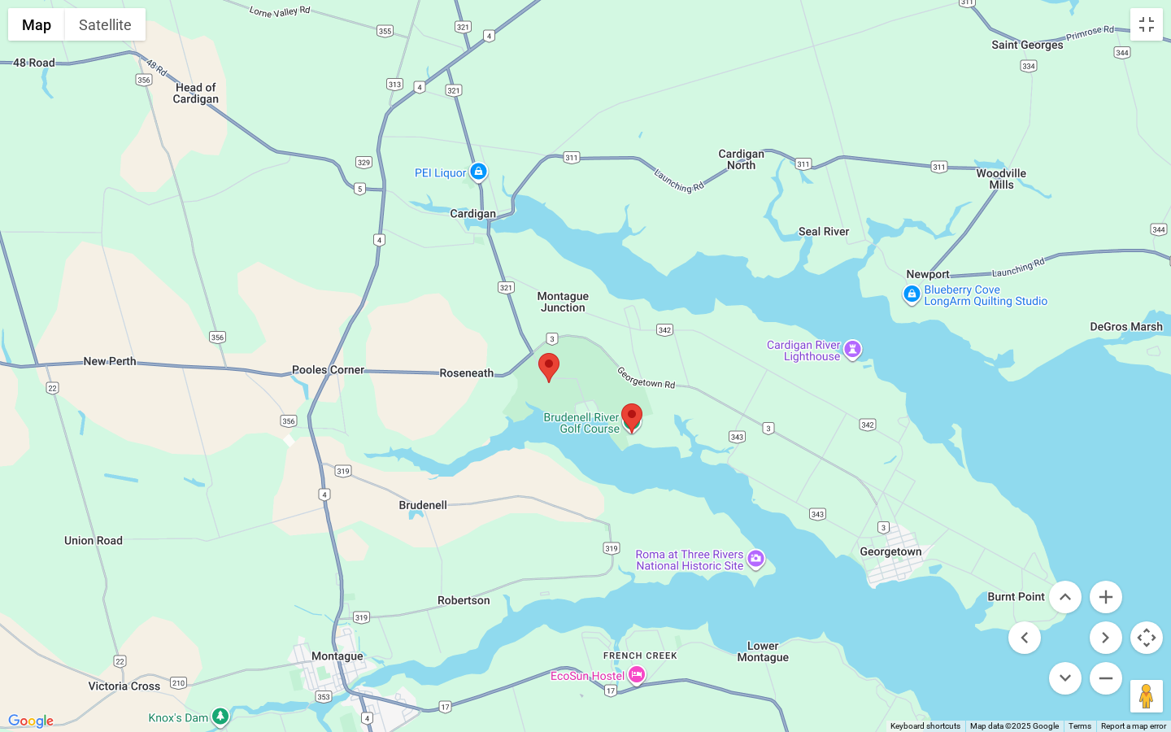
drag, startPoint x: 975, startPoint y: 578, endPoint x: 928, endPoint y: 520, distance: 75.2
click at [928, 520] on div at bounding box center [585, 366] width 1171 height 732
click at [1105, 595] on button "Zoom in" at bounding box center [1106, 597] width 33 height 33
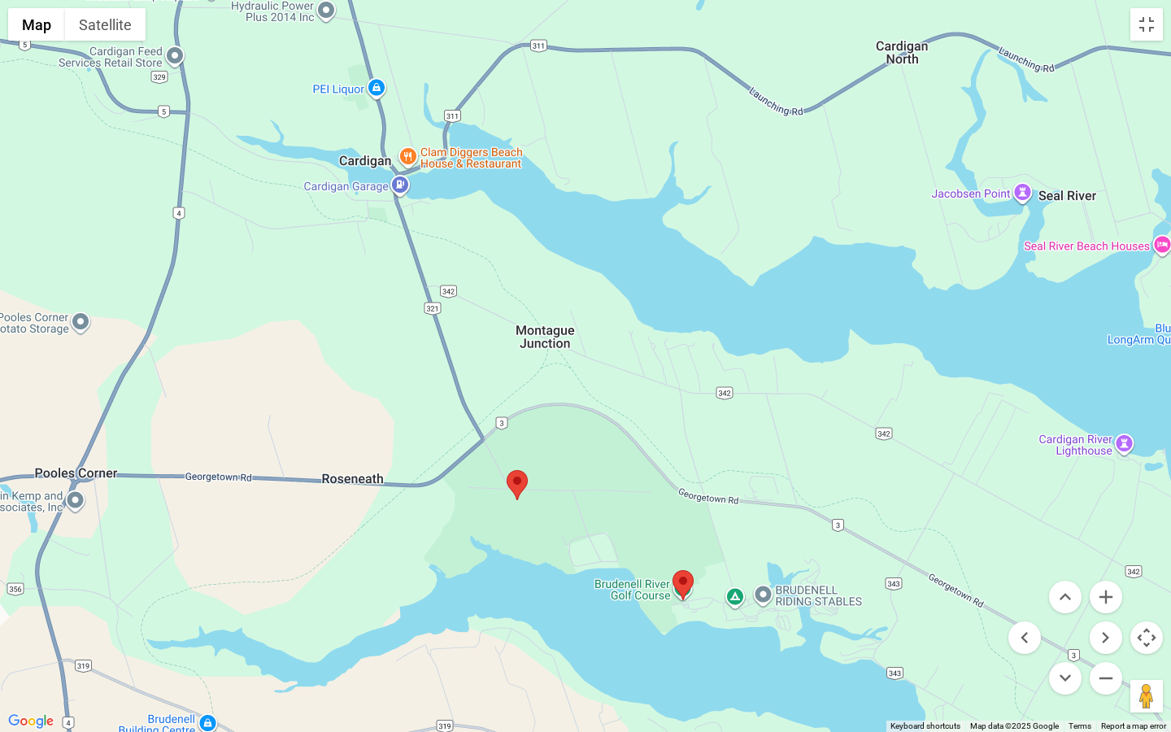
drag, startPoint x: 951, startPoint y: 498, endPoint x: 952, endPoint y: 597, distance: 99.2
click at [952, 597] on div at bounding box center [585, 366] width 1171 height 732
click at [1107, 625] on button "Zoom out" at bounding box center [1106, 678] width 33 height 33
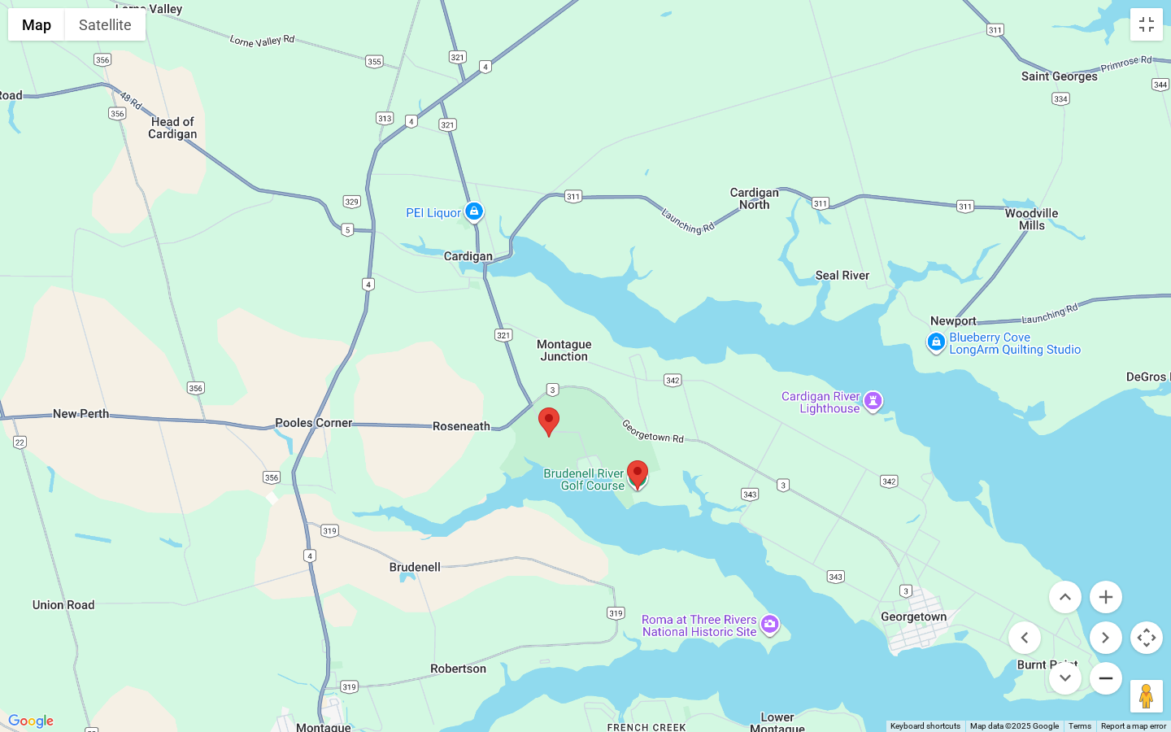
click at [1107, 625] on button "Zoom out" at bounding box center [1106, 678] width 33 height 33
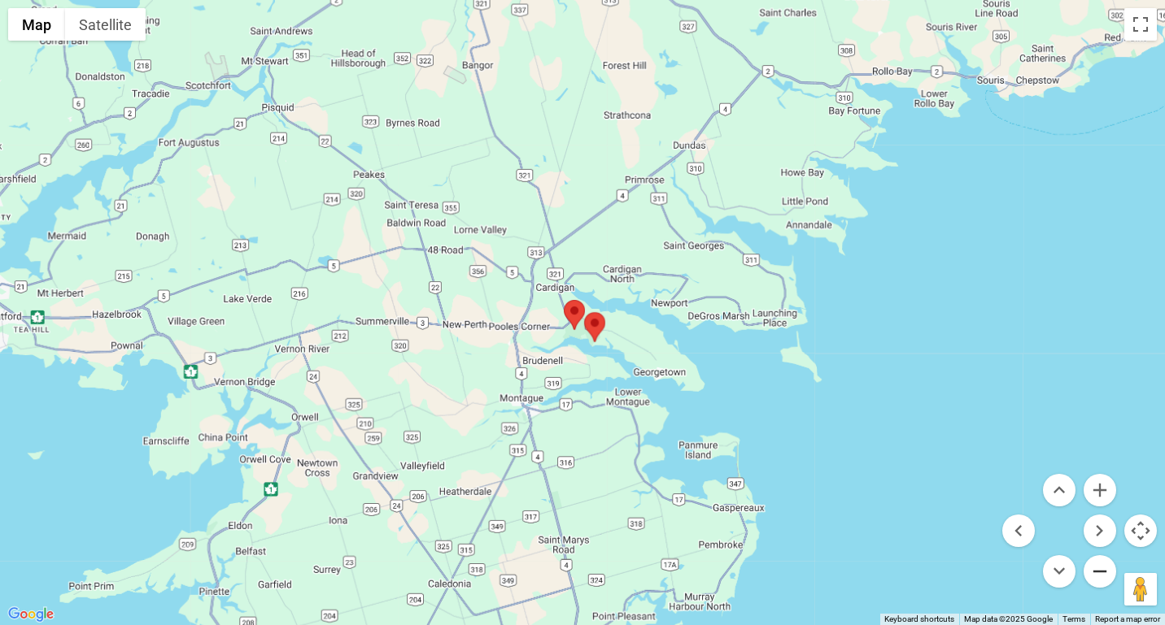
scroll to position [233, 0]
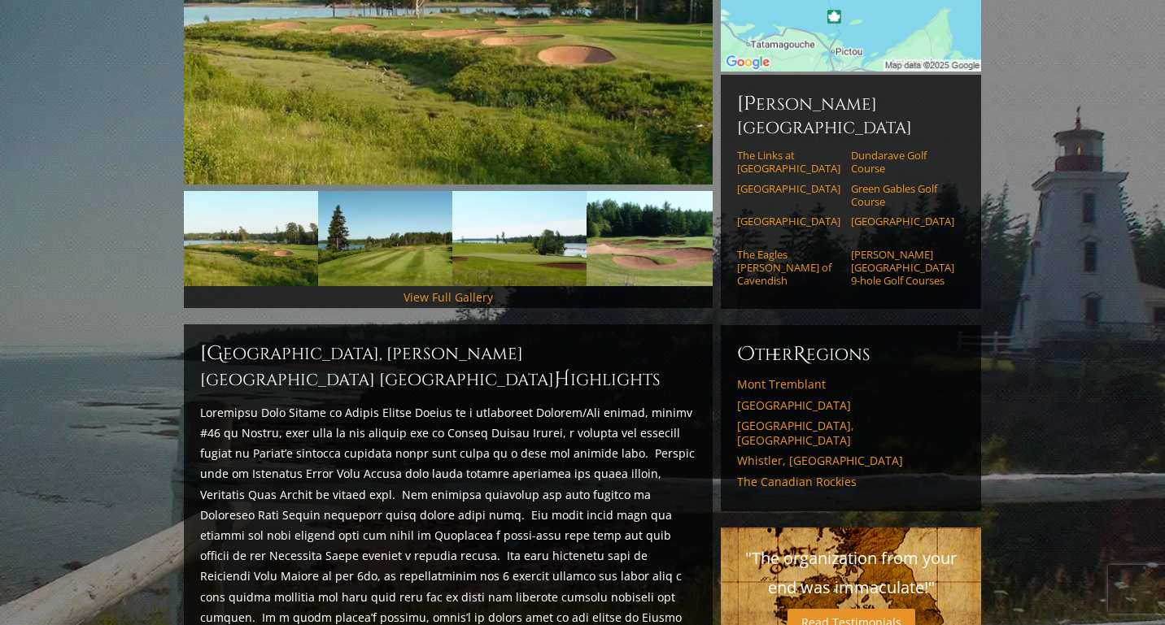
scroll to position [424, 0]
